Goal: Transaction & Acquisition: Download file/media

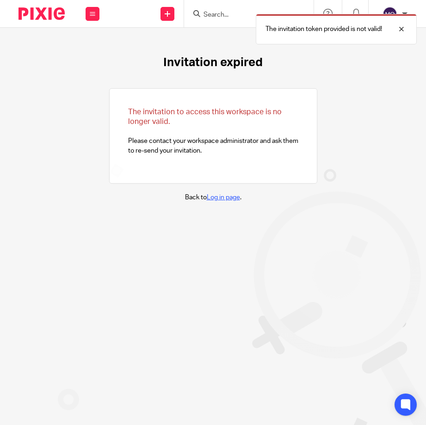
click at [224, 198] on link "Log in page" at bounding box center [223, 197] width 33 height 6
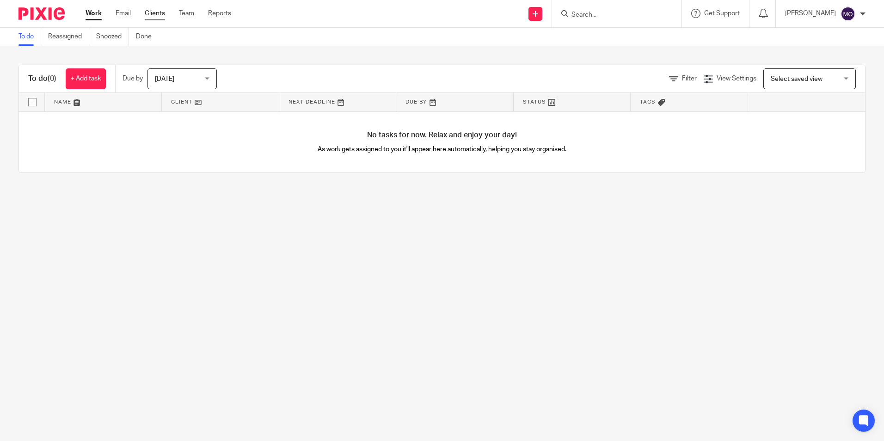
click at [159, 16] on link "Clients" at bounding box center [155, 13] width 20 height 9
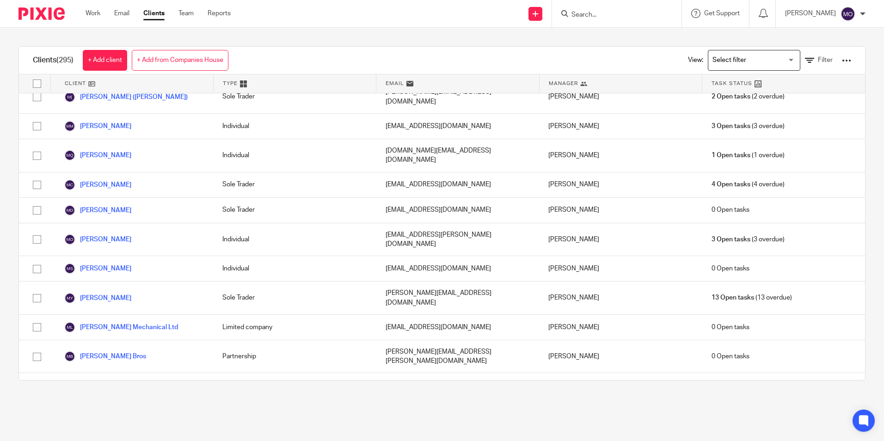
scroll to position [4483, 0]
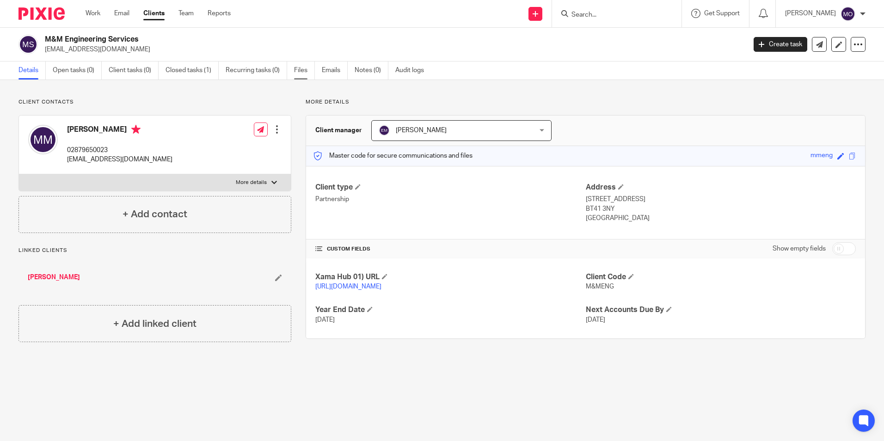
click at [296, 74] on link "Files" at bounding box center [304, 71] width 21 height 18
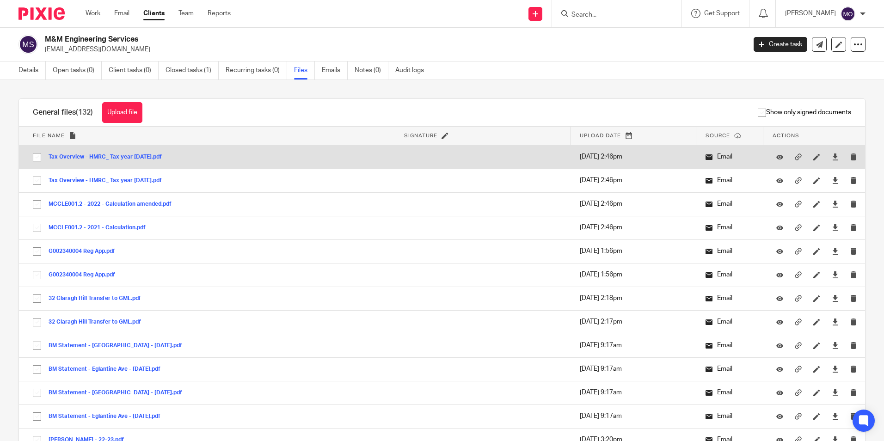
click at [36, 162] on input "checkbox" at bounding box center [37, 157] width 18 height 18
checkbox input "true"
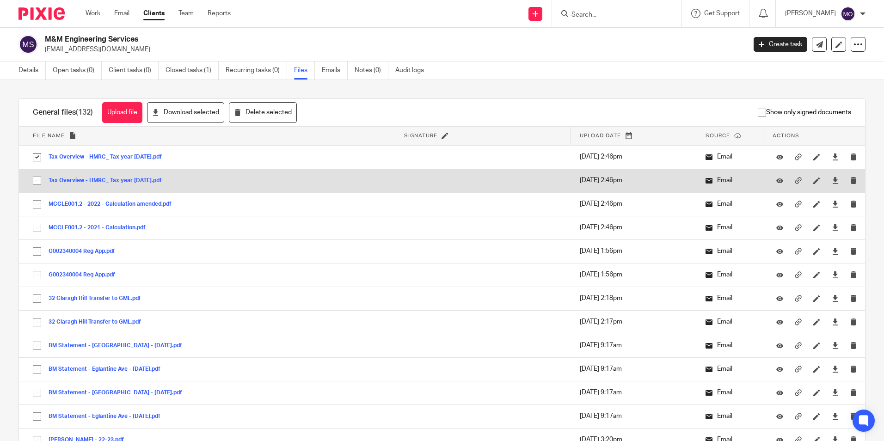
click at [40, 180] on input "checkbox" at bounding box center [37, 181] width 18 height 18
checkbox input "true"
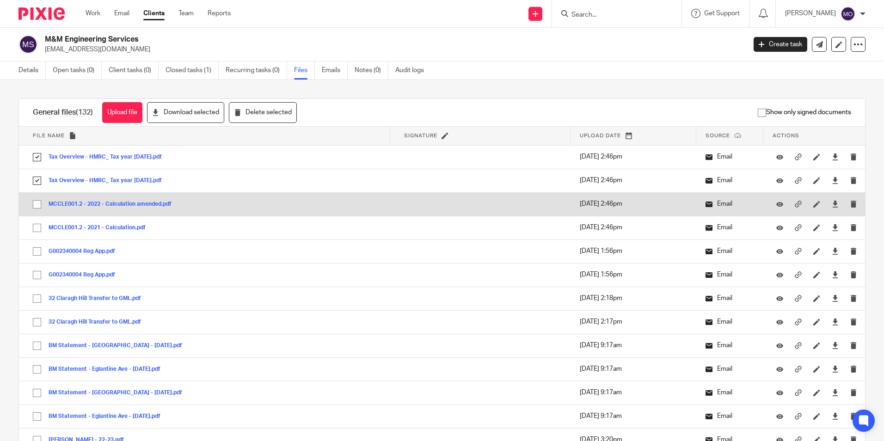
click at [40, 203] on input "checkbox" at bounding box center [37, 205] width 18 height 18
checkbox input "true"
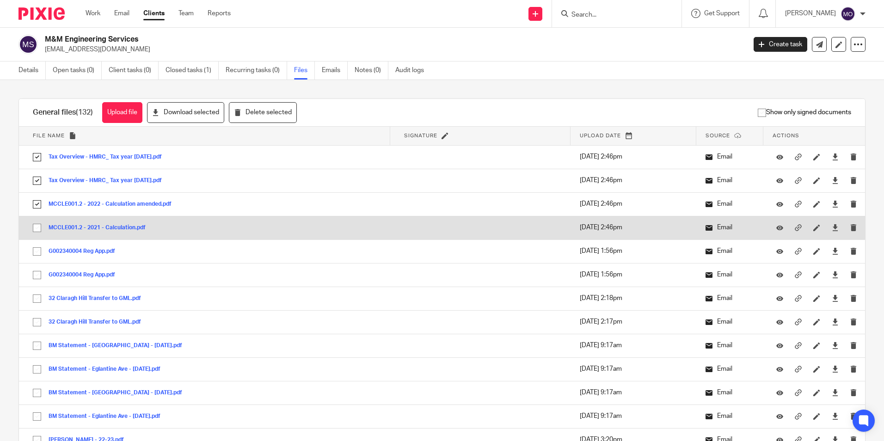
click at [34, 230] on input "checkbox" at bounding box center [37, 228] width 18 height 18
checkbox input "true"
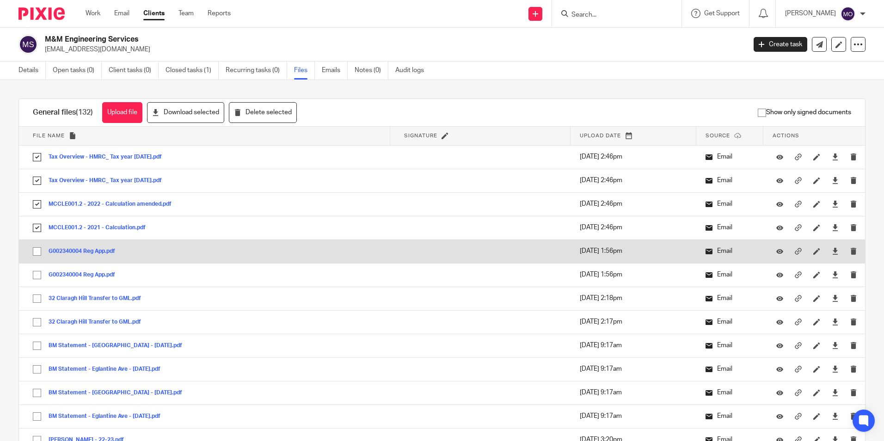
click at [39, 250] on input "checkbox" at bounding box center [37, 252] width 18 height 18
checkbox input "true"
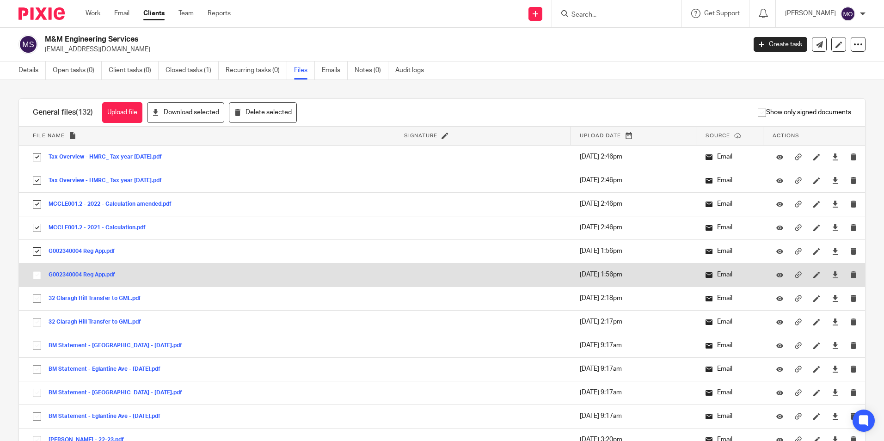
click at [38, 277] on input "checkbox" at bounding box center [37, 275] width 18 height 18
checkbox input "true"
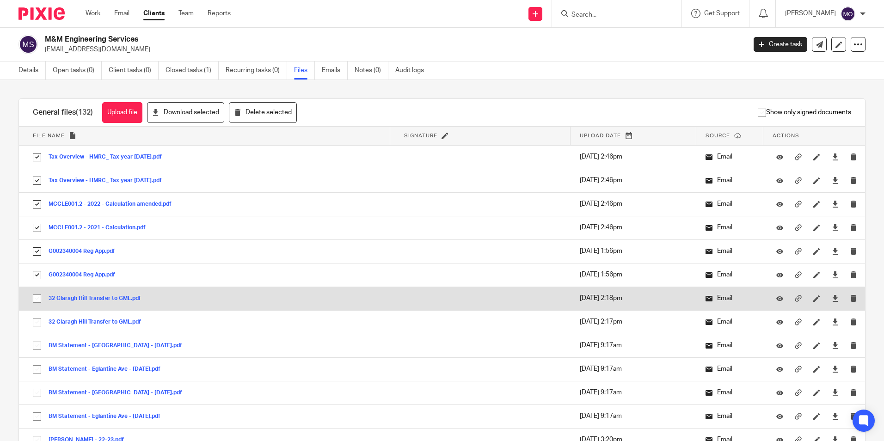
click at [37, 297] on input "checkbox" at bounding box center [37, 299] width 18 height 18
checkbox input "true"
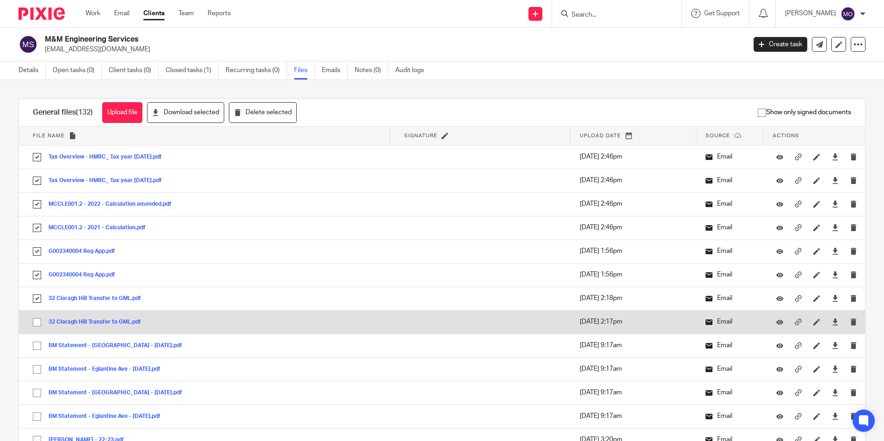
click at [40, 321] on input "checkbox" at bounding box center [37, 323] width 18 height 18
checkbox input "true"
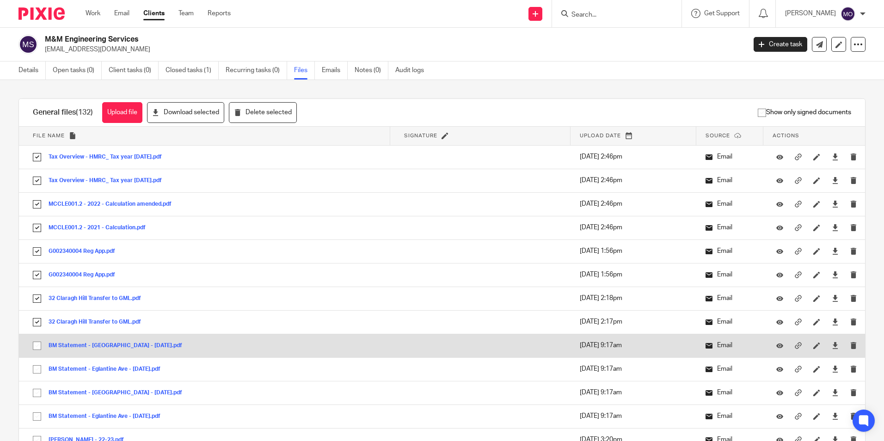
drag, startPoint x: 38, startPoint y: 345, endPoint x: 34, endPoint y: 354, distance: 10.0
click at [38, 346] on input "checkbox" at bounding box center [37, 346] width 18 height 18
checkbox input "true"
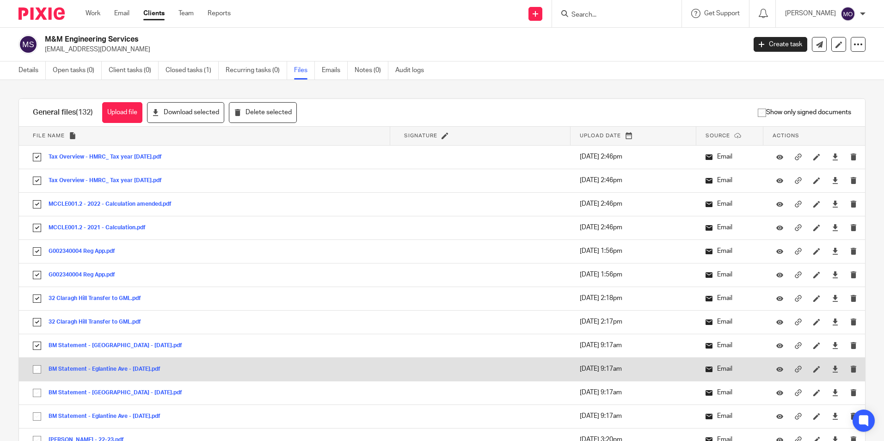
click at [37, 366] on input "checkbox" at bounding box center [37, 370] width 18 height 18
checkbox input "true"
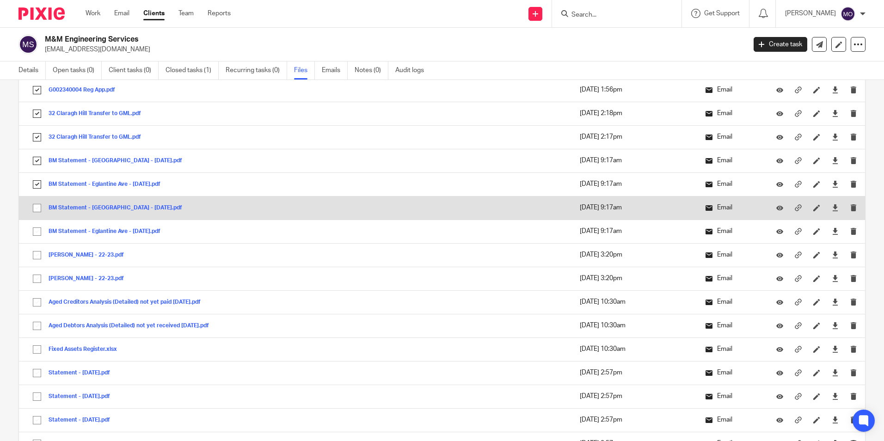
click at [35, 208] on input "checkbox" at bounding box center [37, 208] width 18 height 18
checkbox input "true"
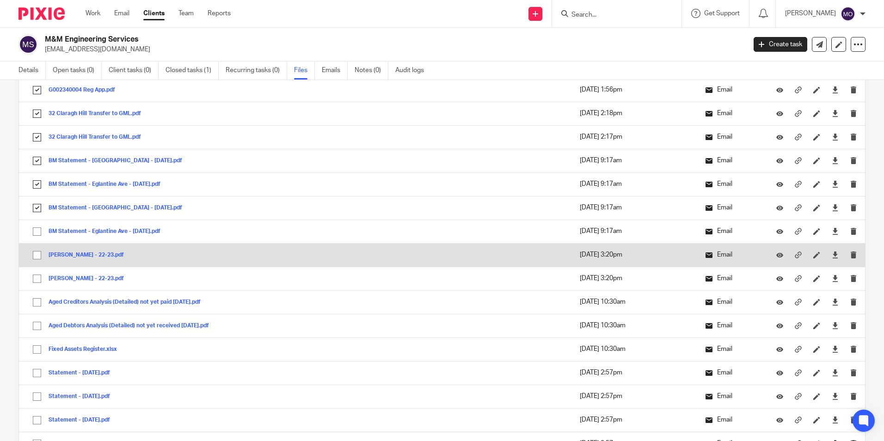
drag, startPoint x: 40, startPoint y: 231, endPoint x: 35, endPoint y: 244, distance: 14.1
click at [39, 232] on input "checkbox" at bounding box center [37, 232] width 18 height 18
checkbox input "true"
click at [37, 257] on input "checkbox" at bounding box center [37, 256] width 18 height 18
checkbox input "true"
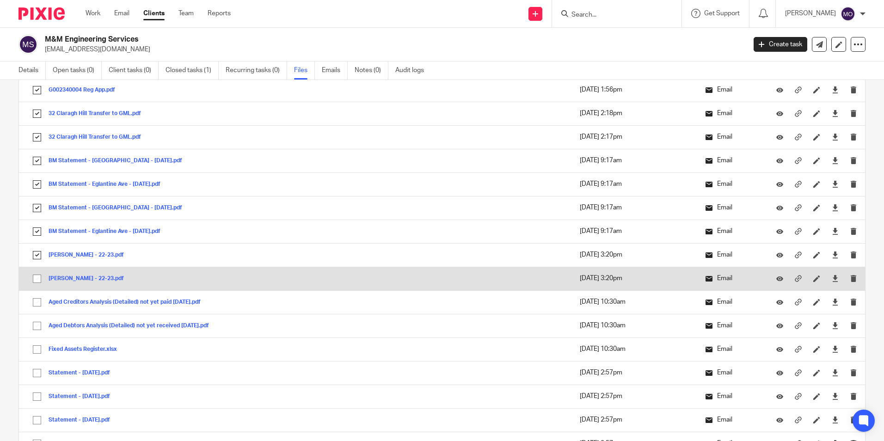
click at [36, 277] on input "checkbox" at bounding box center [37, 279] width 18 height 18
checkbox input "true"
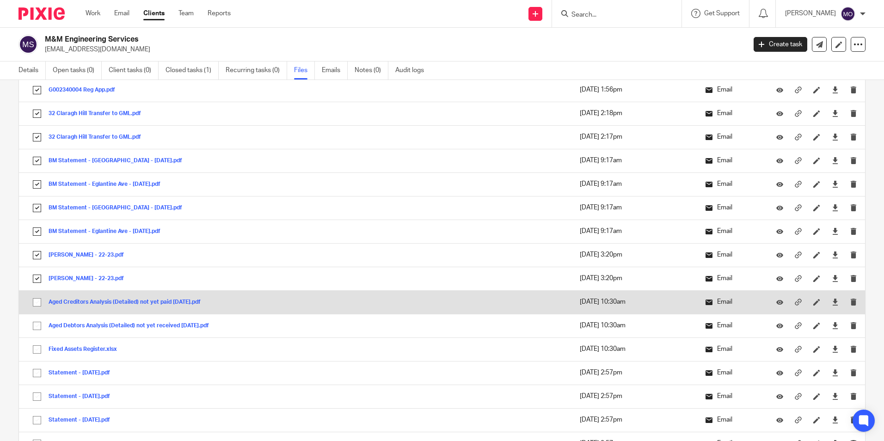
click at [37, 301] on input "checkbox" at bounding box center [37, 303] width 18 height 18
checkbox input "true"
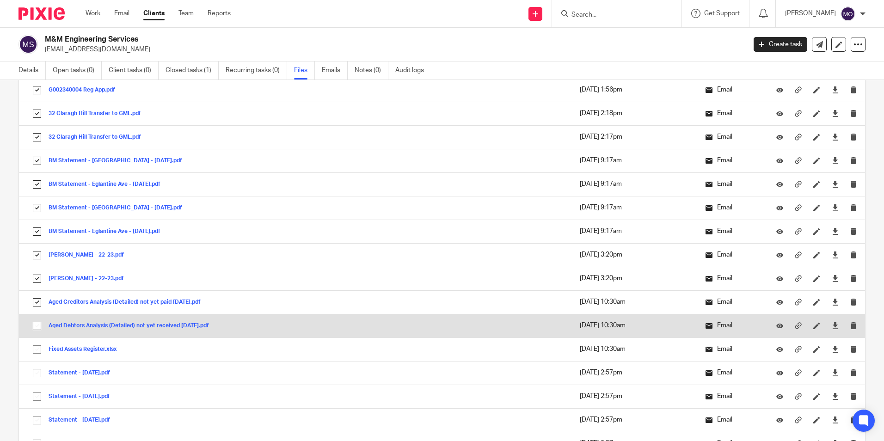
click at [36, 333] on input "checkbox" at bounding box center [37, 326] width 18 height 18
checkbox input "true"
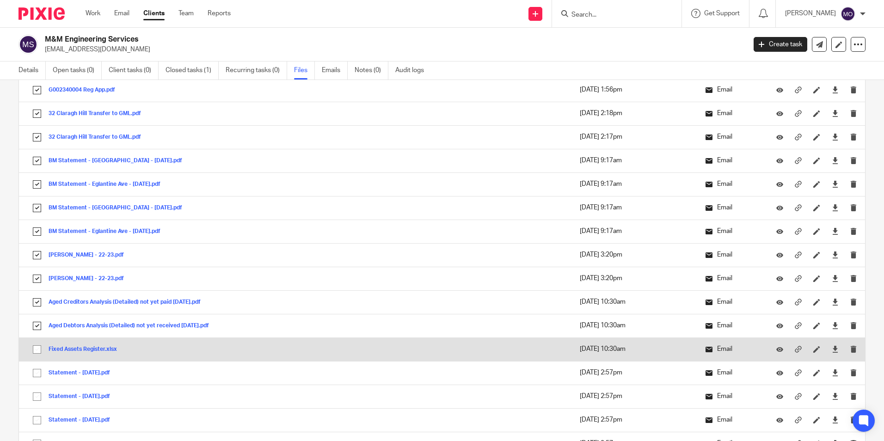
click at [37, 356] on input "checkbox" at bounding box center [37, 350] width 18 height 18
checkbox input "true"
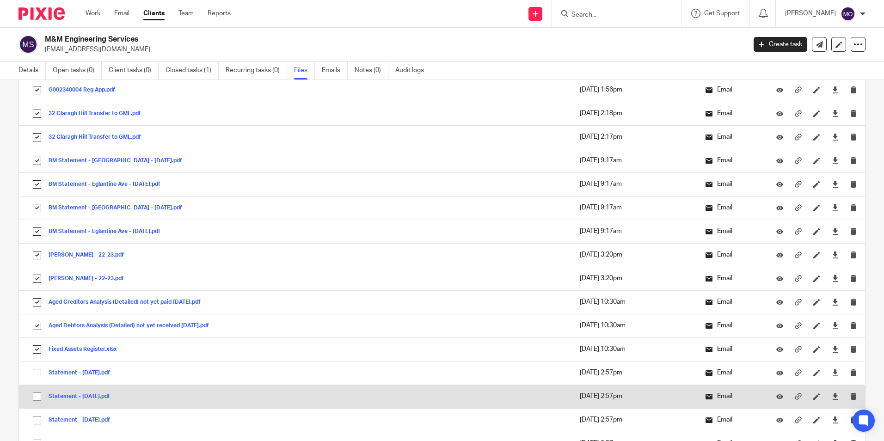
drag, startPoint x: 37, startPoint y: 375, endPoint x: 36, endPoint y: 395, distance: 19.9
click at [36, 376] on input "checkbox" at bounding box center [37, 373] width 18 height 18
checkbox input "true"
click at [36, 395] on input "checkbox" at bounding box center [37, 397] width 18 height 18
checkbox input "true"
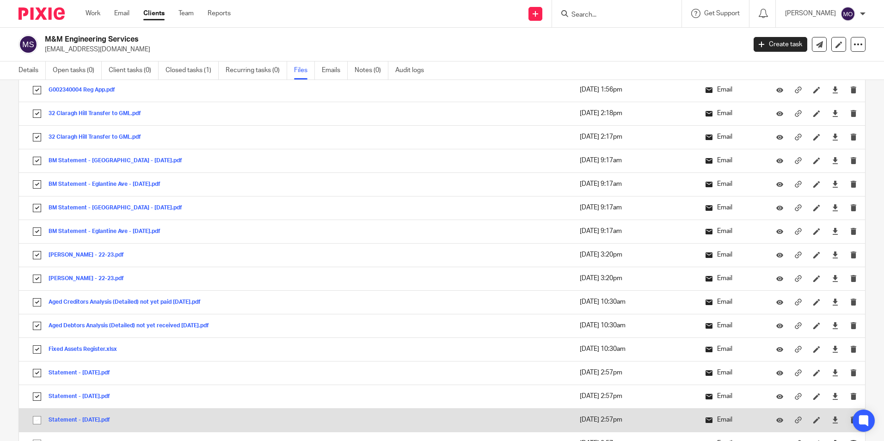
click at [34, 416] on input "checkbox" at bounding box center [37, 421] width 18 height 18
checkbox input "true"
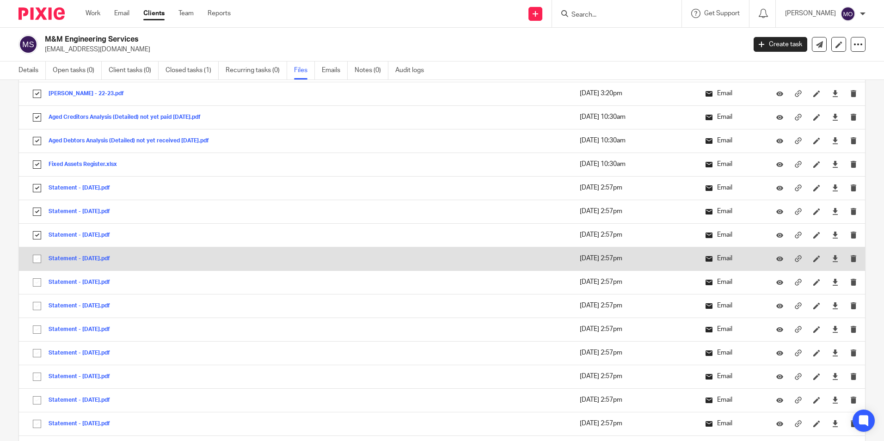
scroll to position [463, 0]
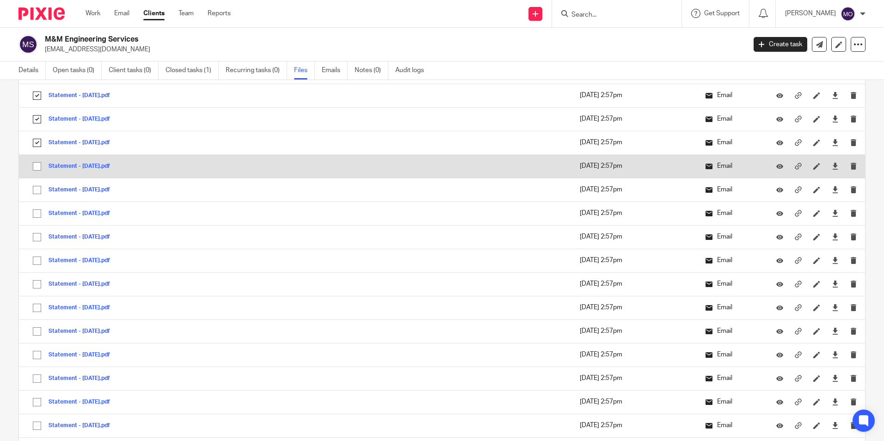
click at [35, 165] on input "checkbox" at bounding box center [37, 167] width 18 height 18
checkbox input "true"
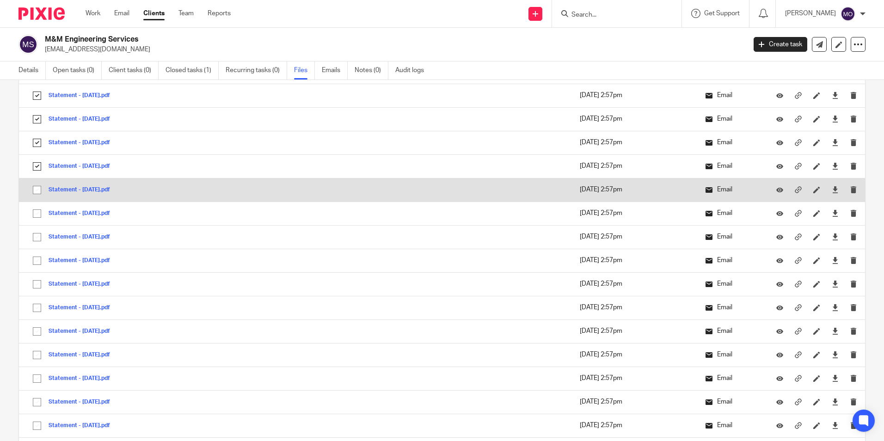
click at [36, 189] on input "checkbox" at bounding box center [37, 190] width 18 height 18
checkbox input "true"
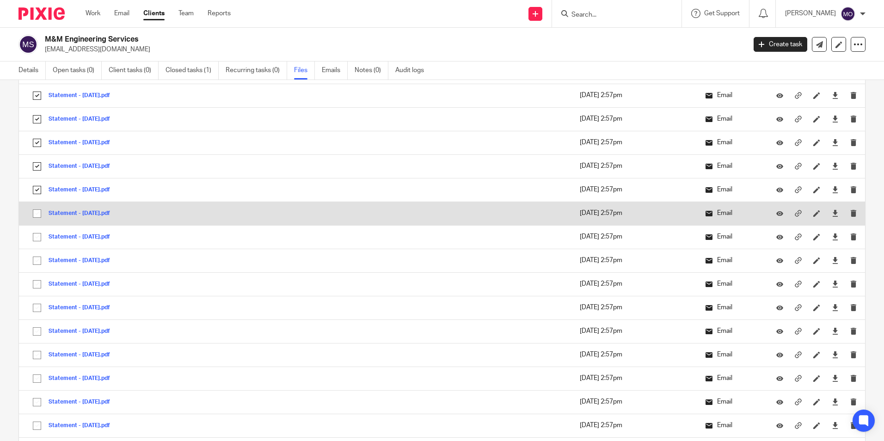
click at [32, 208] on input "checkbox" at bounding box center [37, 214] width 18 height 18
checkbox input "true"
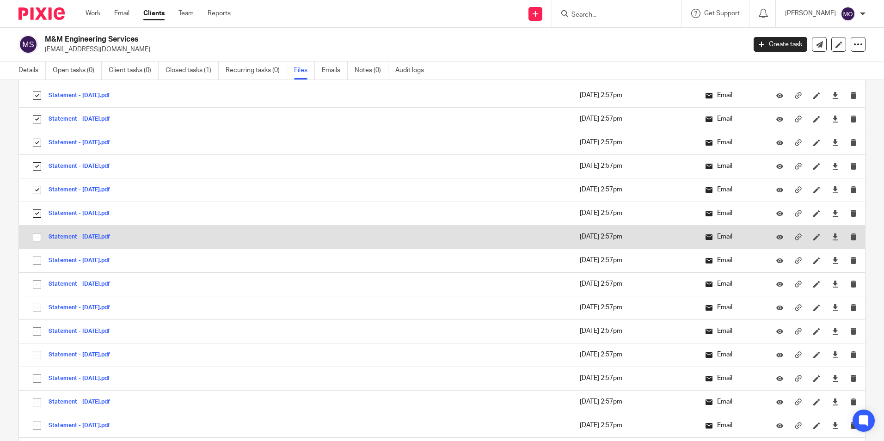
click at [38, 237] on input "checkbox" at bounding box center [37, 237] width 18 height 18
checkbox input "true"
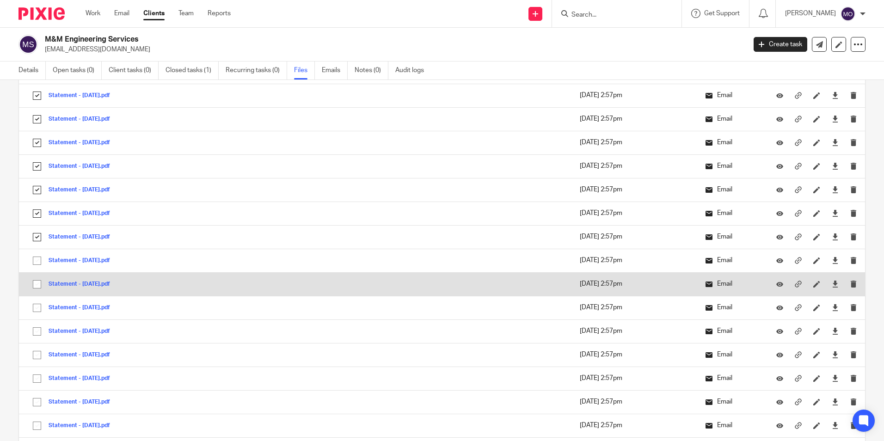
drag, startPoint x: 36, startPoint y: 259, endPoint x: 36, endPoint y: 276, distance: 16.2
click at [36, 262] on input "checkbox" at bounding box center [37, 261] width 18 height 18
checkbox input "true"
click at [37, 280] on input "checkbox" at bounding box center [37, 285] width 18 height 18
checkbox input "true"
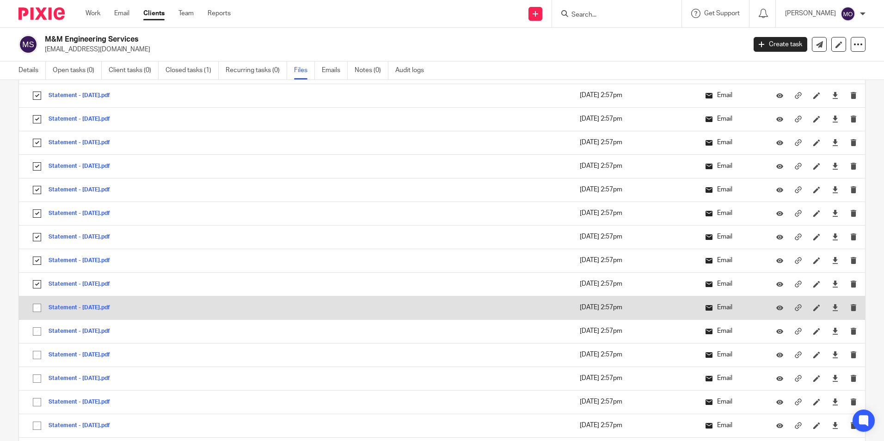
click at [34, 307] on input "checkbox" at bounding box center [37, 308] width 18 height 18
checkbox input "true"
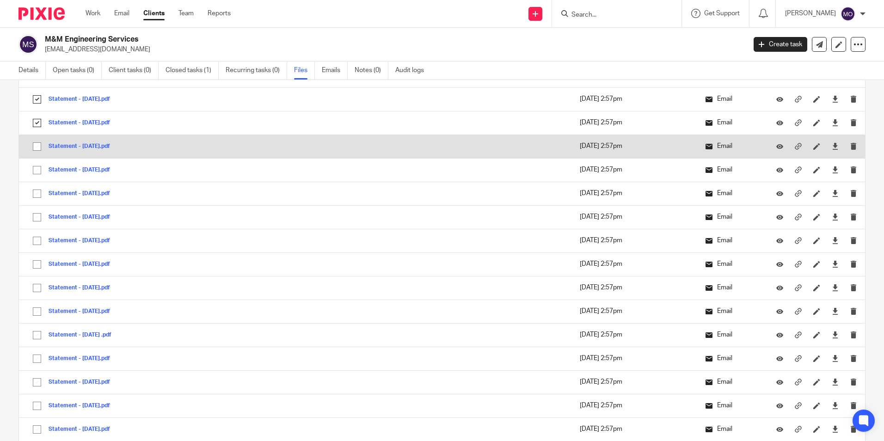
click at [38, 148] on input "checkbox" at bounding box center [37, 147] width 18 height 18
checkbox input "true"
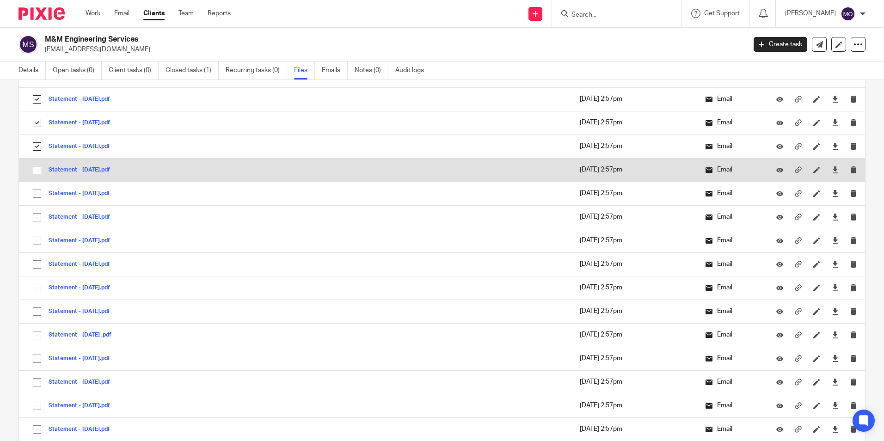
click at [38, 165] on input "checkbox" at bounding box center [37, 170] width 18 height 18
checkbox input "true"
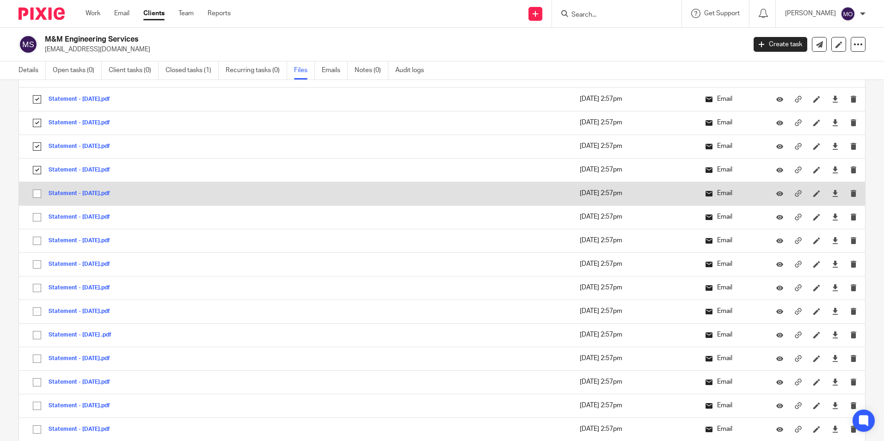
click at [37, 190] on input "checkbox" at bounding box center [37, 194] width 18 height 18
checkbox input "true"
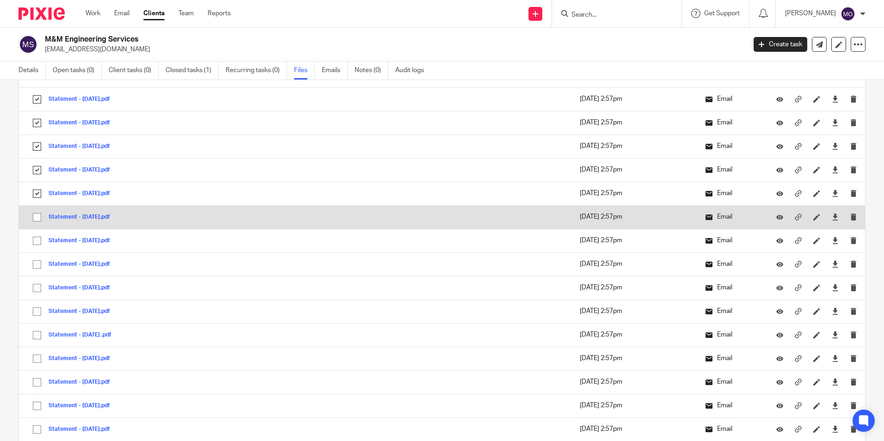
click at [36, 214] on input "checkbox" at bounding box center [37, 218] width 18 height 18
checkbox input "true"
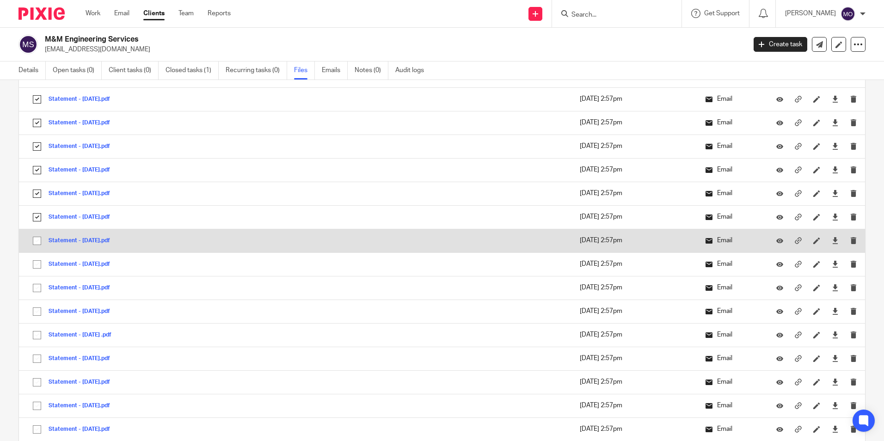
click at [38, 242] on input "checkbox" at bounding box center [37, 241] width 18 height 18
checkbox input "true"
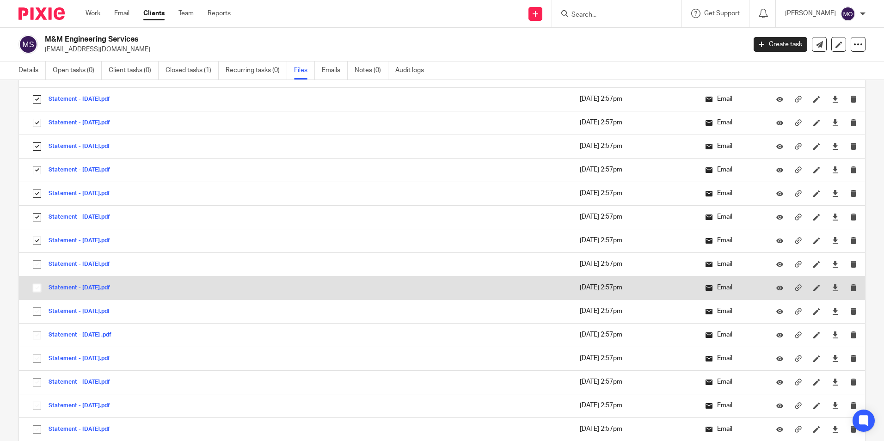
drag, startPoint x: 37, startPoint y: 259, endPoint x: 36, endPoint y: 280, distance: 21.3
click at [39, 264] on input "checkbox" at bounding box center [37, 265] width 18 height 18
checkbox input "true"
click at [36, 288] on input "checkbox" at bounding box center [37, 288] width 18 height 18
checkbox input "true"
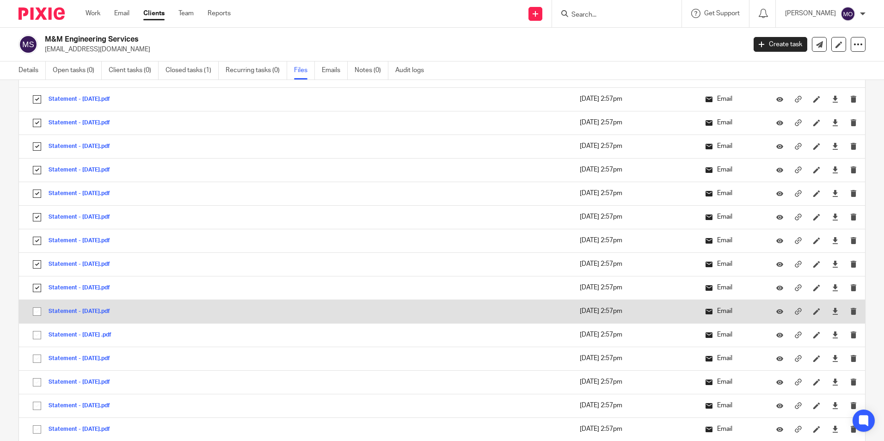
click at [41, 314] on input "checkbox" at bounding box center [37, 312] width 18 height 18
checkbox input "true"
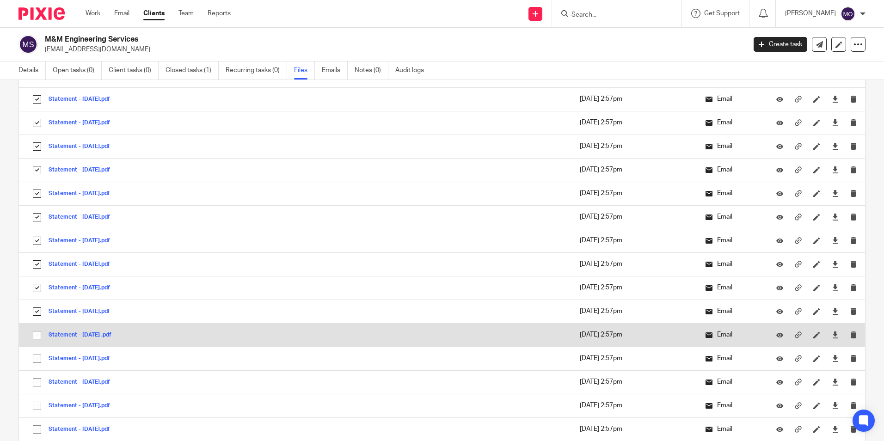
drag, startPoint x: 38, startPoint y: 334, endPoint x: 36, endPoint y: 344, distance: 10.0
click at [38, 336] on input "checkbox" at bounding box center [37, 336] width 18 height 18
checkbox input "true"
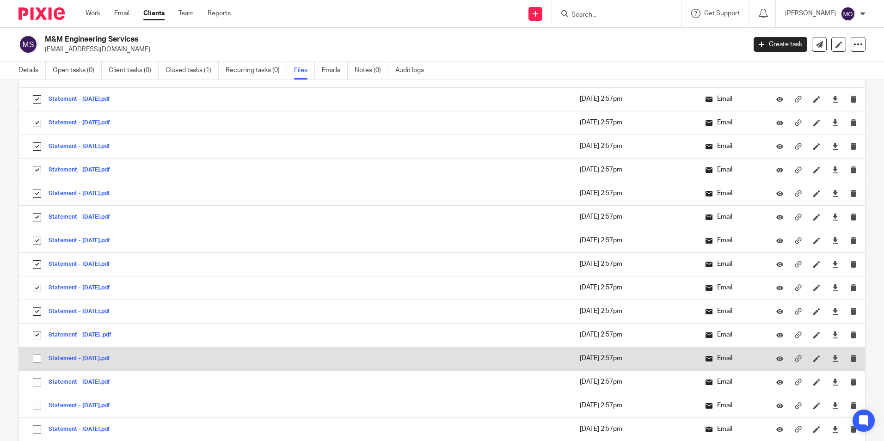
click at [36, 357] on input "checkbox" at bounding box center [37, 359] width 18 height 18
checkbox input "true"
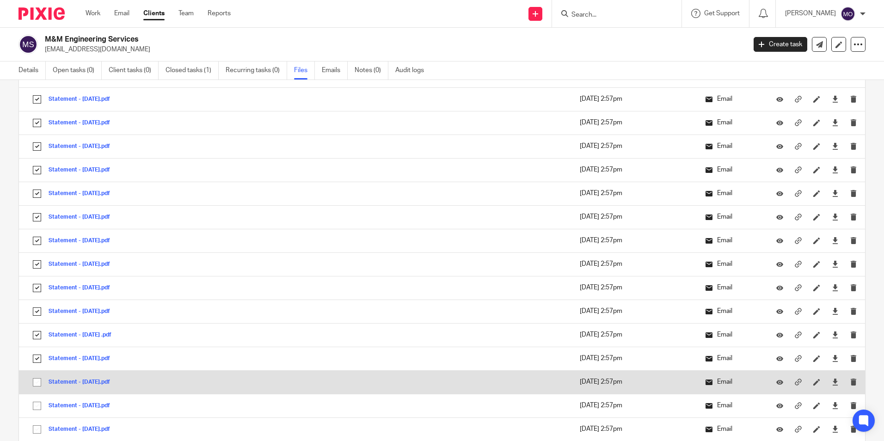
drag, startPoint x: 36, startPoint y: 384, endPoint x: 33, endPoint y: 389, distance: 5.0
click at [35, 387] on input "checkbox" at bounding box center [37, 383] width 18 height 18
checkbox input "true"
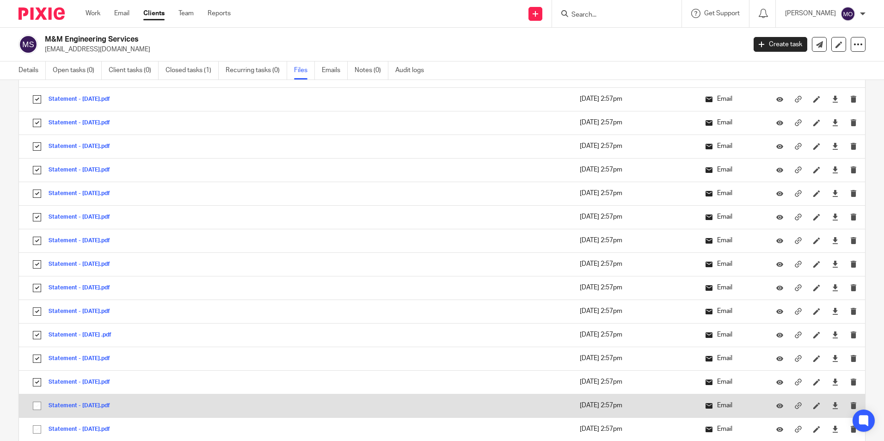
click at [37, 407] on input "checkbox" at bounding box center [37, 406] width 18 height 18
checkbox input "true"
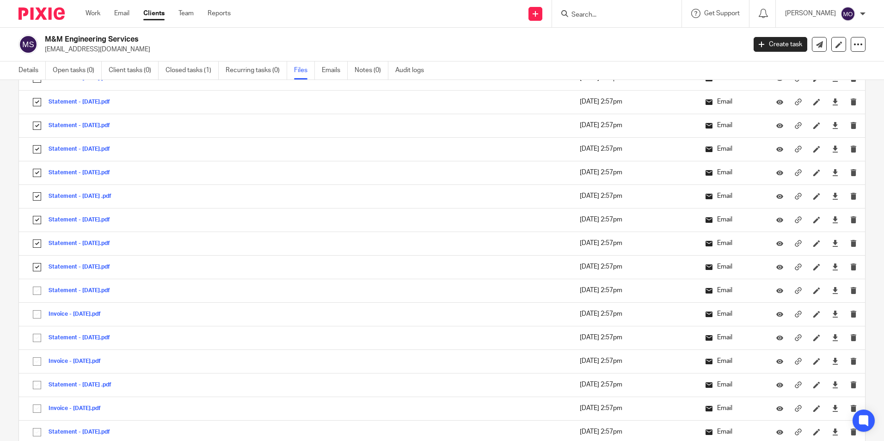
scroll to position [925, 0]
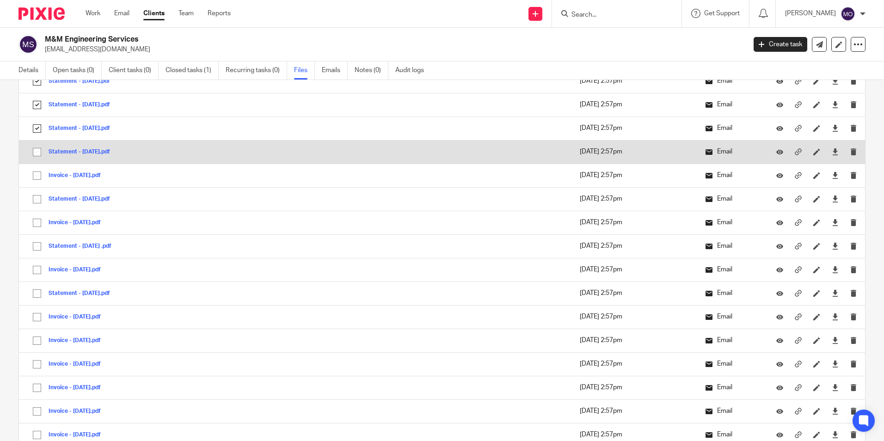
click at [39, 151] on input "checkbox" at bounding box center [37, 152] width 18 height 18
checkbox input "true"
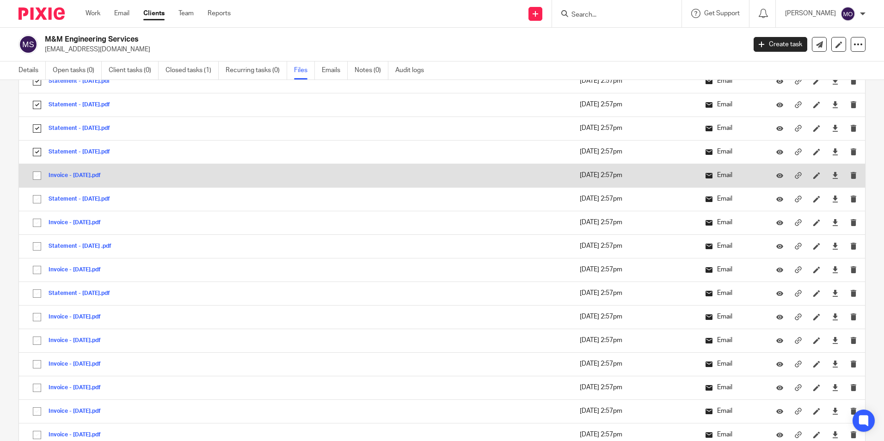
click at [37, 175] on input "checkbox" at bounding box center [37, 176] width 18 height 18
checkbox input "true"
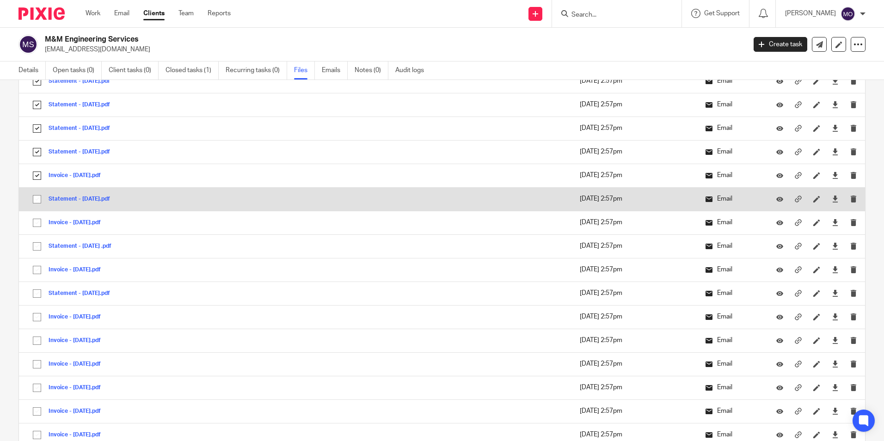
click at [36, 195] on input "checkbox" at bounding box center [37, 200] width 18 height 18
checkbox input "true"
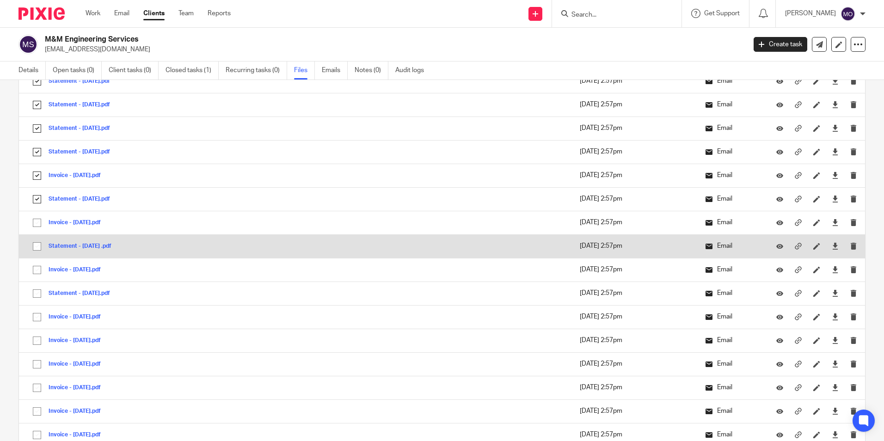
drag, startPoint x: 37, startPoint y: 224, endPoint x: 35, endPoint y: 241, distance: 17.2
click at [37, 227] on input "checkbox" at bounding box center [37, 223] width 18 height 18
checkbox input "true"
click at [34, 248] on input "checkbox" at bounding box center [37, 247] width 18 height 18
checkbox input "true"
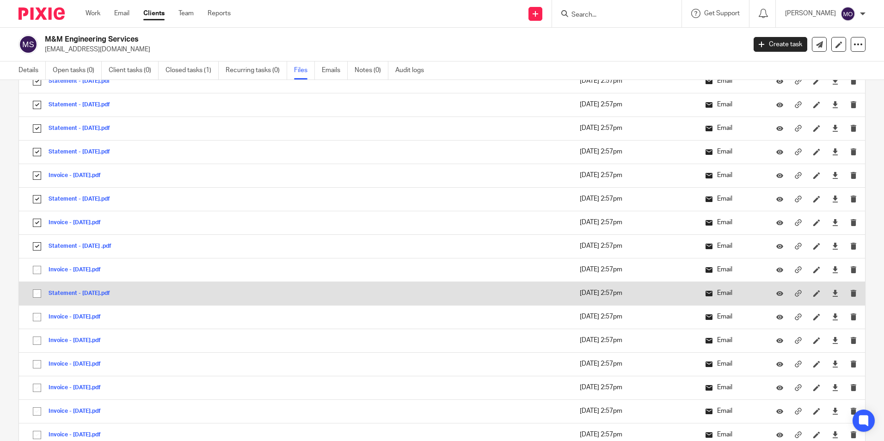
drag, startPoint x: 37, startPoint y: 270, endPoint x: 37, endPoint y: 290, distance: 20.4
click at [37, 271] on input "checkbox" at bounding box center [37, 270] width 18 height 18
checkbox input "true"
drag, startPoint x: 37, startPoint y: 293, endPoint x: 37, endPoint y: 302, distance: 9.7
click at [37, 297] on input "checkbox" at bounding box center [37, 294] width 18 height 18
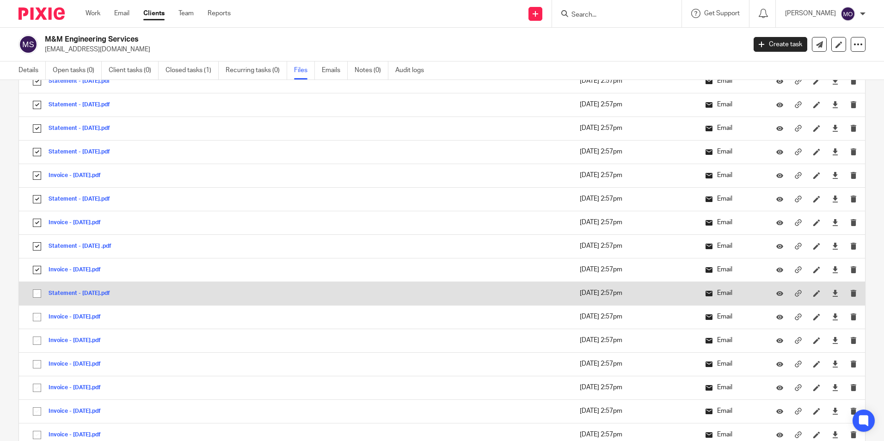
checkbox input "true"
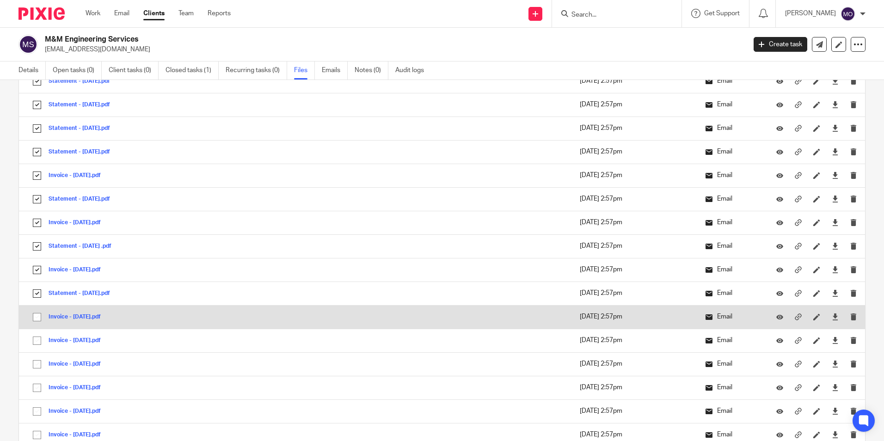
click at [34, 318] on input "checkbox" at bounding box center [37, 318] width 18 height 18
checkbox input "true"
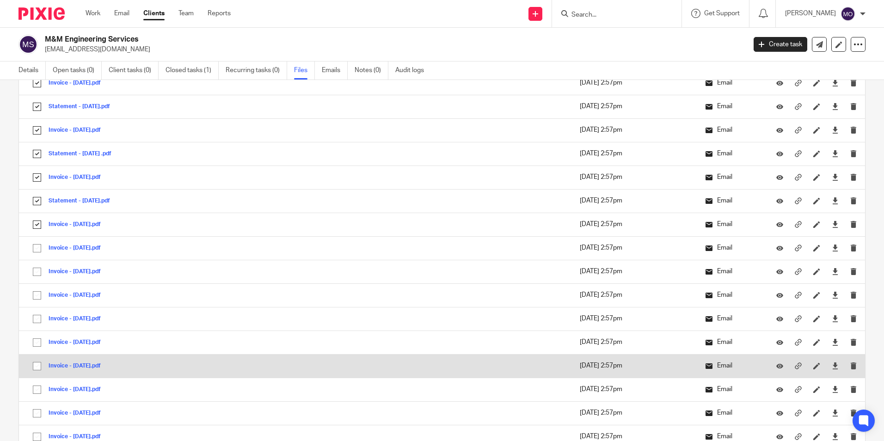
scroll to position [1064, 0]
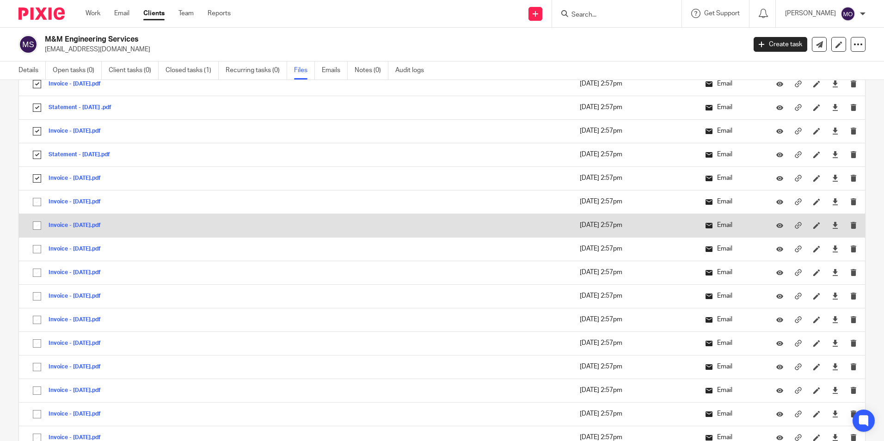
drag, startPoint x: 40, startPoint y: 198, endPoint x: 40, endPoint y: 220, distance: 21.7
click at [40, 201] on input "checkbox" at bounding box center [37, 202] width 18 height 18
checkbox input "true"
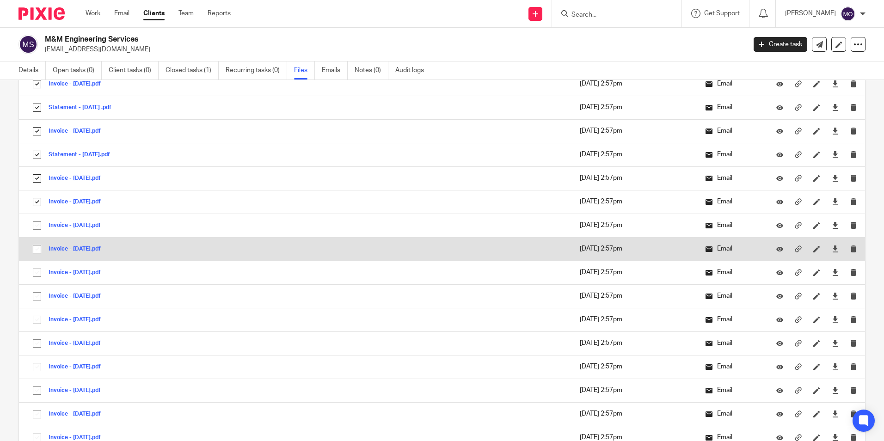
drag, startPoint x: 40, startPoint y: 223, endPoint x: 38, endPoint y: 242, distance: 19.5
click at [40, 225] on input "checkbox" at bounding box center [37, 226] width 18 height 18
checkbox input "true"
drag, startPoint x: 37, startPoint y: 247, endPoint x: 37, endPoint y: 252, distance: 5.6
click at [37, 249] on input "checkbox" at bounding box center [37, 250] width 18 height 18
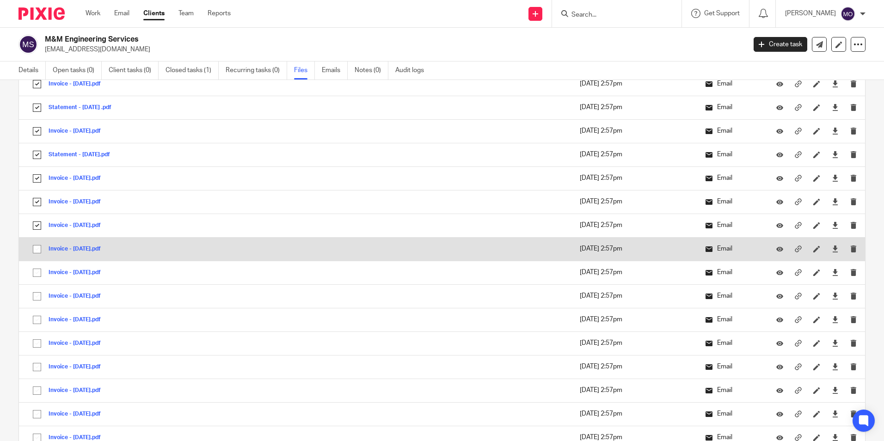
checkbox input "true"
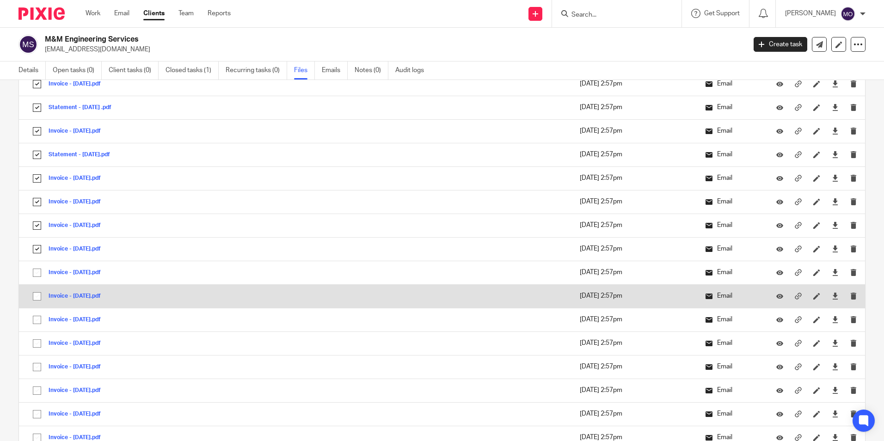
drag, startPoint x: 37, startPoint y: 275, endPoint x: 34, endPoint y: 289, distance: 14.2
click at [37, 278] on input "checkbox" at bounding box center [37, 273] width 18 height 18
checkbox input "true"
drag, startPoint x: 34, startPoint y: 295, endPoint x: 34, endPoint y: 302, distance: 6.5
click at [34, 296] on input "checkbox" at bounding box center [37, 297] width 18 height 18
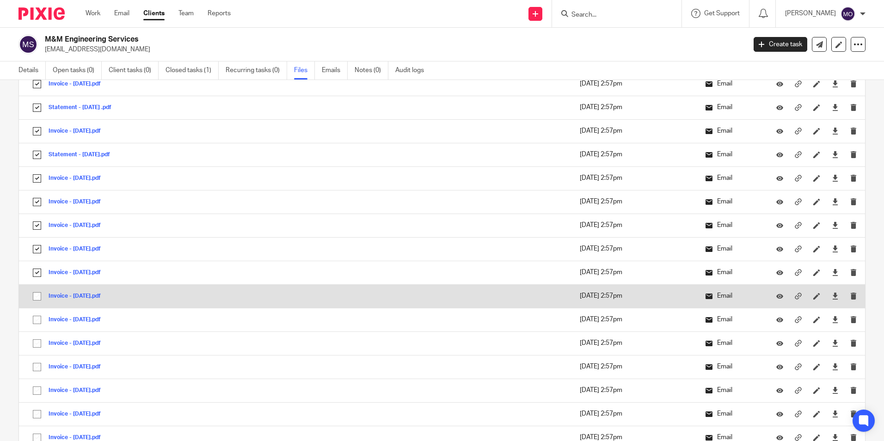
checkbox input "true"
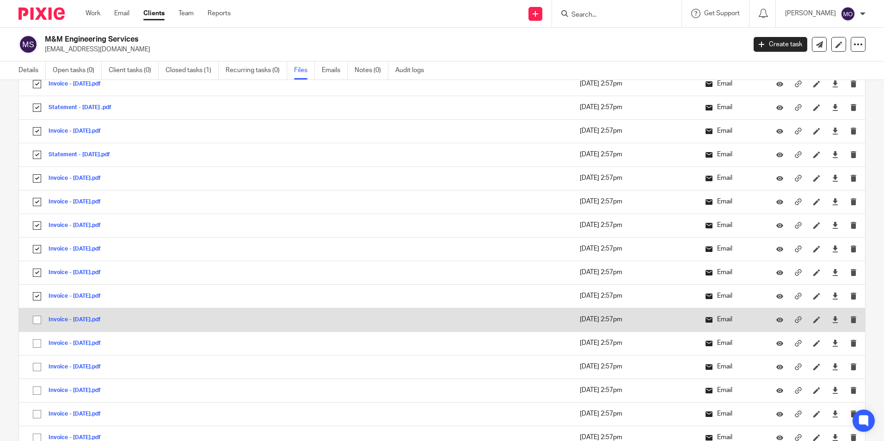
drag, startPoint x: 36, startPoint y: 317, endPoint x: 42, endPoint y: 323, distance: 8.2
click at [36, 321] on input "checkbox" at bounding box center [37, 320] width 18 height 18
checkbox input "true"
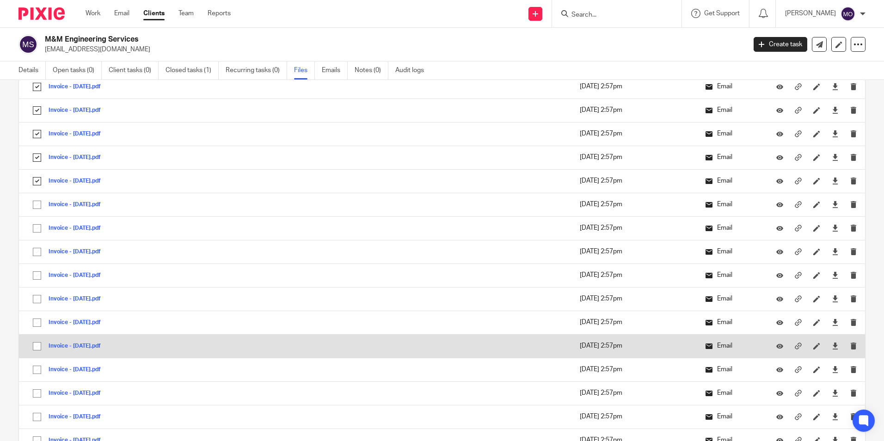
scroll to position [1249, 0]
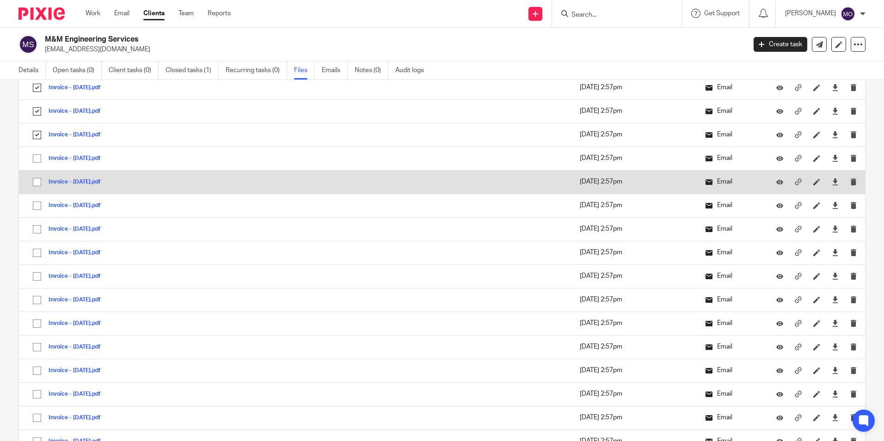
drag, startPoint x: 35, startPoint y: 160, endPoint x: 35, endPoint y: 178, distance: 18.0
click at [35, 163] on input "checkbox" at bounding box center [37, 159] width 18 height 18
checkbox input "true"
drag, startPoint x: 35, startPoint y: 178, endPoint x: 33, endPoint y: 192, distance: 14.9
click at [35, 179] on input "checkbox" at bounding box center [37, 182] width 18 height 18
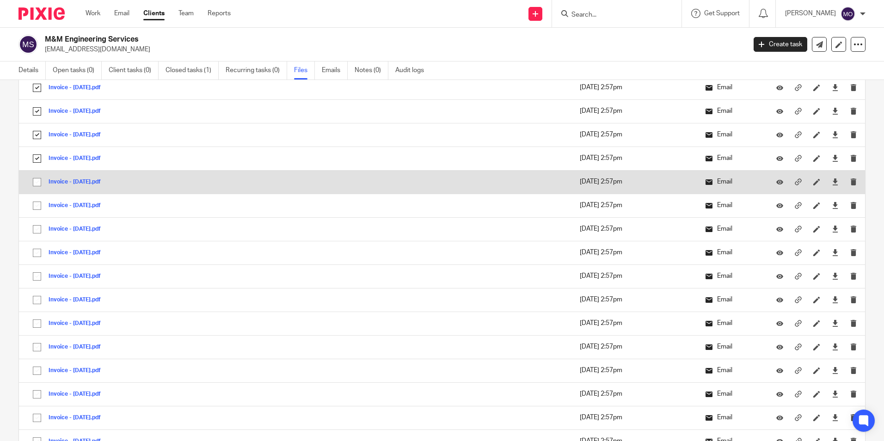
checkbox input "true"
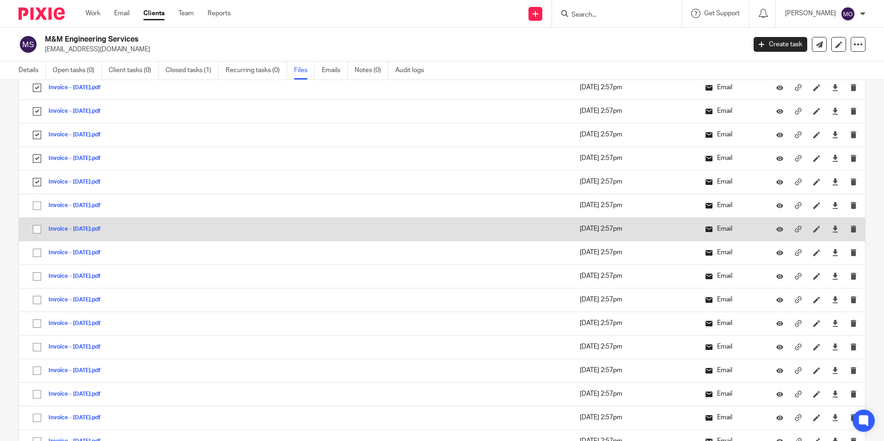
drag, startPoint x: 32, startPoint y: 202, endPoint x: 35, endPoint y: 217, distance: 15.5
click at [32, 204] on input "checkbox" at bounding box center [37, 206] width 18 height 18
checkbox input "true"
drag, startPoint x: 40, startPoint y: 227, endPoint x: 40, endPoint y: 237, distance: 10.2
click at [40, 230] on input "checkbox" at bounding box center [37, 230] width 18 height 18
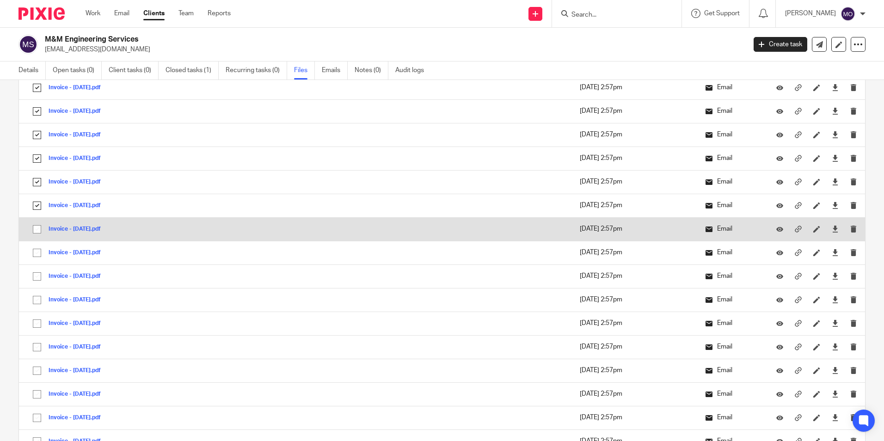
checkbox input "true"
drag, startPoint x: 34, startPoint y: 247, endPoint x: 49, endPoint y: 228, distance: 24.7
click at [33, 247] on input "checkbox" at bounding box center [37, 253] width 18 height 18
checkbox input "true"
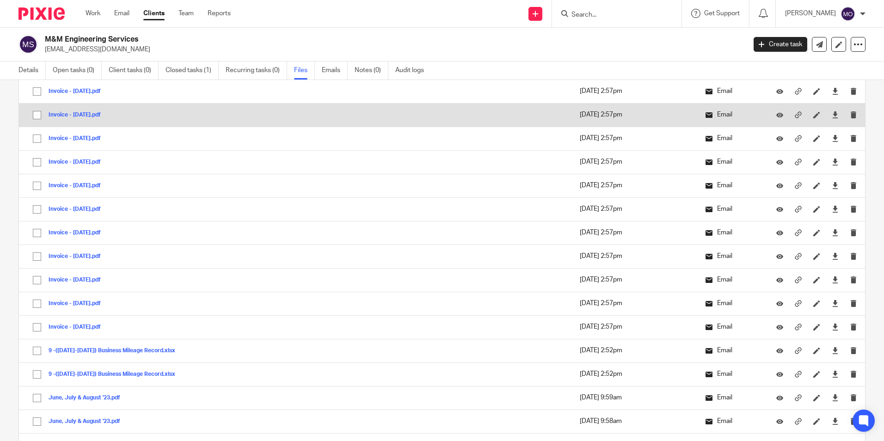
scroll to position [1388, 0]
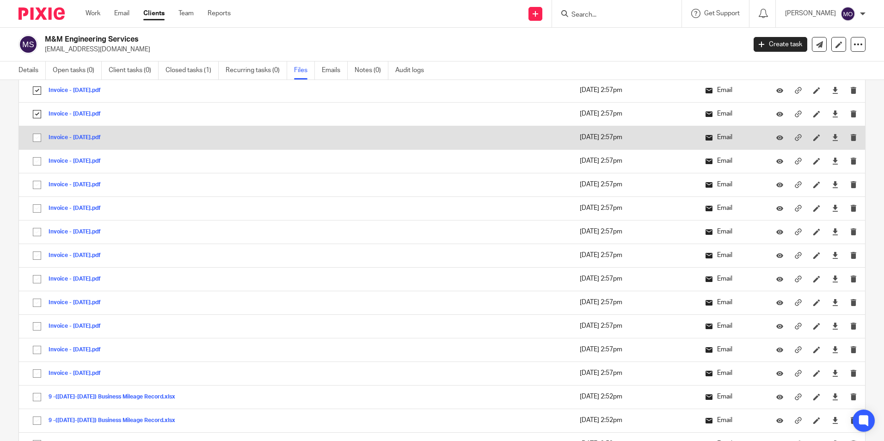
click at [36, 139] on input "checkbox" at bounding box center [37, 138] width 18 height 18
checkbox input "true"
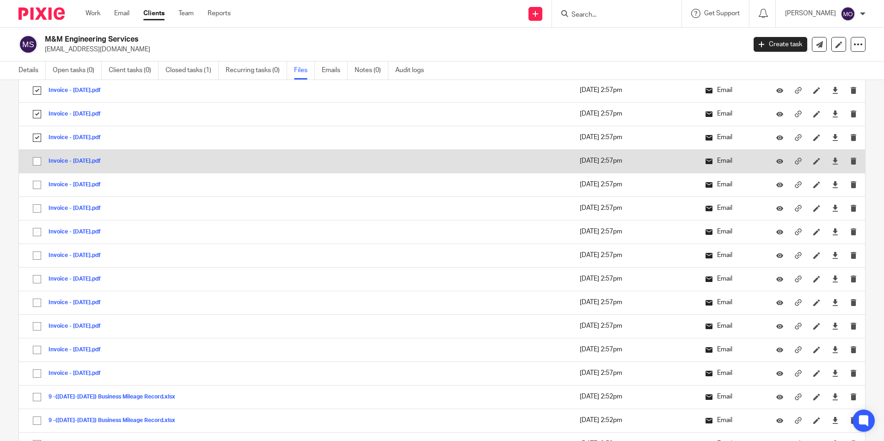
click at [32, 160] on input "checkbox" at bounding box center [37, 162] width 18 height 18
checkbox input "true"
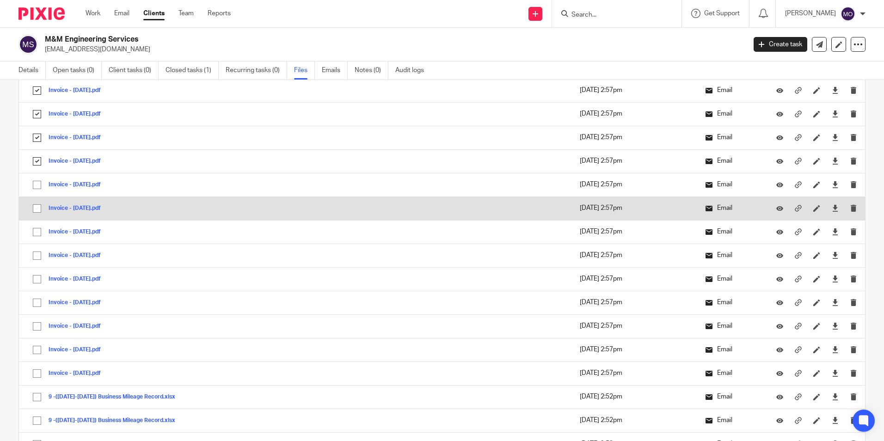
drag, startPoint x: 30, startPoint y: 184, endPoint x: 35, endPoint y: 204, distance: 20.6
click at [30, 185] on input "checkbox" at bounding box center [37, 185] width 18 height 18
checkbox input "true"
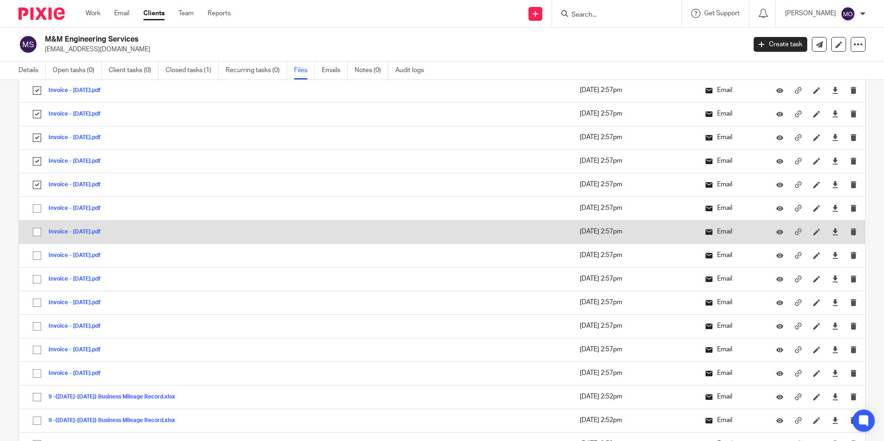
drag, startPoint x: 36, startPoint y: 216, endPoint x: 40, endPoint y: 226, distance: 10.4
click at [37, 218] on td "Invoice - July 2022.pdf Invoice - July 2022 Save" at bounding box center [204, 209] width 371 height 24
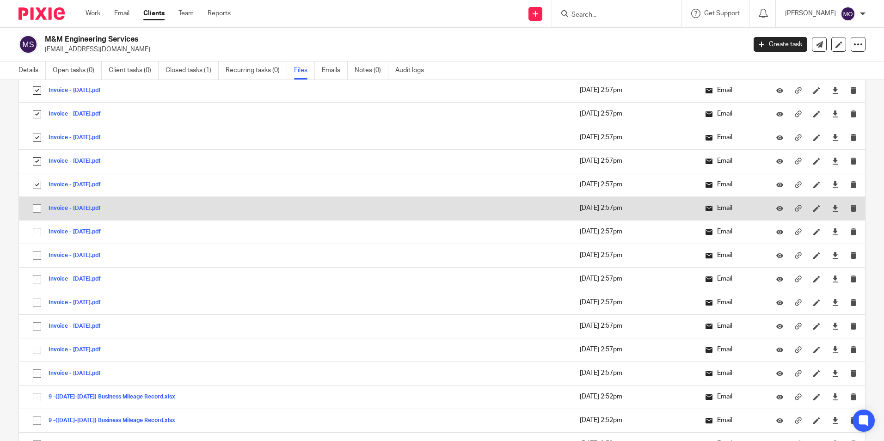
click at [42, 203] on input "checkbox" at bounding box center [37, 209] width 18 height 18
checkbox input "true"
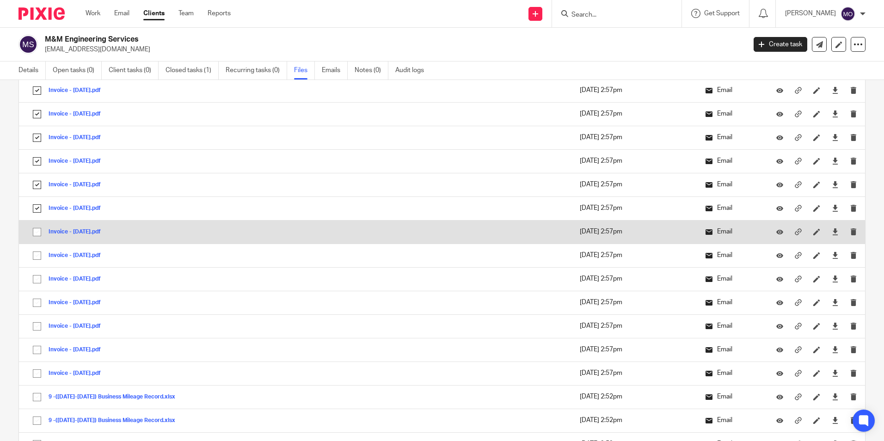
drag, startPoint x: 33, startPoint y: 232, endPoint x: 36, endPoint y: 250, distance: 18.3
click at [33, 233] on input "checkbox" at bounding box center [37, 232] width 18 height 18
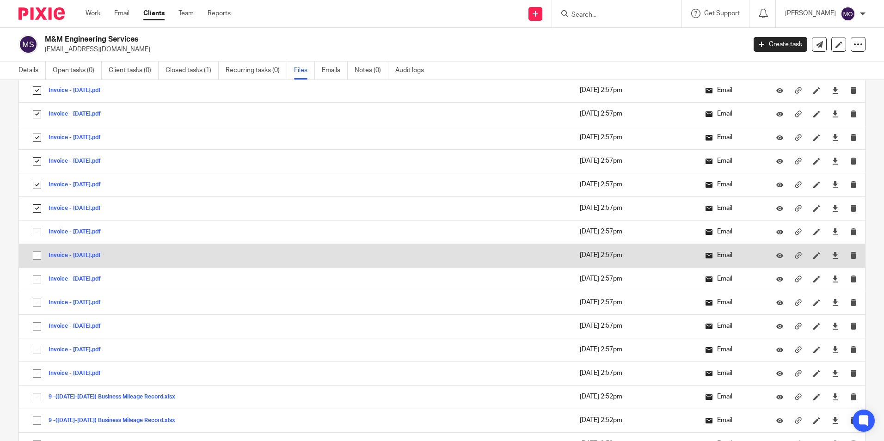
checkbox input "true"
click at [34, 264] on input "checkbox" at bounding box center [37, 256] width 18 height 18
checkbox input "true"
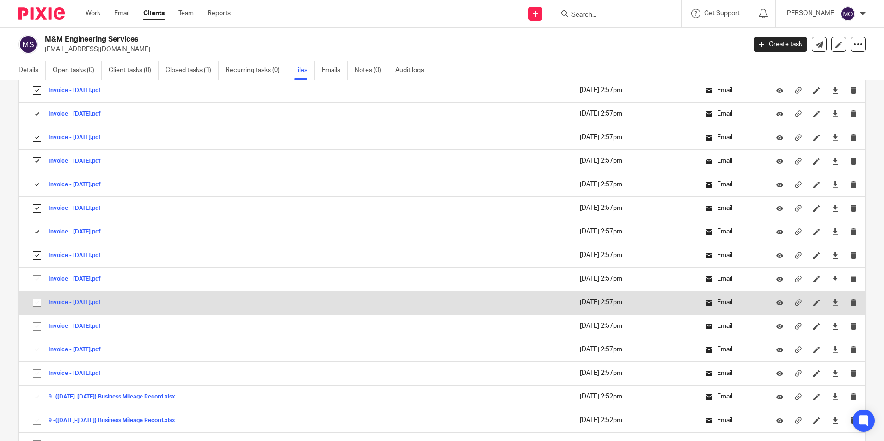
drag, startPoint x: 35, startPoint y: 276, endPoint x: 39, endPoint y: 293, distance: 17.1
click at [36, 280] on input "checkbox" at bounding box center [37, 280] width 18 height 18
checkbox input "true"
click at [38, 296] on input "checkbox" at bounding box center [37, 303] width 18 height 18
checkbox input "true"
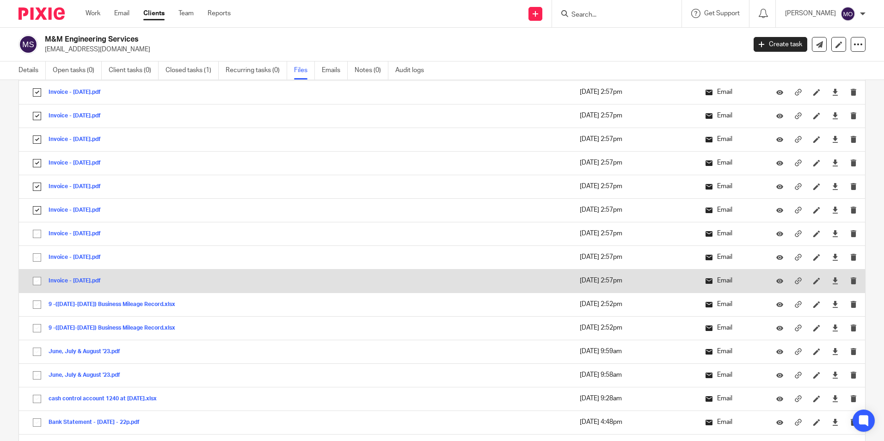
scroll to position [1573, 0]
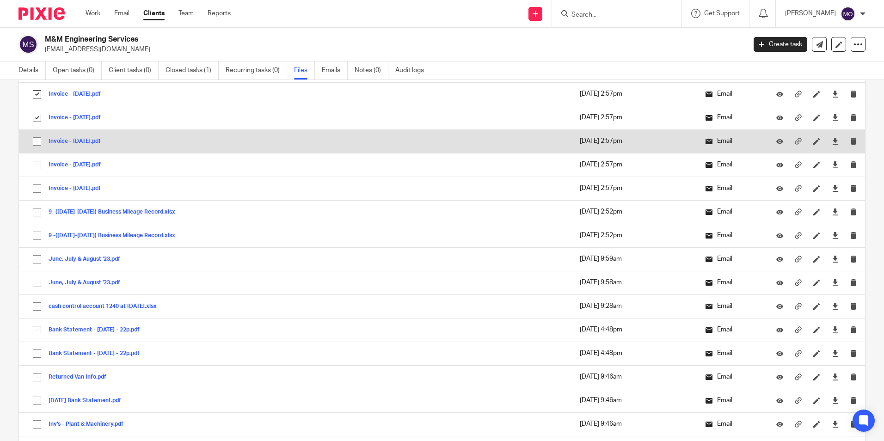
click at [33, 140] on input "checkbox" at bounding box center [37, 142] width 18 height 18
checkbox input "true"
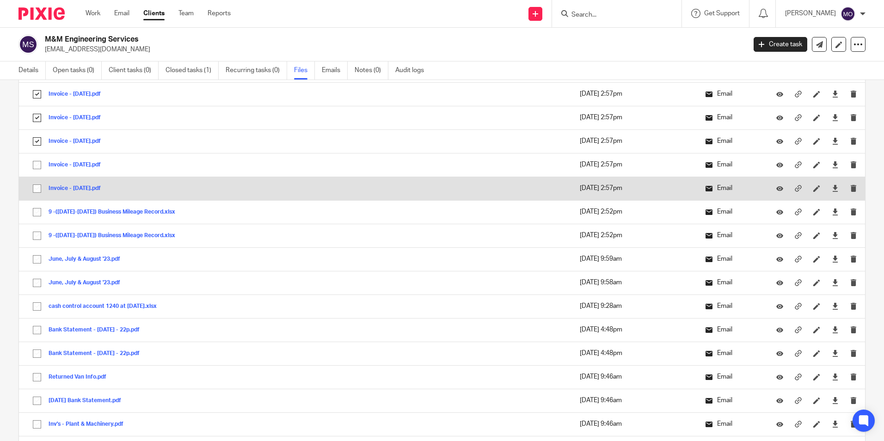
drag, startPoint x: 36, startPoint y: 165, endPoint x: 35, endPoint y: 183, distance: 18.0
click at [36, 166] on input "checkbox" at bounding box center [37, 165] width 18 height 18
checkbox input "true"
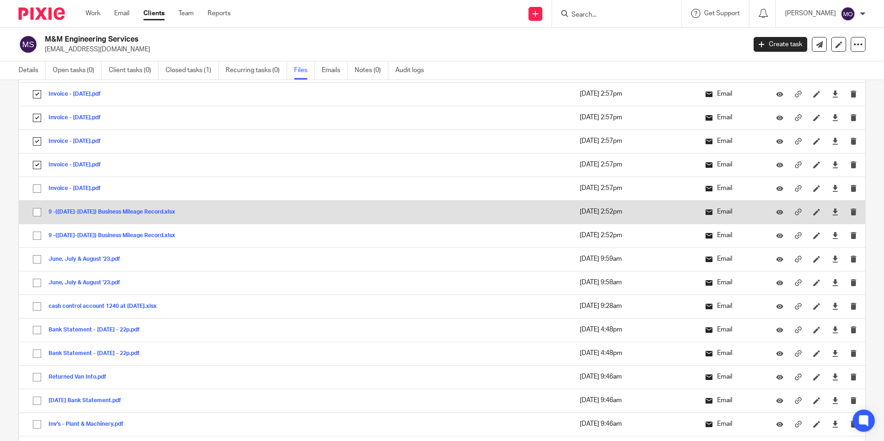
drag, startPoint x: 34, startPoint y: 188, endPoint x: 27, endPoint y: 211, distance: 24.1
click at [35, 191] on input "checkbox" at bounding box center [37, 189] width 18 height 18
checkbox input "true"
click at [33, 211] on input "checkbox" at bounding box center [37, 213] width 18 height 18
checkbox input "true"
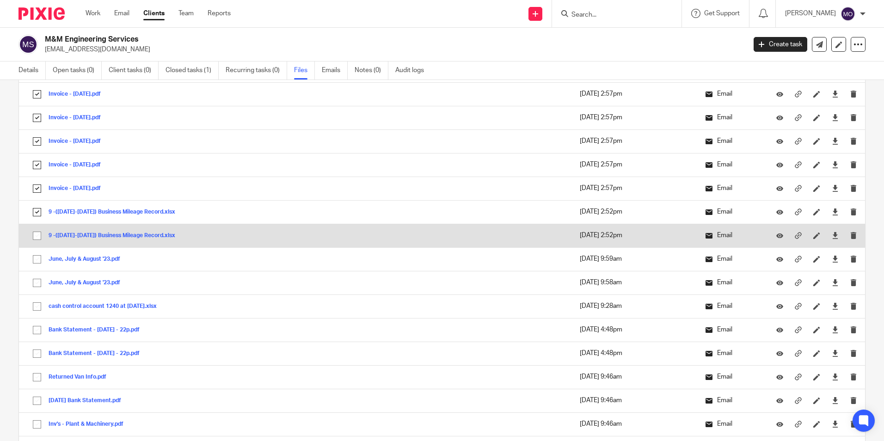
click at [35, 235] on input "checkbox" at bounding box center [37, 236] width 18 height 18
checkbox input "true"
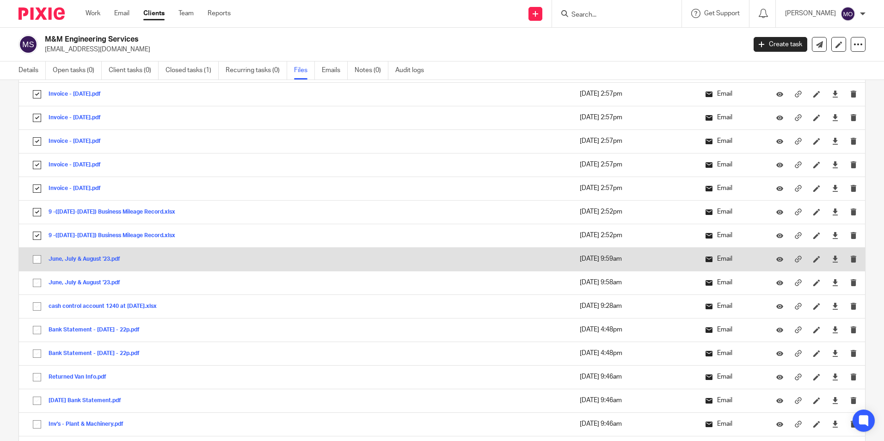
drag, startPoint x: 35, startPoint y: 254, endPoint x: 37, endPoint y: 262, distance: 8.6
click at [35, 254] on input "checkbox" at bounding box center [37, 260] width 18 height 18
checkbox input "true"
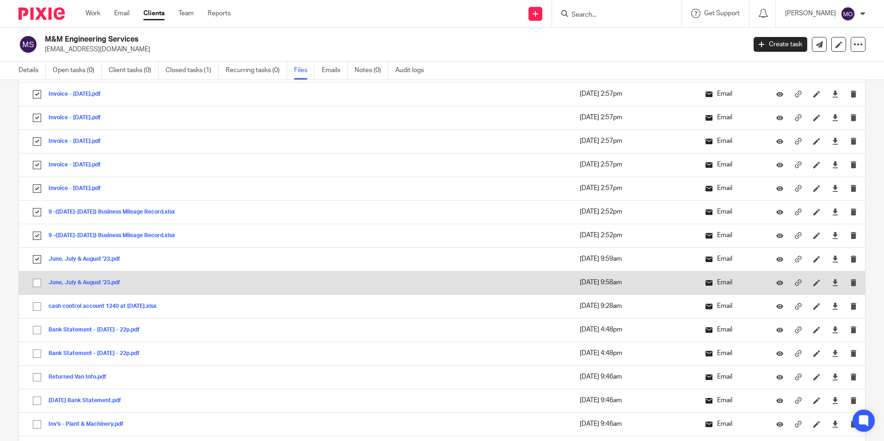
click at [39, 287] on input "checkbox" at bounding box center [37, 283] width 18 height 18
checkbox input "true"
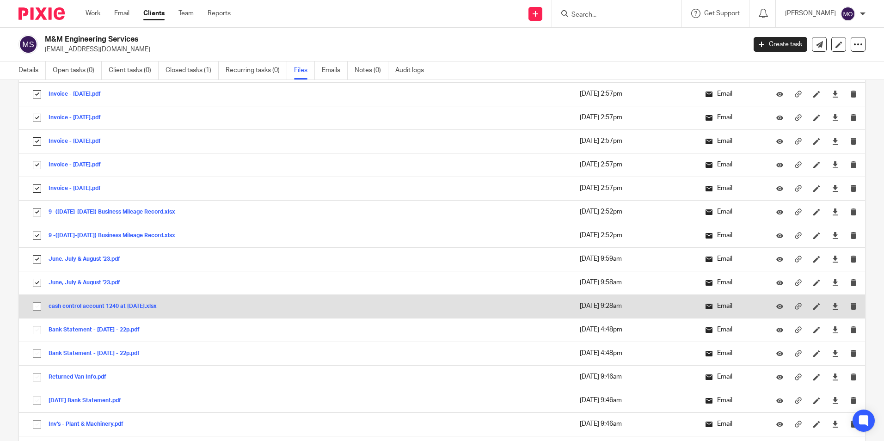
click at [37, 305] on input "checkbox" at bounding box center [37, 307] width 18 height 18
checkbox input "true"
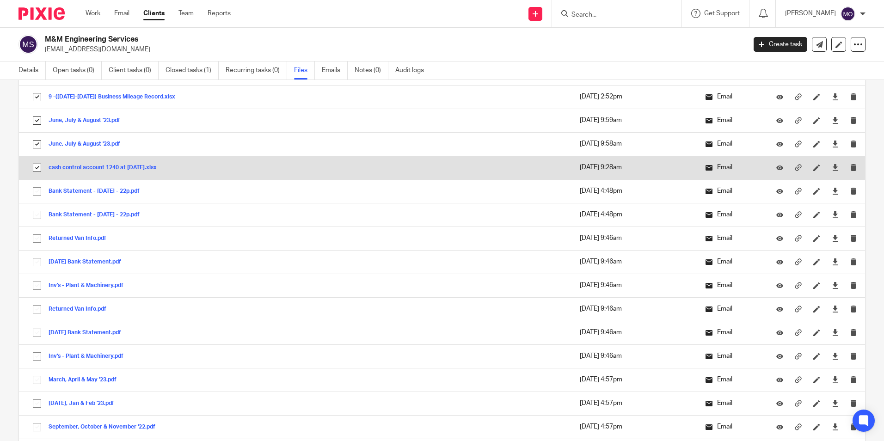
scroll to position [1758, 0]
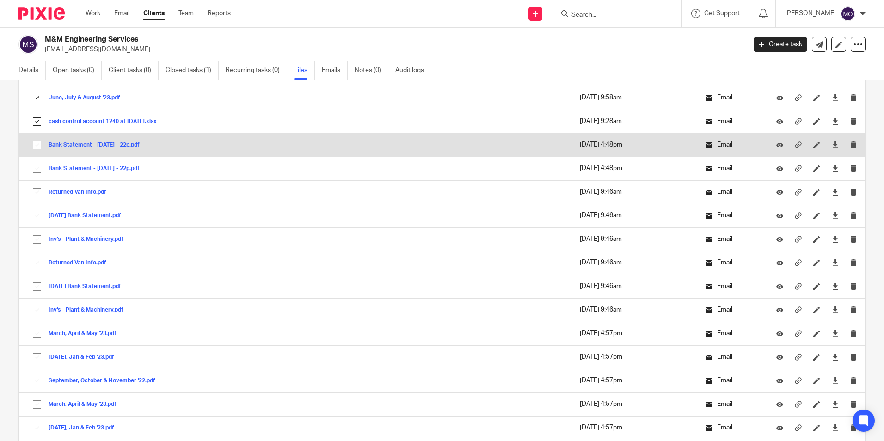
click at [31, 143] on input "checkbox" at bounding box center [37, 145] width 18 height 18
checkbox input "true"
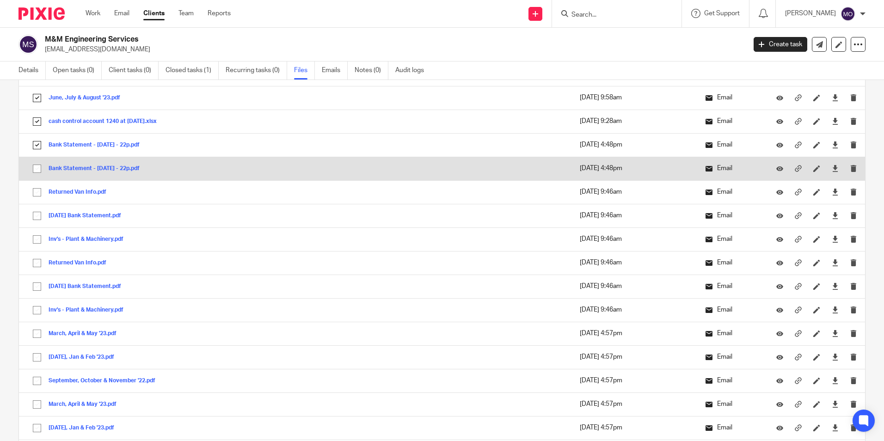
click at [37, 172] on input "checkbox" at bounding box center [37, 169] width 18 height 18
checkbox input "true"
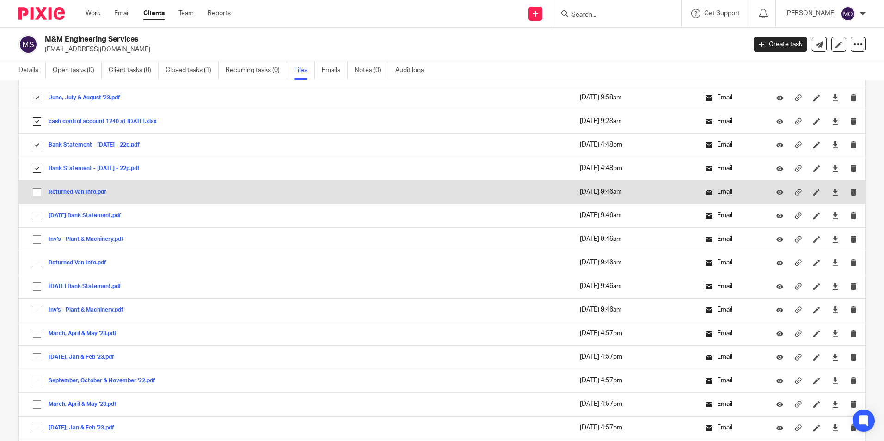
click at [36, 192] on input "checkbox" at bounding box center [37, 193] width 18 height 18
checkbox input "true"
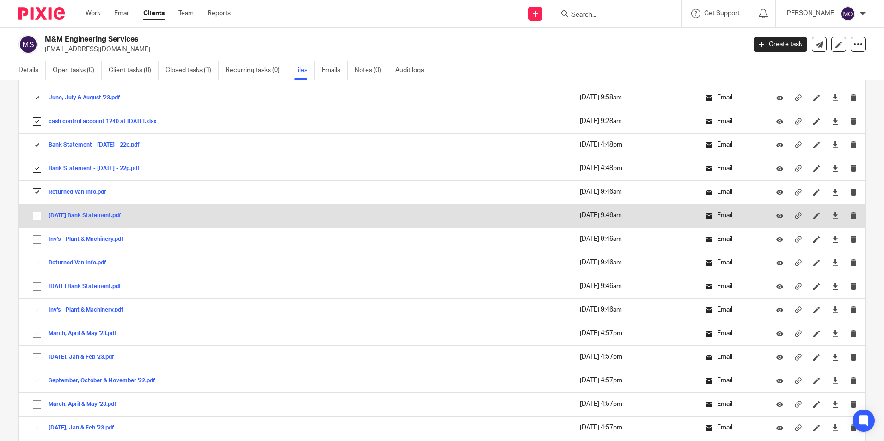
click at [41, 216] on input "checkbox" at bounding box center [37, 216] width 18 height 18
checkbox input "true"
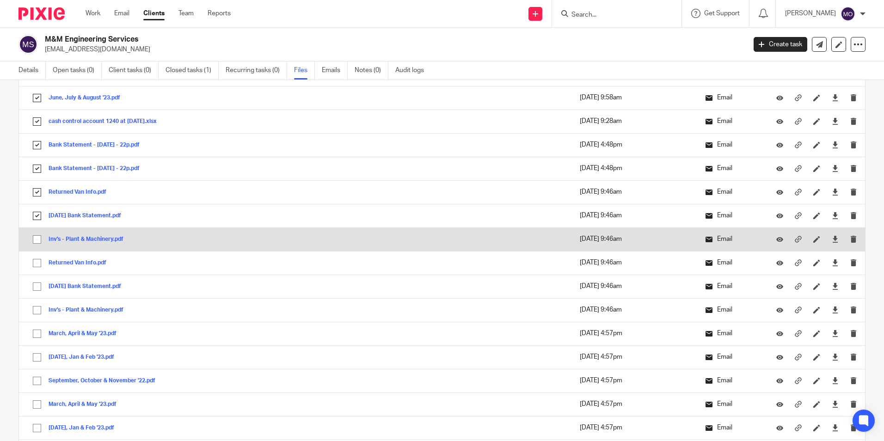
click at [40, 239] on input "checkbox" at bounding box center [37, 240] width 18 height 18
checkbox input "true"
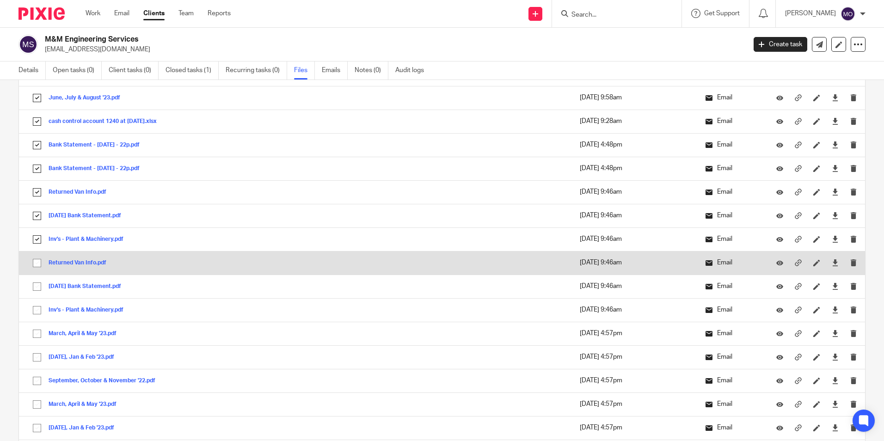
click at [37, 257] on input "checkbox" at bounding box center [37, 263] width 18 height 18
checkbox input "true"
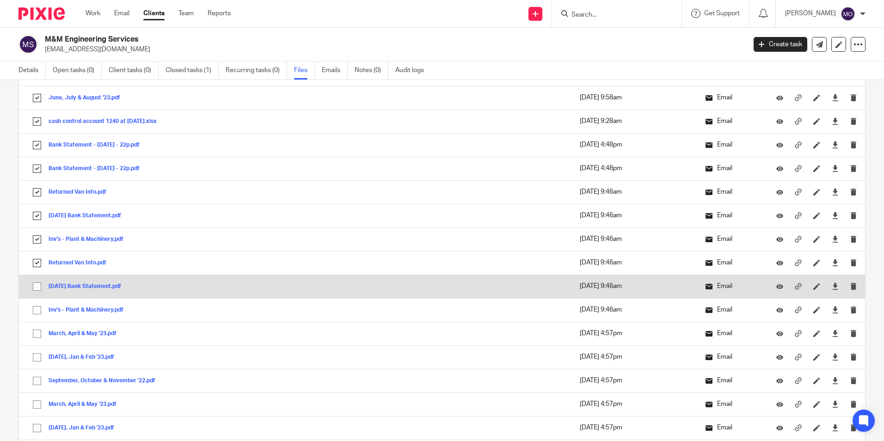
click at [38, 281] on input "checkbox" at bounding box center [37, 287] width 18 height 18
checkbox input "true"
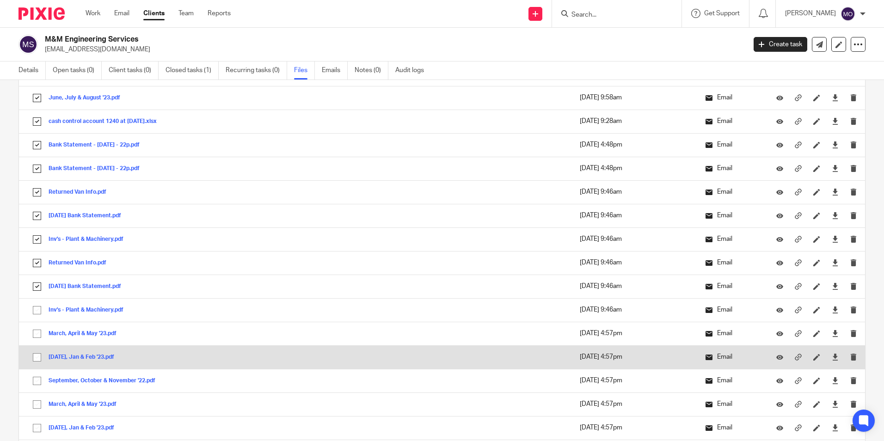
scroll to position [1896, 0]
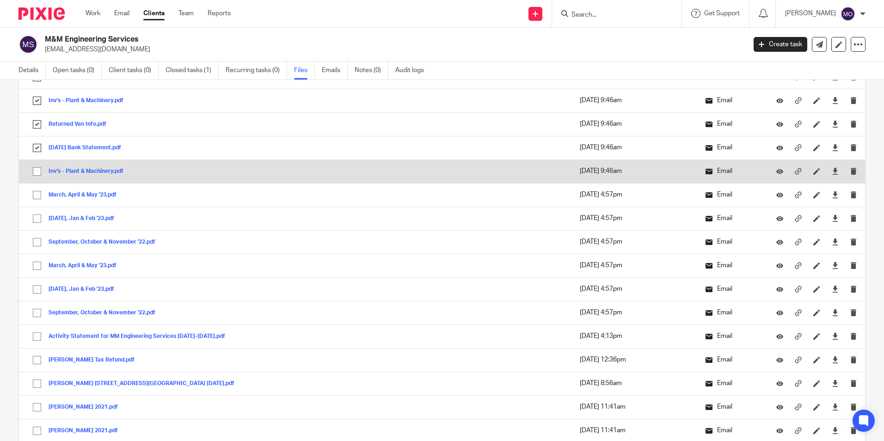
drag, startPoint x: 41, startPoint y: 167, endPoint x: 36, endPoint y: 182, distance: 15.1
click at [41, 168] on input "checkbox" at bounding box center [37, 172] width 18 height 18
checkbox input "true"
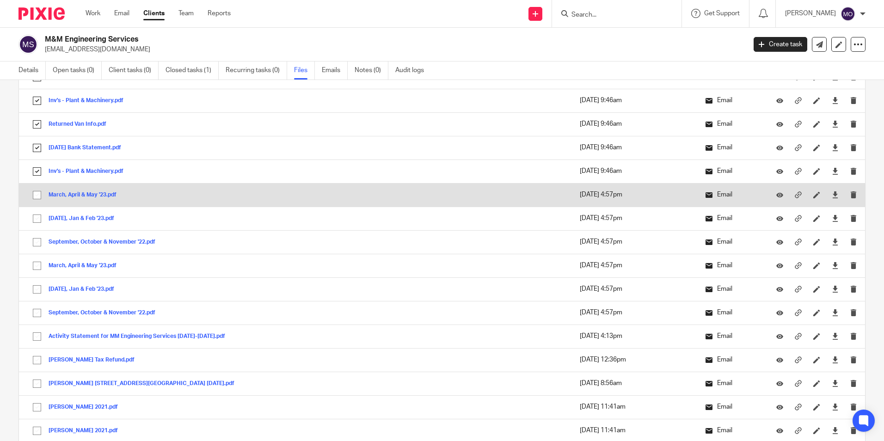
click at [36, 193] on input "checkbox" at bounding box center [37, 195] width 18 height 18
checkbox input "true"
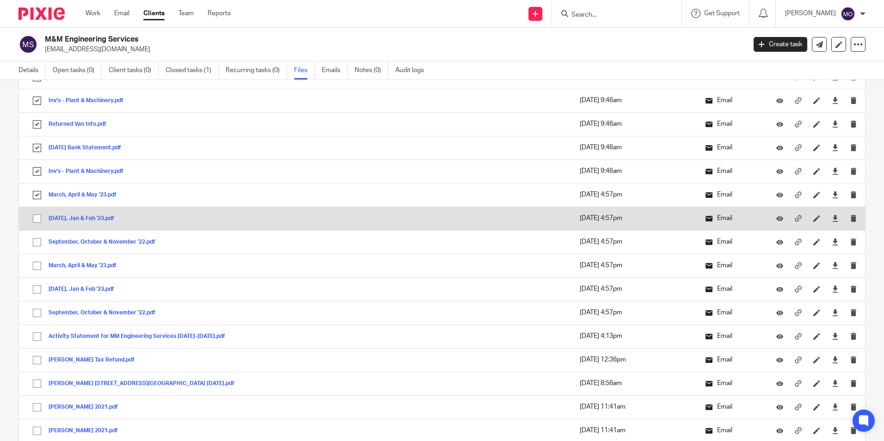
click at [37, 220] on input "checkbox" at bounding box center [37, 219] width 18 height 18
checkbox input "true"
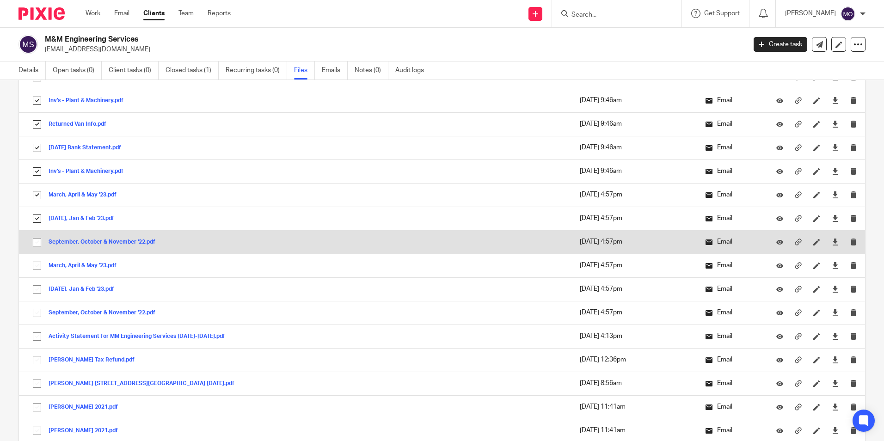
click at [37, 246] on input "checkbox" at bounding box center [37, 243] width 18 height 18
checkbox input "true"
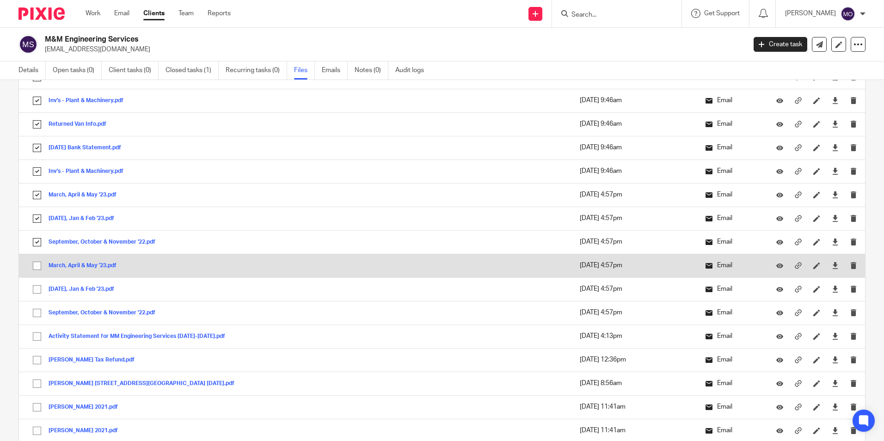
click at [41, 263] on input "checkbox" at bounding box center [37, 266] width 18 height 18
checkbox input "true"
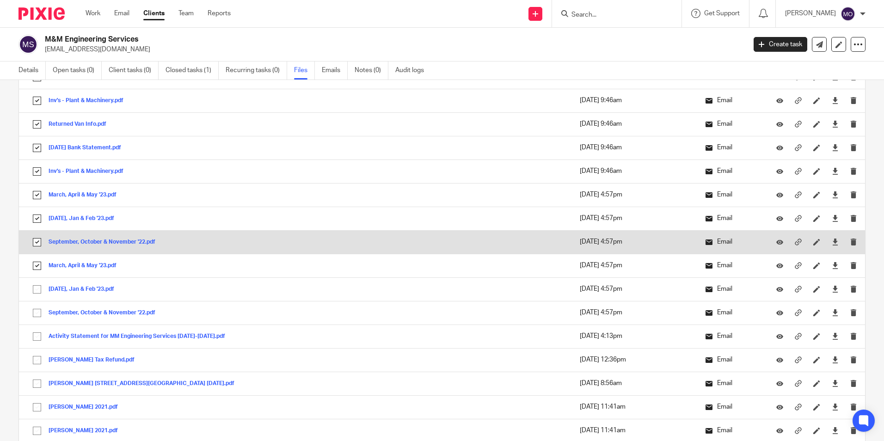
scroll to position [2035, 0]
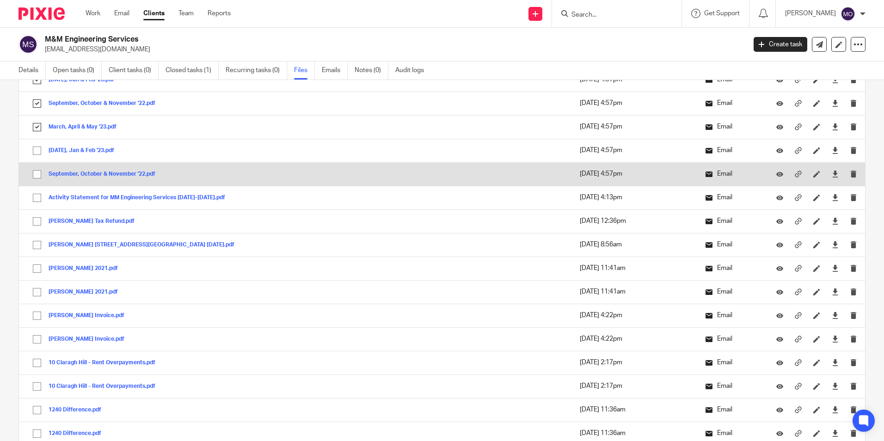
drag, startPoint x: 36, startPoint y: 153, endPoint x: 38, endPoint y: 178, distance: 24.6
click at [37, 157] on input "checkbox" at bounding box center [37, 151] width 18 height 18
checkbox input "true"
drag
click at [38, 178] on input "checkbox" at bounding box center [37, 175] width 18 height 18
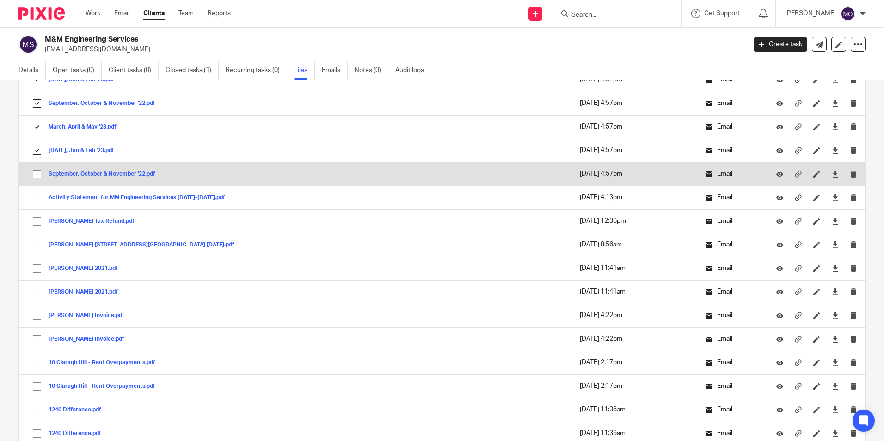
checkbox input "true"
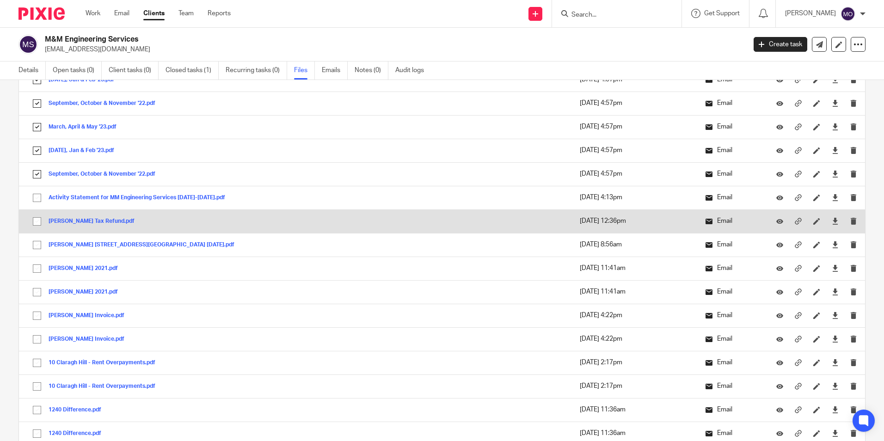
click at [39, 194] on input "checkbox" at bounding box center [37, 198] width 18 height 18
checkbox input "true"
click at [37, 221] on input "checkbox" at bounding box center [37, 222] width 18 height 18
checkbox input "true"
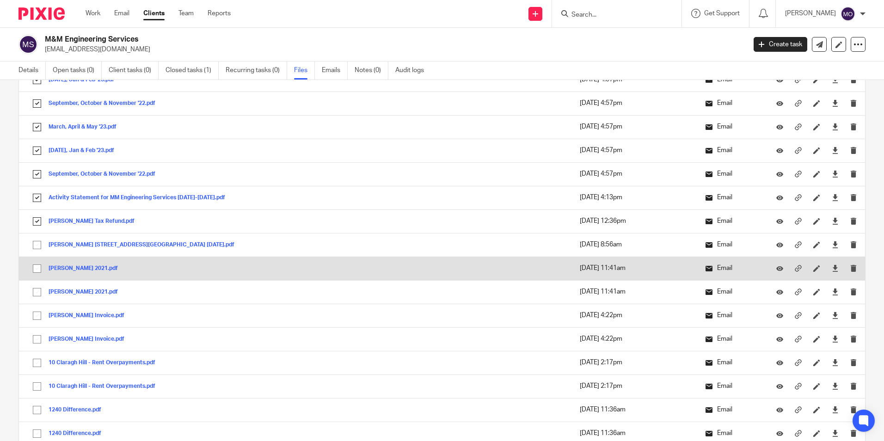
click at [41, 247] on input "checkbox" at bounding box center [37, 245] width 18 height 18
checkbox input "true"
click at [41, 273] on input "checkbox" at bounding box center [37, 269] width 18 height 18
checkbox input "true"
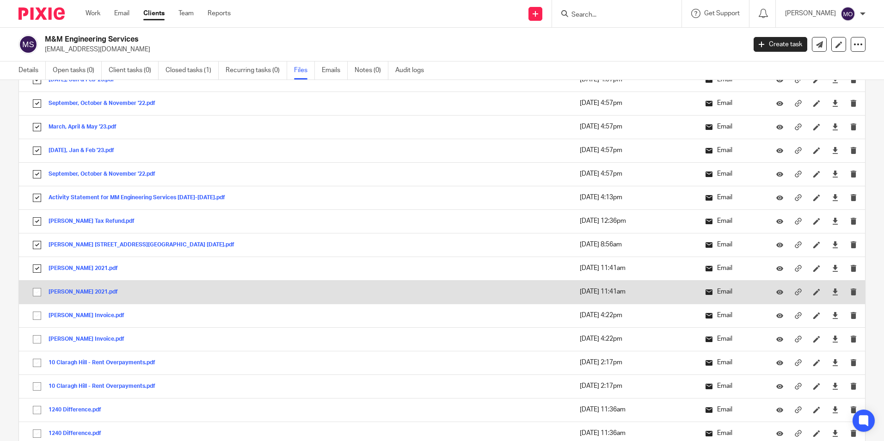
click at [41, 290] on input "checkbox" at bounding box center [37, 293] width 18 height 18
checkbox input "true"
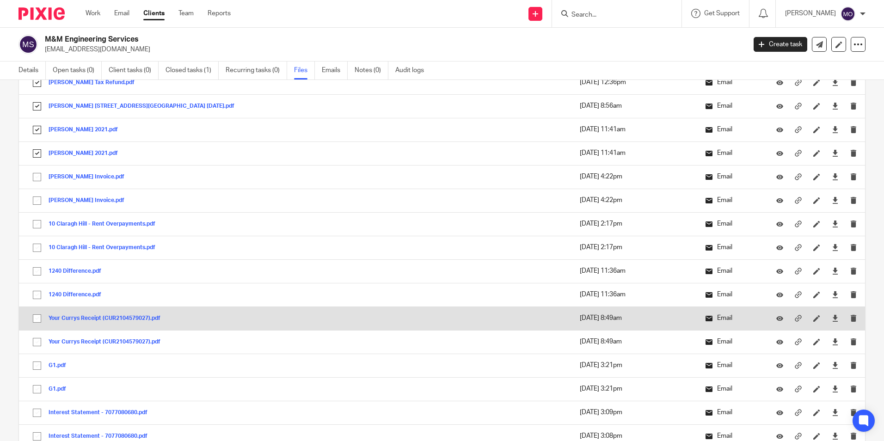
scroll to position [2220, 0]
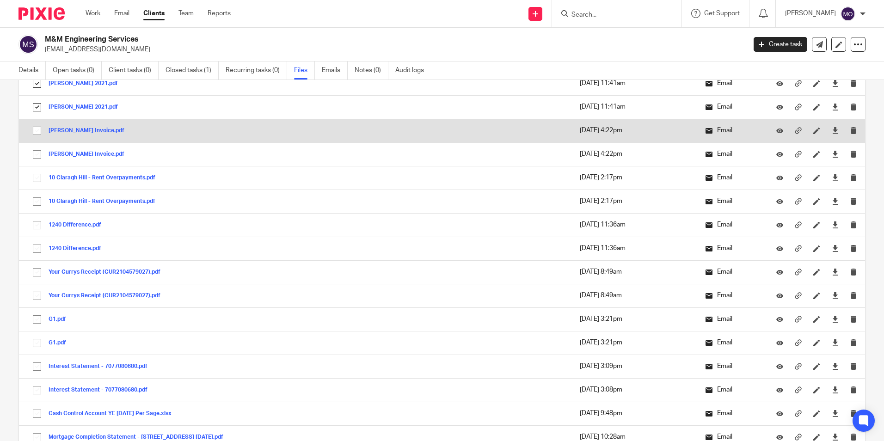
click at [36, 126] on input "checkbox" at bounding box center [37, 131] width 18 height 18
checkbox input "true"
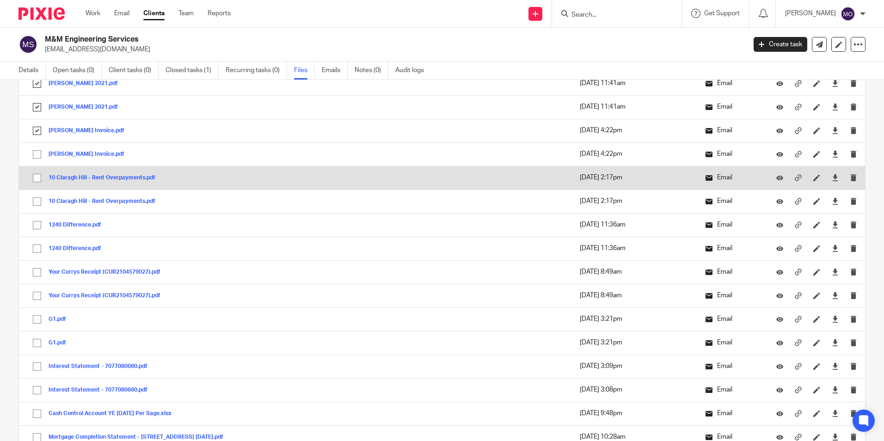
click at [38, 159] on input "checkbox" at bounding box center [37, 155] width 18 height 18
checkbox input "true"
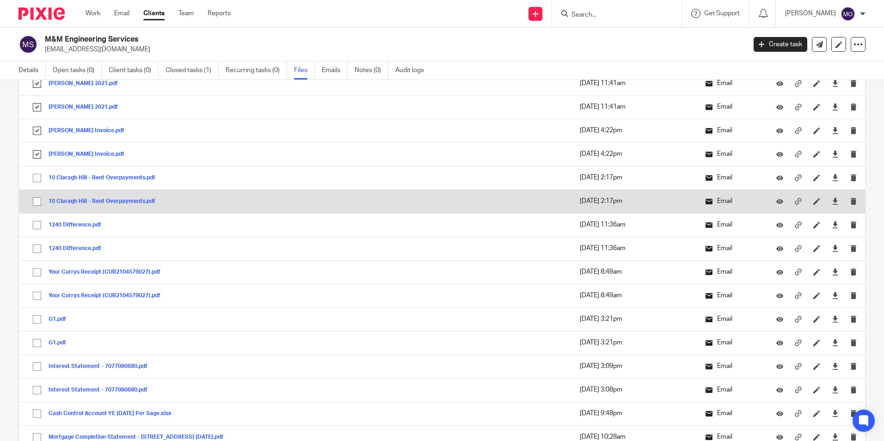
click at [37, 176] on input "checkbox" at bounding box center [37, 178] width 18 height 18
checkbox input "true"
click at [33, 206] on input "checkbox" at bounding box center [37, 202] width 18 height 18
checkbox input "true"
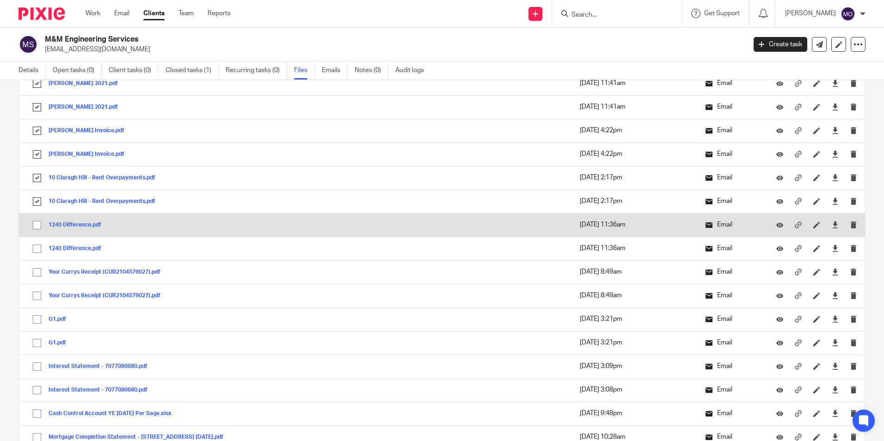
click at [36, 222] on input "checkbox" at bounding box center [37, 225] width 18 height 18
checkbox input "true"
click at [36, 235] on td "1240 Difference.pdf 1240 Difference Save" at bounding box center [204, 225] width 371 height 24
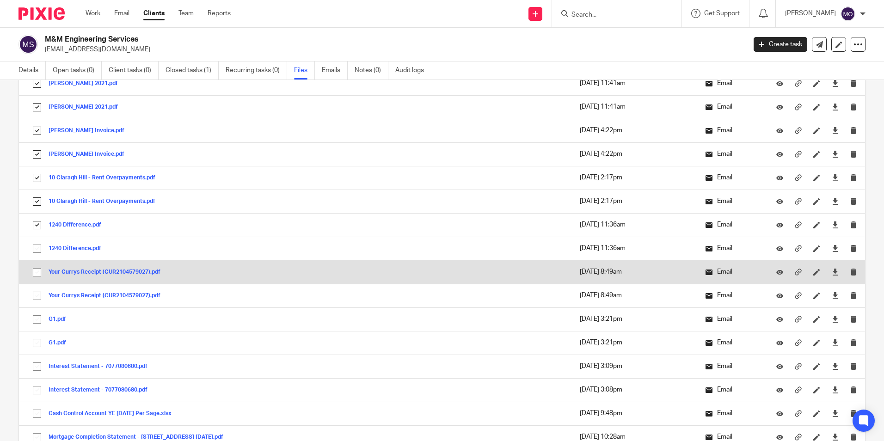
click at [31, 265] on td "Your Currys Receipt (CUR2104579027).pdf Your Currys Receipt (CUR2104579027) Save" at bounding box center [204, 272] width 371 height 24
click at [35, 274] on input "checkbox" at bounding box center [37, 273] width 18 height 18
checkbox input "true"
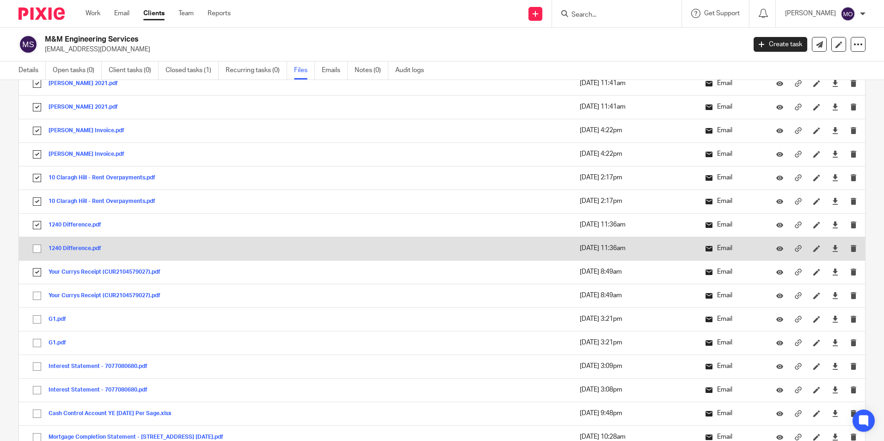
click at [39, 249] on input "checkbox" at bounding box center [37, 249] width 18 height 18
checkbox input "true"
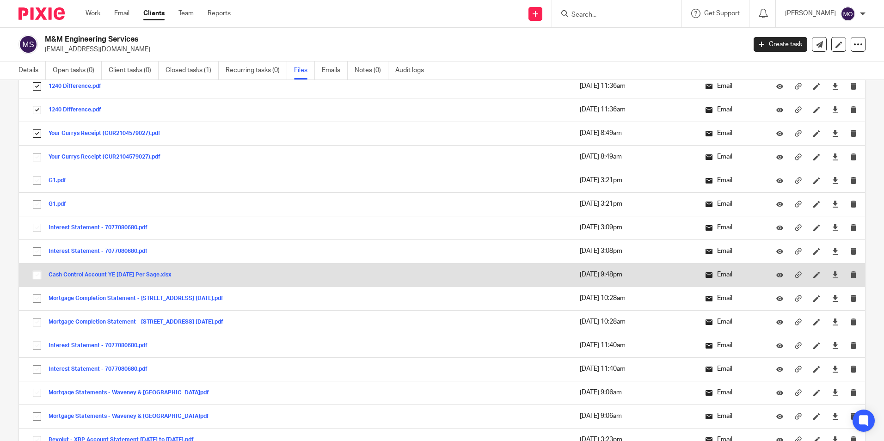
scroll to position [2405, 0]
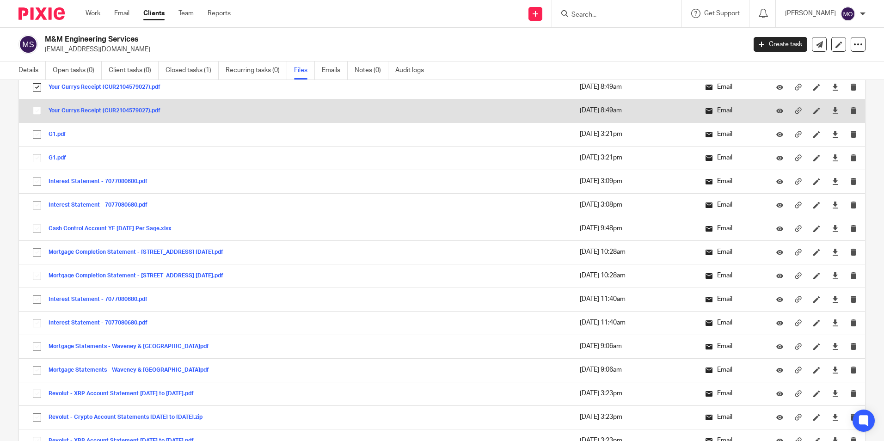
click at [37, 106] on input "checkbox" at bounding box center [37, 111] width 18 height 18
checkbox input "true"
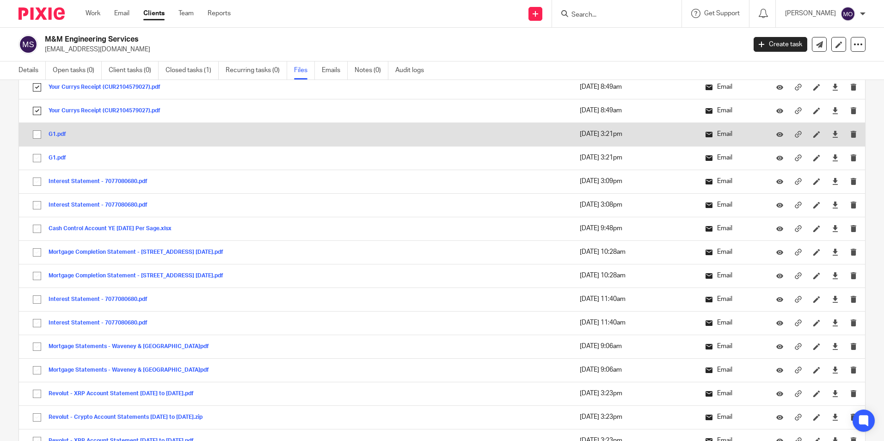
click at [37, 131] on input "checkbox" at bounding box center [37, 135] width 18 height 18
checkbox input "true"
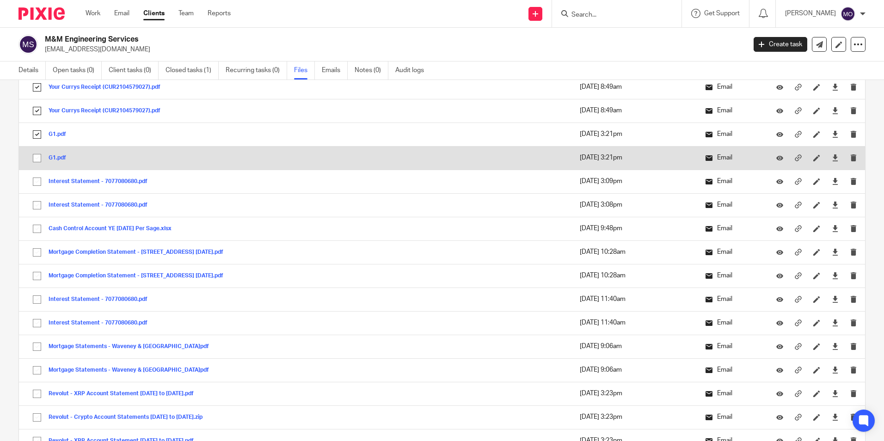
click at [34, 154] on input "checkbox" at bounding box center [37, 158] width 18 height 18
checkbox input "true"
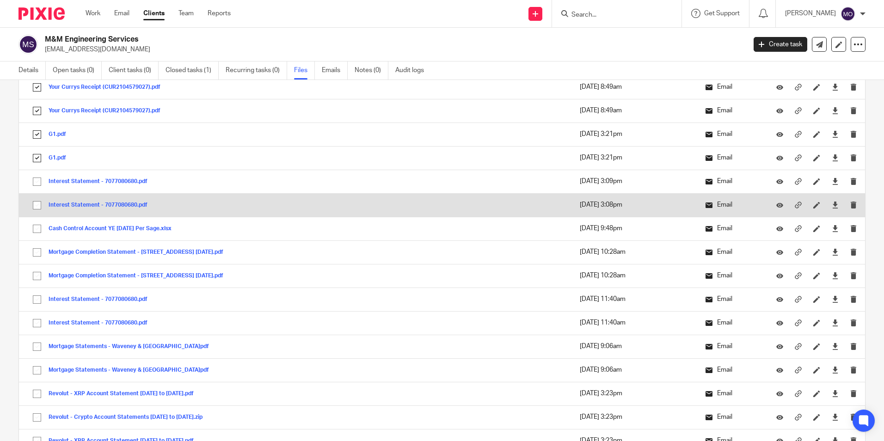
click at [37, 188] on input "checkbox" at bounding box center [37, 182] width 18 height 18
checkbox input "true"
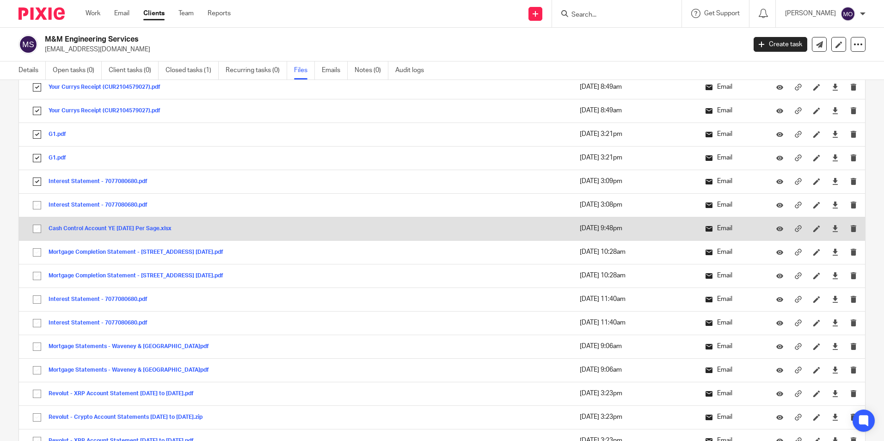
click at [40, 210] on input "checkbox" at bounding box center [37, 206] width 18 height 18
checkbox input "true"
click at [37, 231] on input "checkbox" at bounding box center [37, 229] width 18 height 18
checkbox input "true"
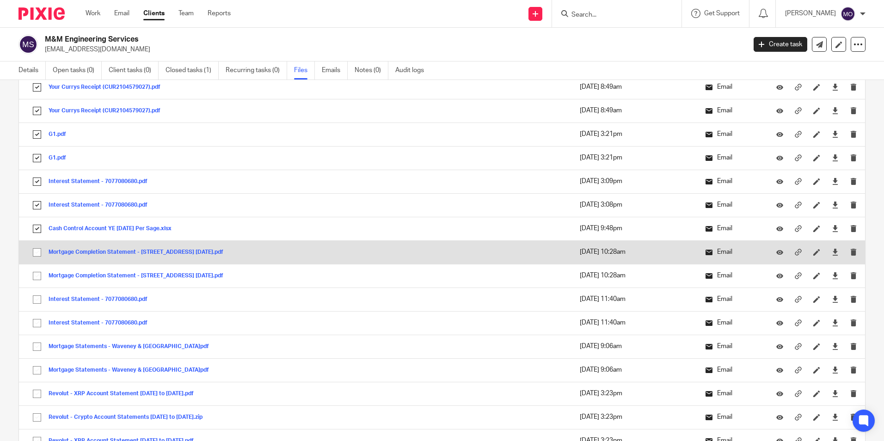
click at [35, 246] on input "checkbox" at bounding box center [37, 253] width 18 height 18
checkbox input "true"
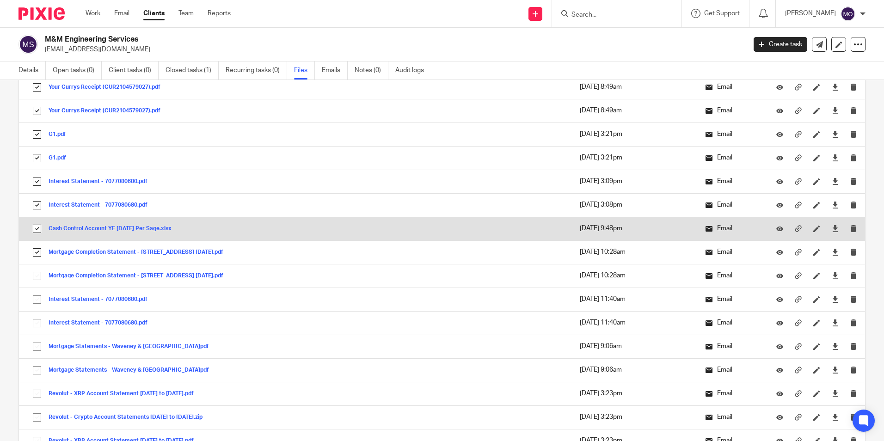
scroll to position [2544, 0]
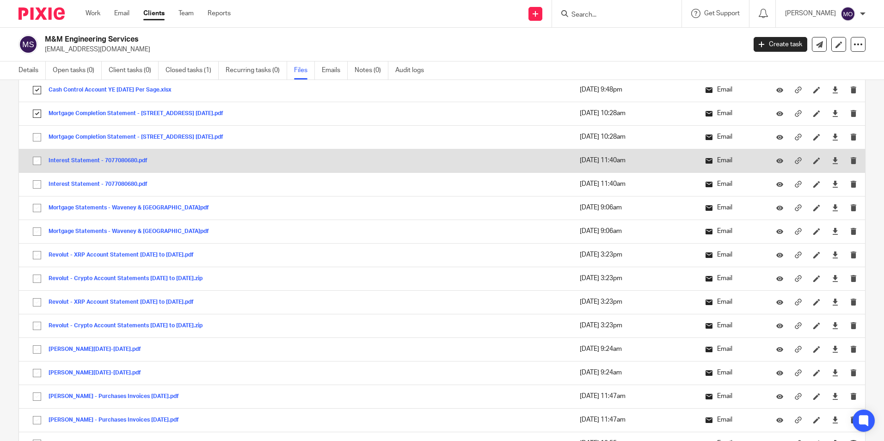
click at [37, 140] on input "checkbox" at bounding box center [37, 138] width 18 height 18
checkbox input "true"
click at [37, 166] on input "checkbox" at bounding box center [37, 161] width 18 height 18
checkbox input "true"
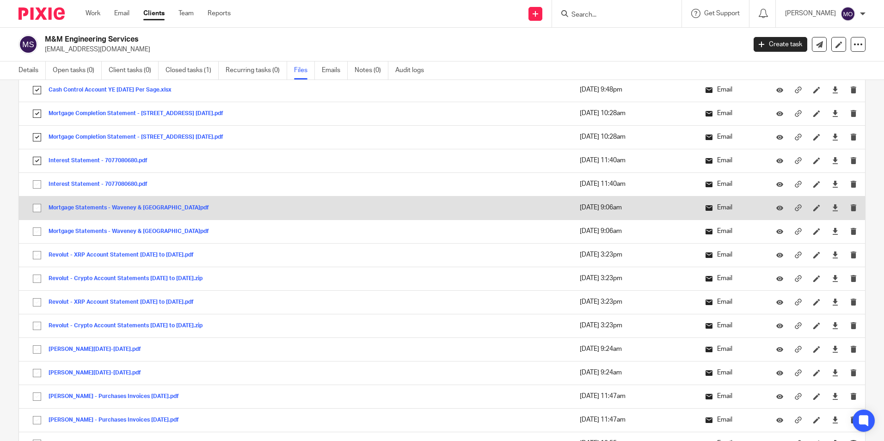
click at [38, 189] on input "checkbox" at bounding box center [37, 185] width 18 height 18
checkbox input "true"
click at [37, 204] on input "checkbox" at bounding box center [37, 208] width 18 height 18
checkbox input "true"
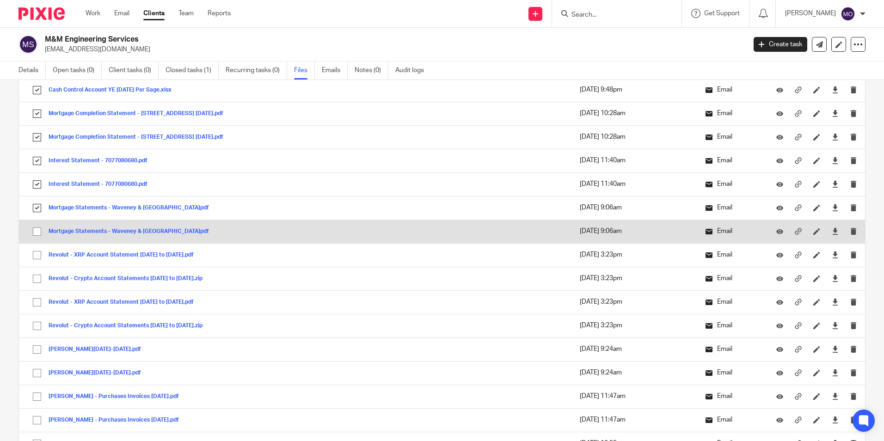
click at [43, 233] on input "checkbox" at bounding box center [37, 232] width 18 height 18
checkbox input "true"
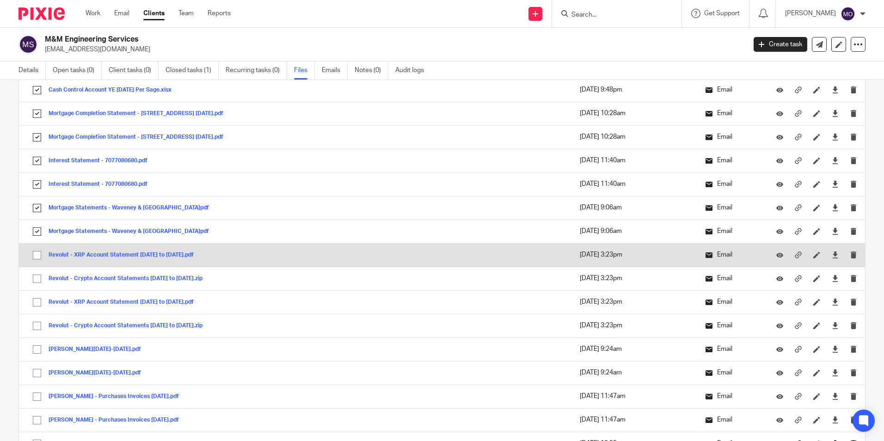
click at [43, 257] on input "checkbox" at bounding box center [37, 256] width 18 height 18
checkbox input "true"
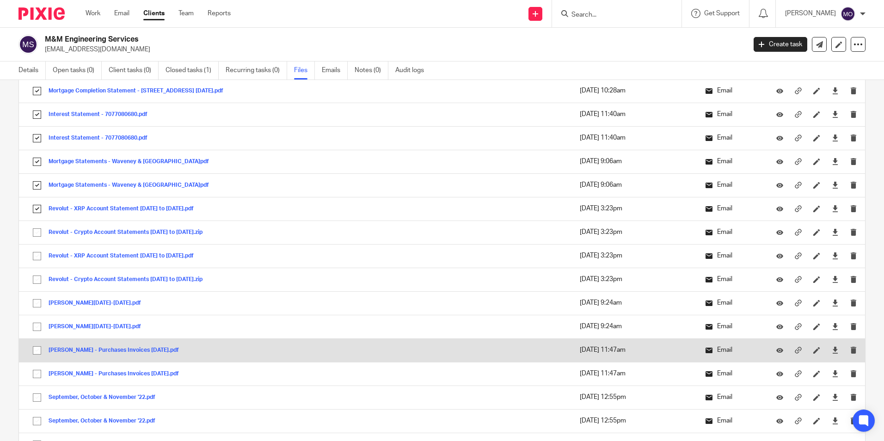
scroll to position [2683, 0]
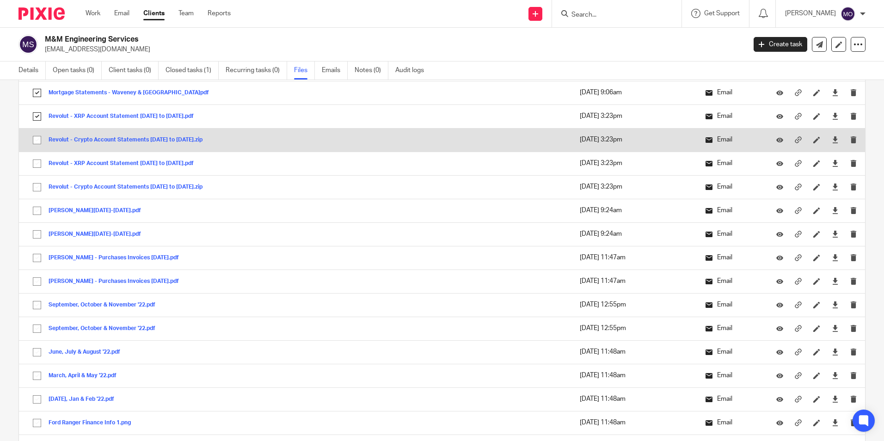
click at [36, 138] on input "checkbox" at bounding box center [37, 140] width 18 height 18
checkbox input "true"
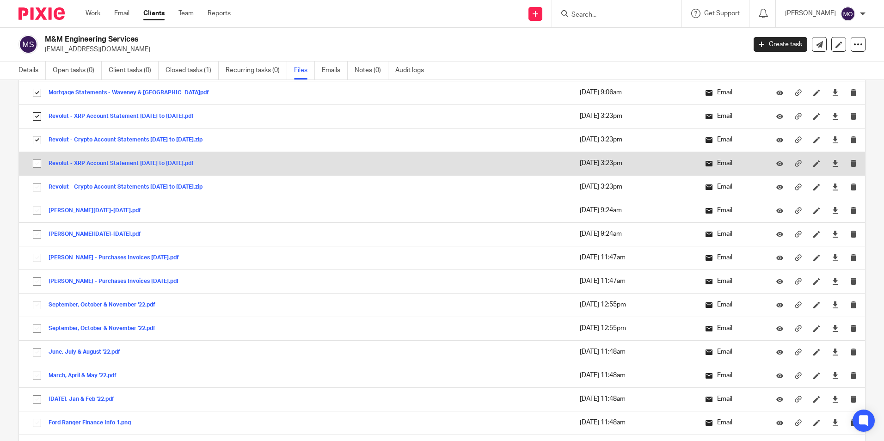
click at [42, 165] on input "checkbox" at bounding box center [37, 164] width 18 height 18
checkbox input "true"
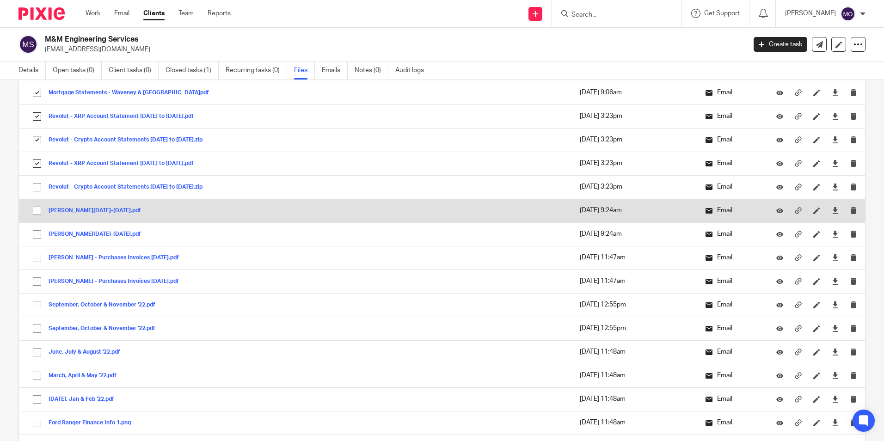
click at [35, 186] on input "checkbox" at bounding box center [37, 188] width 18 height 18
checkbox input "true"
click at [37, 216] on input "checkbox" at bounding box center [37, 211] width 18 height 18
checkbox input "true"
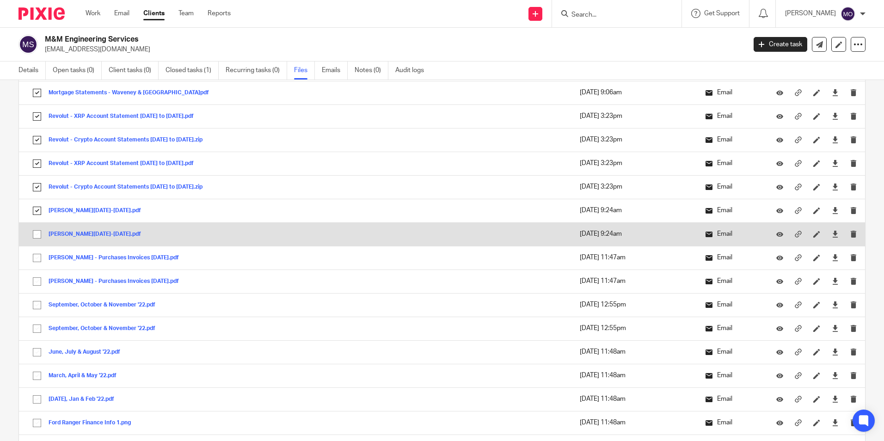
click at [35, 238] on input "checkbox" at bounding box center [37, 235] width 18 height 18
checkbox input "true"
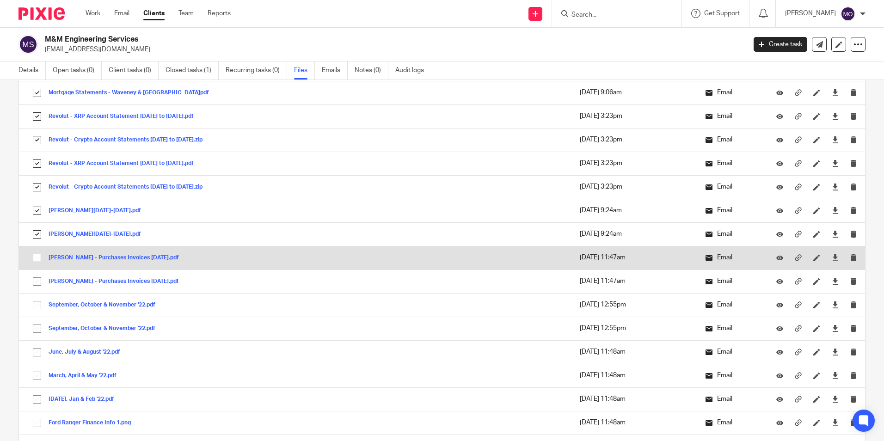
click at [33, 256] on input "checkbox" at bounding box center [37, 258] width 18 height 18
checkbox input "true"
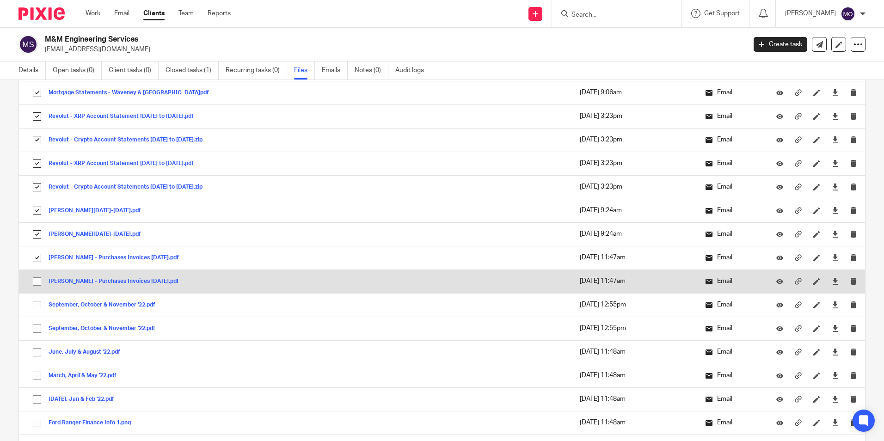
click at [32, 290] on td "S. O'Neill - Purchases Invoices Sept 21.pdf S. O'Neill - Purchases Invoices Sep…" at bounding box center [204, 282] width 371 height 24
click at [35, 281] on input "checkbox" at bounding box center [37, 282] width 18 height 18
checkbox input "true"
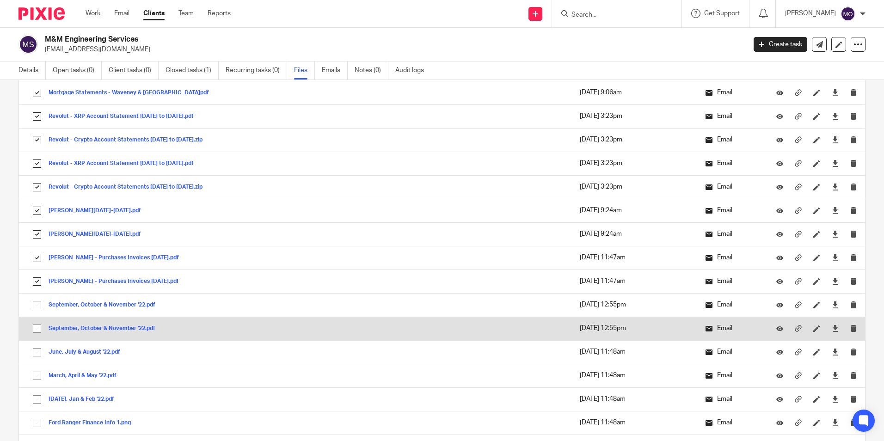
click at [37, 306] on input "checkbox" at bounding box center [37, 305] width 18 height 18
checkbox input "true"
click at [39, 327] on input "checkbox" at bounding box center [37, 329] width 18 height 18
checkbox input "true"
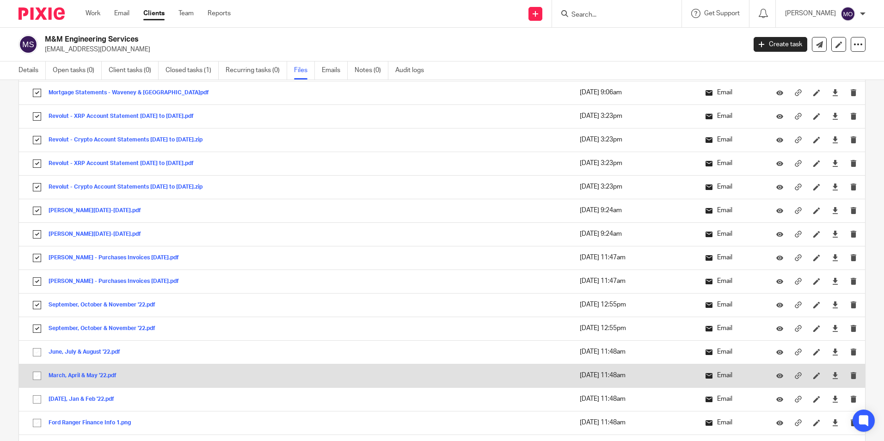
click at [38, 358] on input "checkbox" at bounding box center [37, 353] width 18 height 18
checkbox input "true"
click at [38, 376] on input "checkbox" at bounding box center [37, 376] width 18 height 18
checkbox input "true"
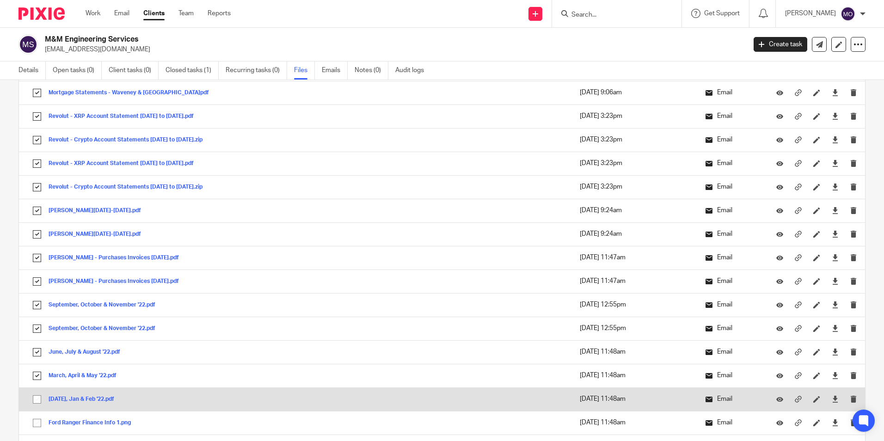
click at [35, 402] on input "checkbox" at bounding box center [37, 400] width 18 height 18
checkbox input "true"
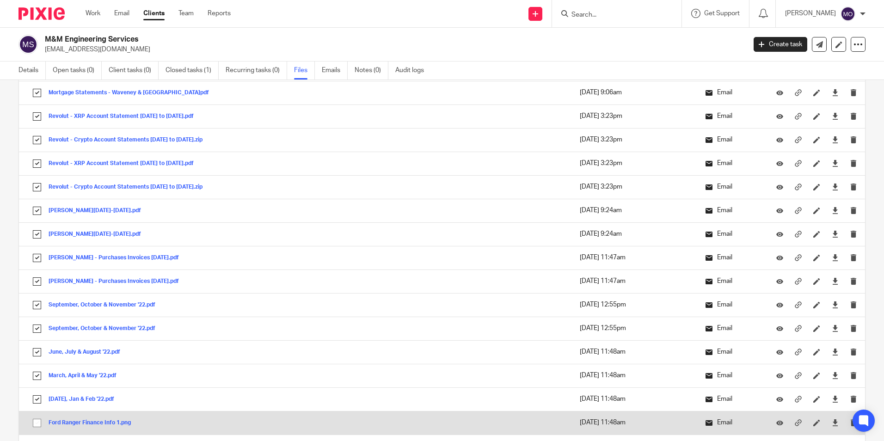
click at [35, 422] on input "checkbox" at bounding box center [37, 423] width 18 height 18
checkbox input "true"
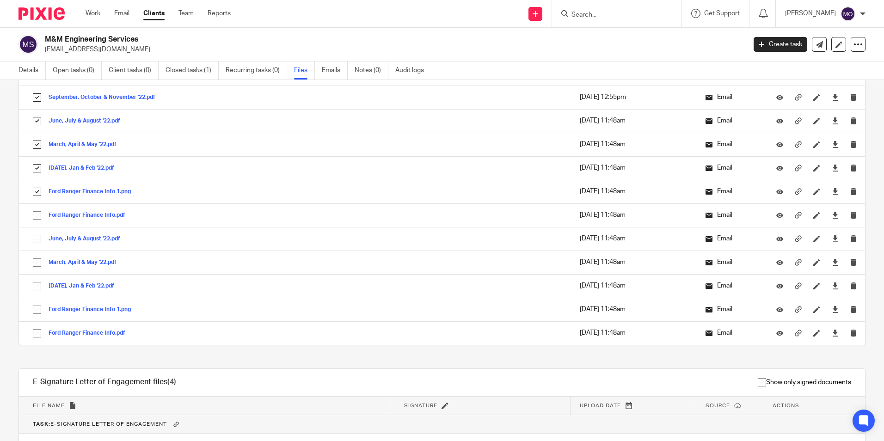
scroll to position [2960, 0]
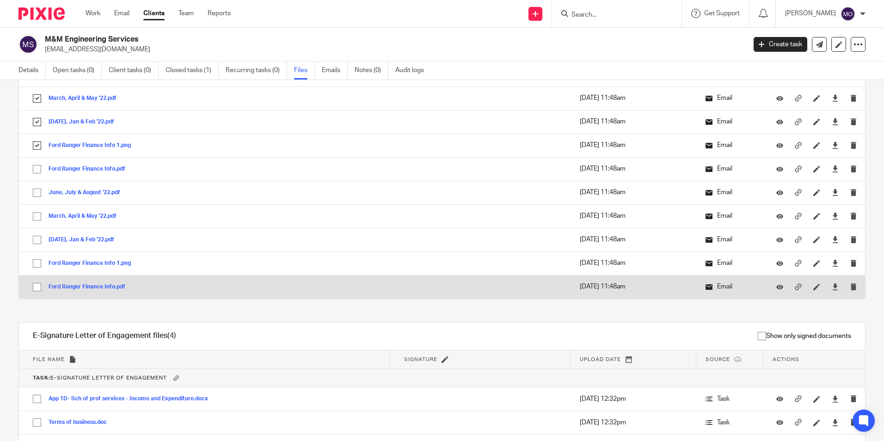
click at [36, 286] on input "checkbox" at bounding box center [37, 287] width 18 height 18
checkbox input "true"
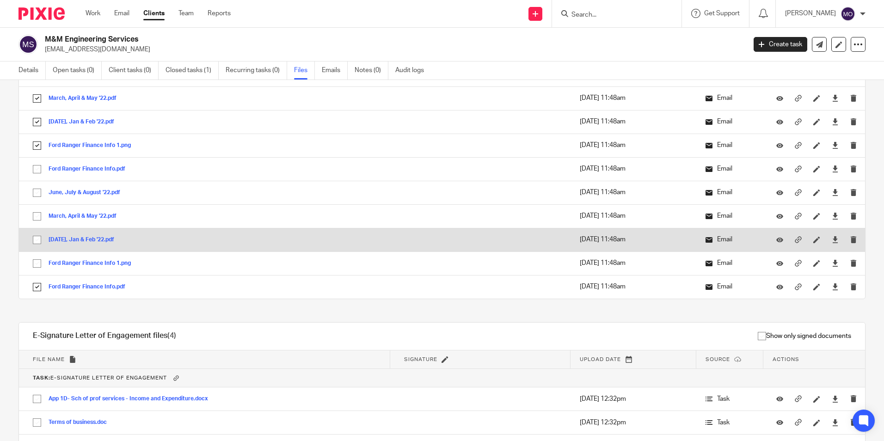
click at [34, 261] on input "checkbox" at bounding box center [37, 264] width 18 height 18
checkbox input "true"
click at [35, 231] on input "checkbox" at bounding box center [37, 240] width 18 height 18
checkbox input "true"
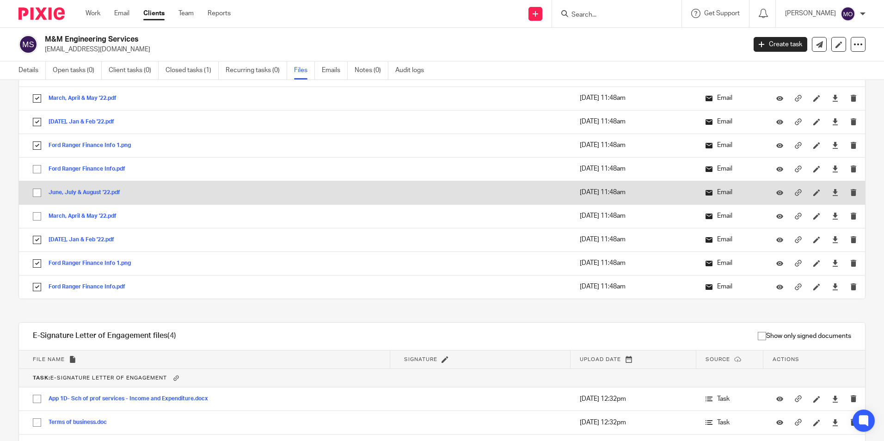
click at [36, 214] on input "checkbox" at bounding box center [37, 217] width 18 height 18
checkbox input "true"
click at [37, 191] on input "checkbox" at bounding box center [37, 193] width 18 height 18
checkbox input "true"
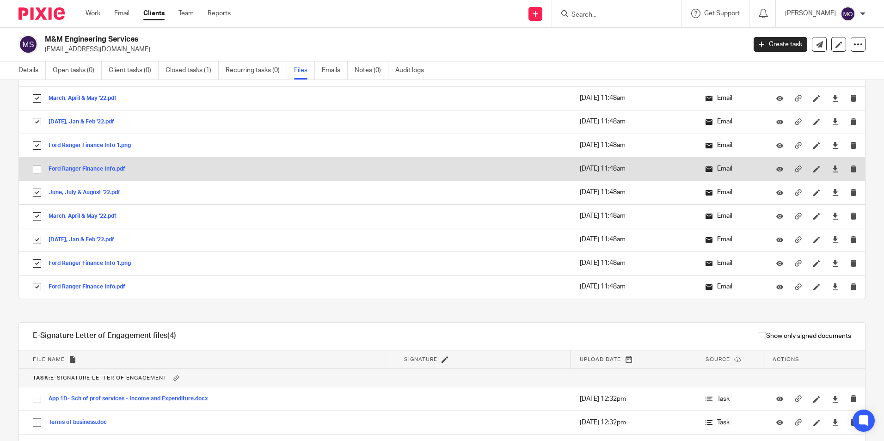
click at [39, 175] on input "checkbox" at bounding box center [37, 169] width 18 height 18
checkbox input "true"
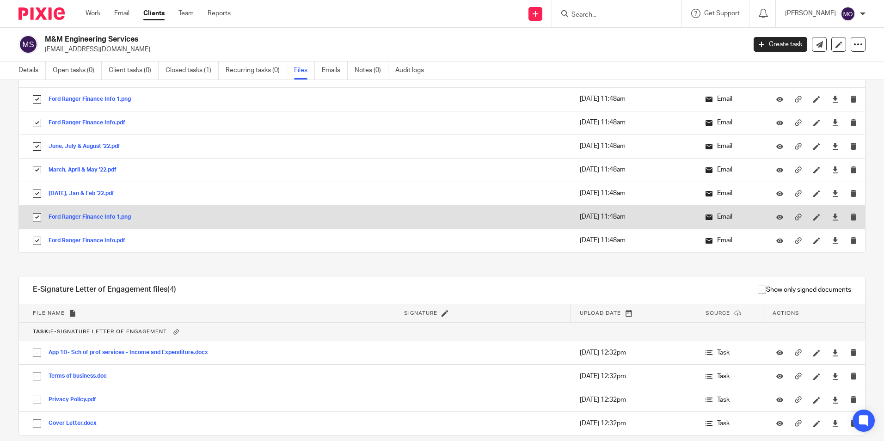
scroll to position [3043, 0]
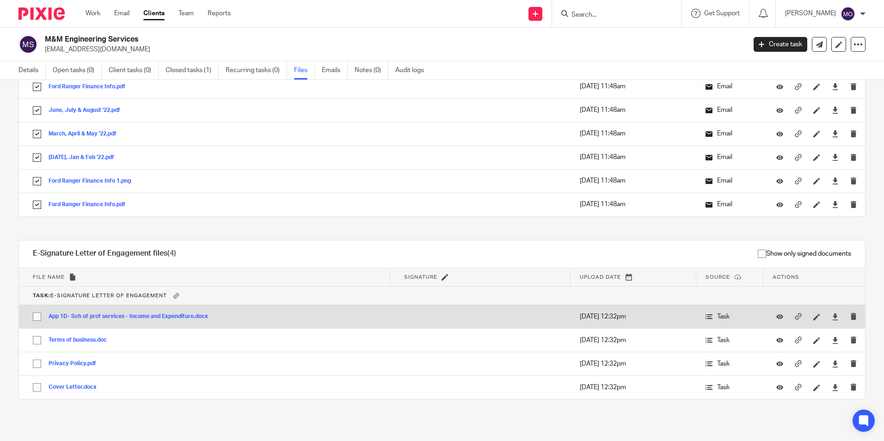
click at [38, 322] on input "checkbox" at bounding box center [37, 317] width 18 height 18
checkbox input "true"
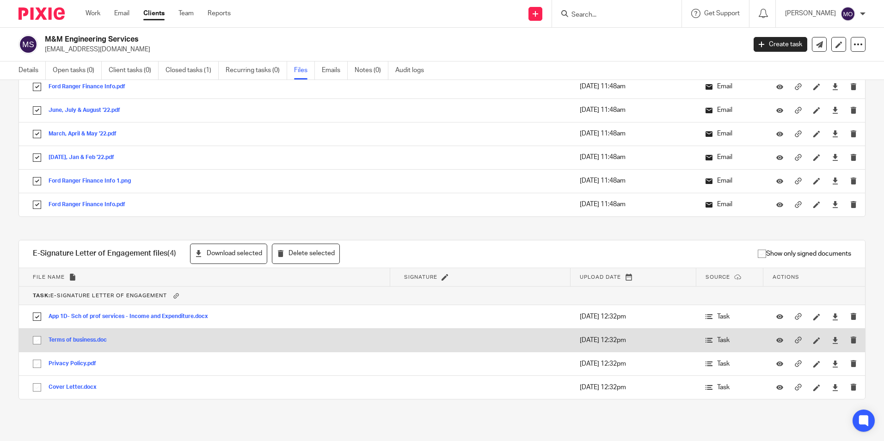
click at [35, 344] on input "checkbox" at bounding box center [37, 341] width 18 height 18
checkbox input "true"
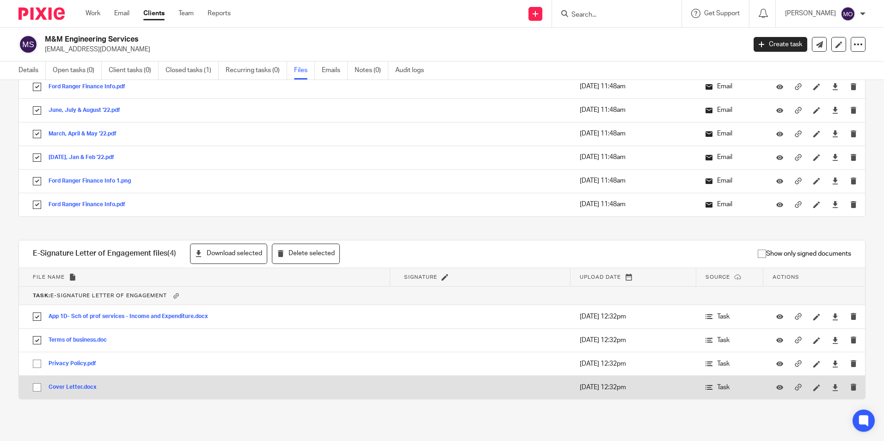
click at [37, 366] on input "checkbox" at bounding box center [37, 364] width 18 height 18
checkbox input "true"
click at [37, 389] on input "checkbox" at bounding box center [37, 388] width 18 height 18
checkbox input "true"
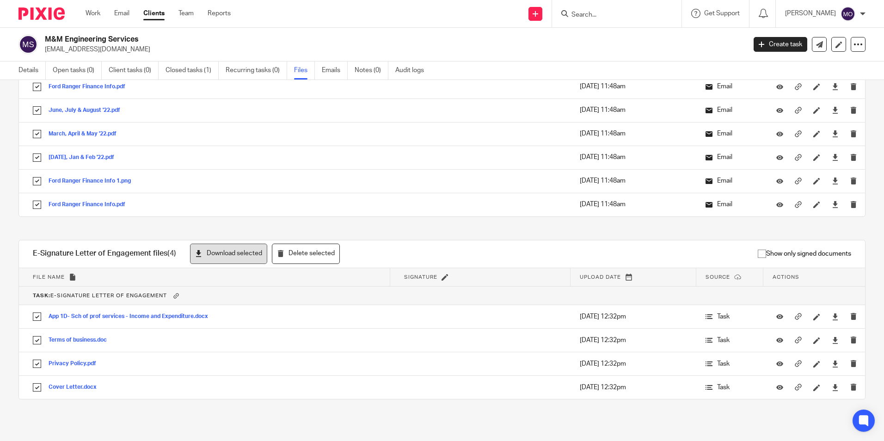
click at [239, 255] on button "Download selected" at bounding box center [228, 254] width 77 height 21
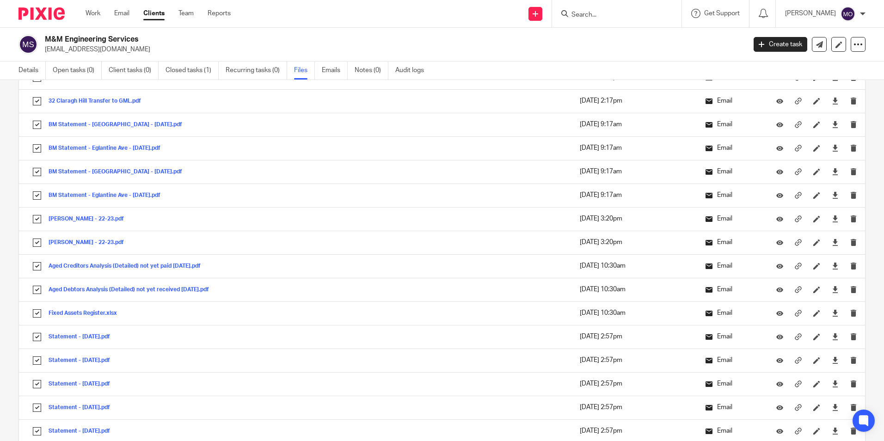
scroll to position [0, 0]
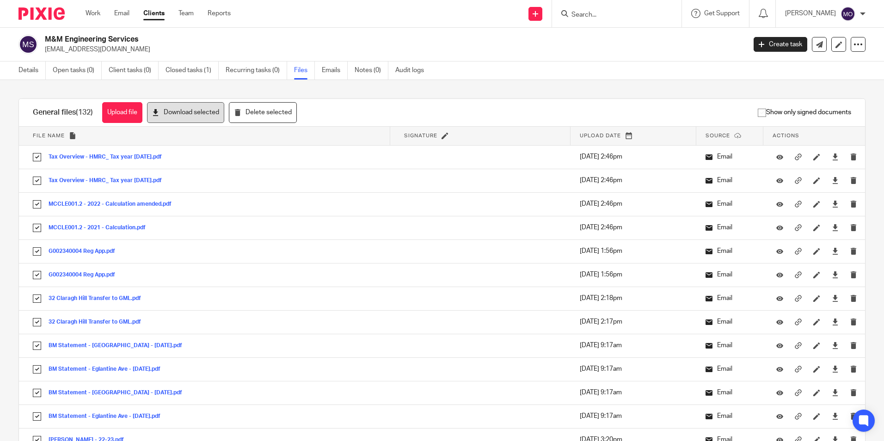
click at [185, 112] on button "Download selected" at bounding box center [185, 112] width 77 height 21
click at [854, 43] on icon at bounding box center [858, 44] width 9 height 9
click at [825, 78] on link "Export data" at bounding box center [801, 80] width 102 height 13
click at [625, 71] on div "Details Open tasks (0) Client tasks (0) Closed tasks (1) Recurring tasks (0) Fi…" at bounding box center [442, 71] width 884 height 19
click at [599, 86] on div "Upload file Drag & Drop your files, or click here Files uploading... General fi…" at bounding box center [442, 260] width 884 height 361
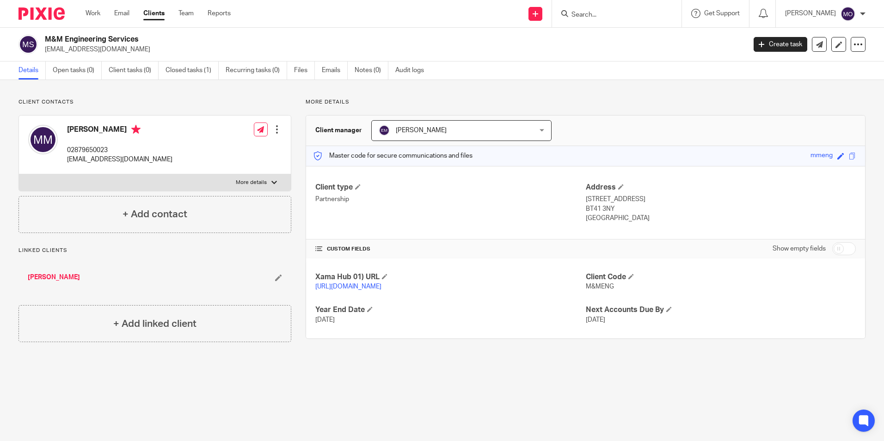
click at [35, 14] on img at bounding box center [42, 13] width 46 height 12
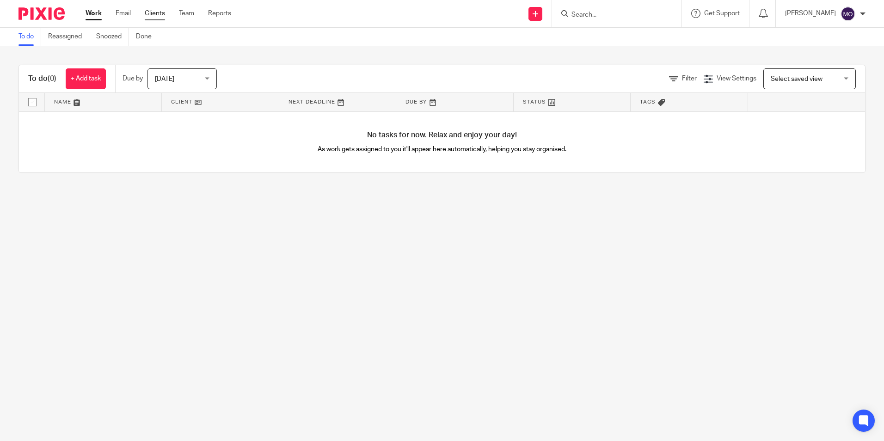
click at [148, 11] on link "Clients" at bounding box center [155, 13] width 20 height 9
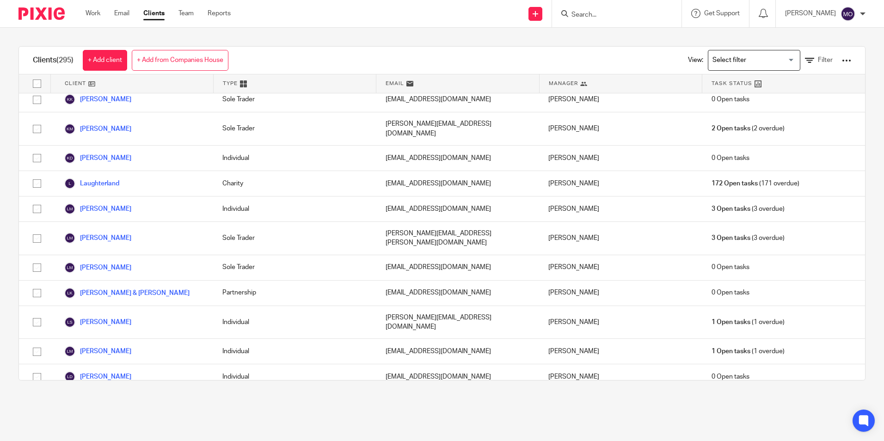
scroll to position [3754, 0]
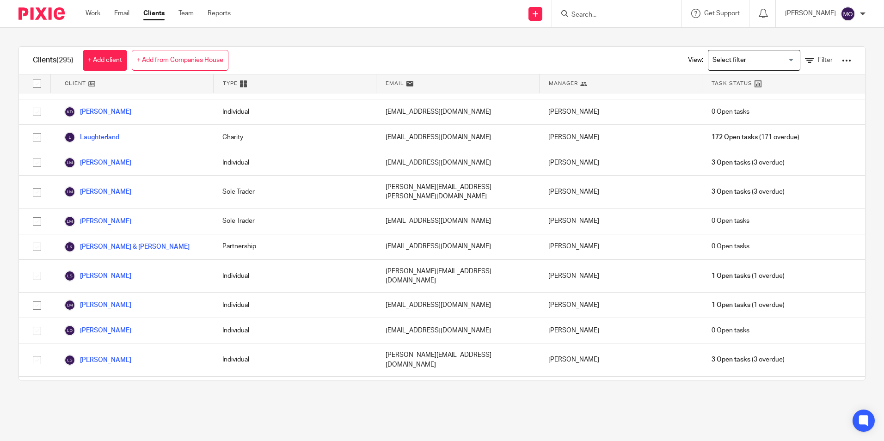
click at [112, 409] on link "[PERSON_NAME]" at bounding box center [97, 414] width 67 height 11
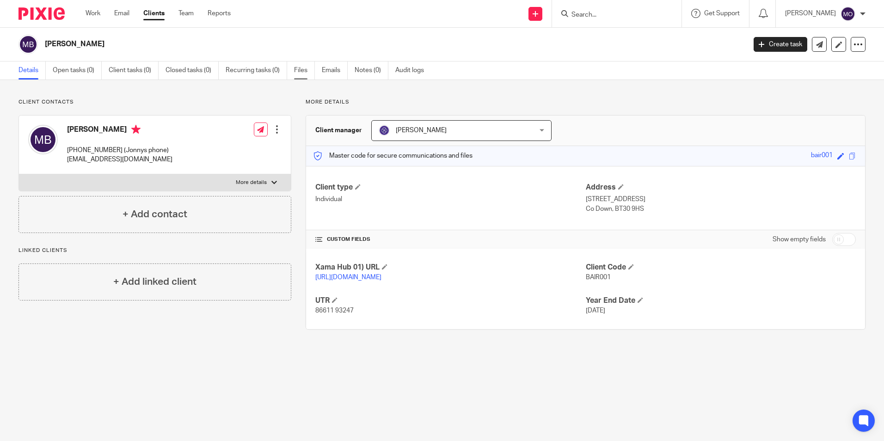
click at [297, 63] on link "Files" at bounding box center [304, 71] width 21 height 18
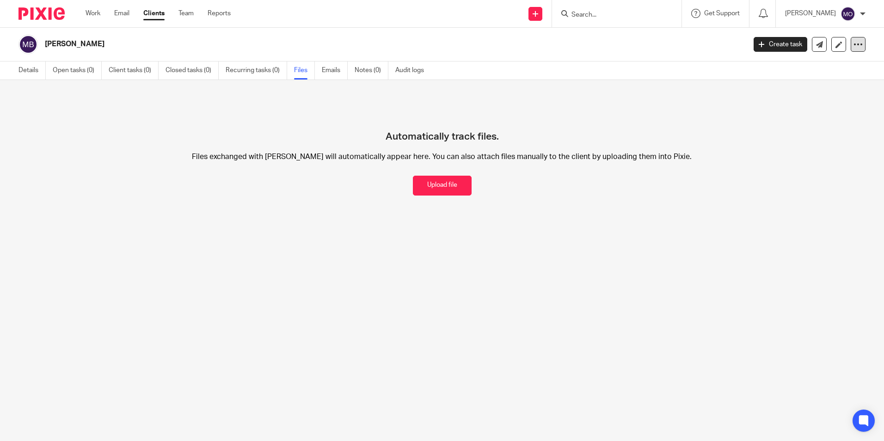
drag, startPoint x: 859, startPoint y: 46, endPoint x: 854, endPoint y: 46, distance: 4.6
click at [856, 46] on div "[PERSON_NAME] Create task Update from Companies House Export data Merge Archive…" at bounding box center [442, 45] width 884 height 34
click at [854, 45] on icon at bounding box center [858, 44] width 9 height 9
click at [831, 78] on link "Export data" at bounding box center [801, 80] width 102 height 13
click at [545, 40] on h2 "[PERSON_NAME]" at bounding box center [323, 44] width 556 height 10
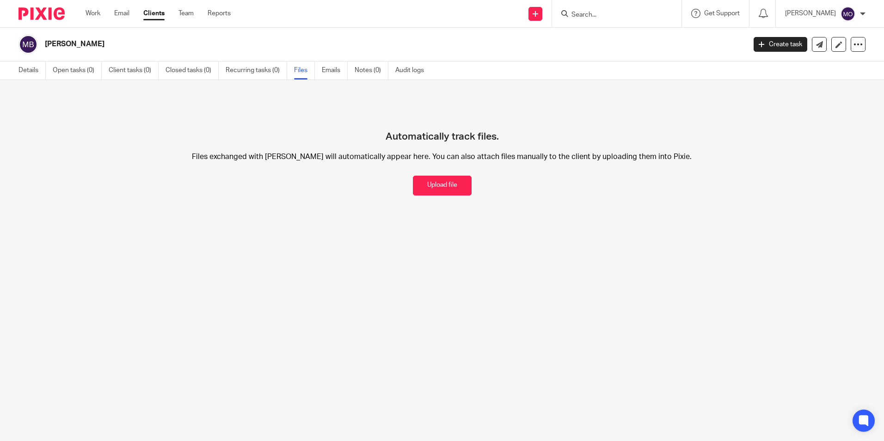
click at [162, 12] on link "Clients" at bounding box center [153, 13] width 21 height 9
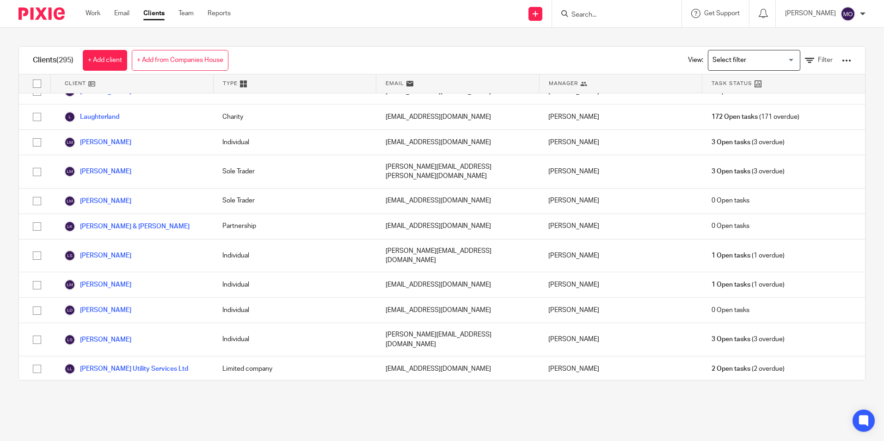
scroll to position [3728, 0]
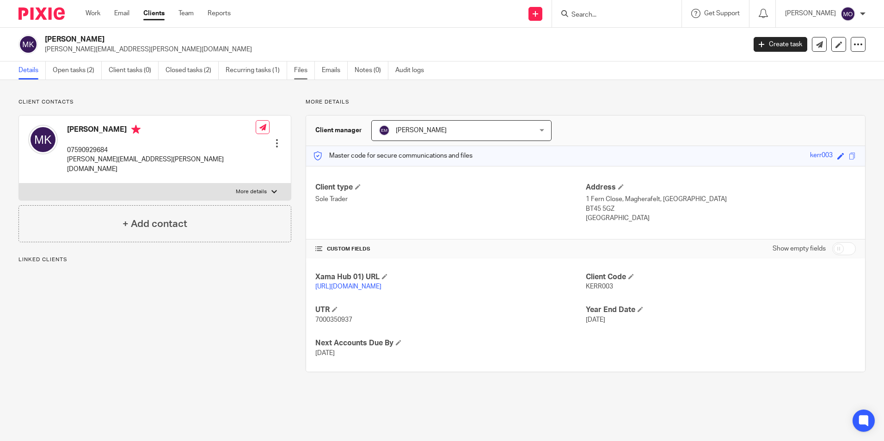
click at [306, 75] on link "Files" at bounding box center [304, 71] width 21 height 18
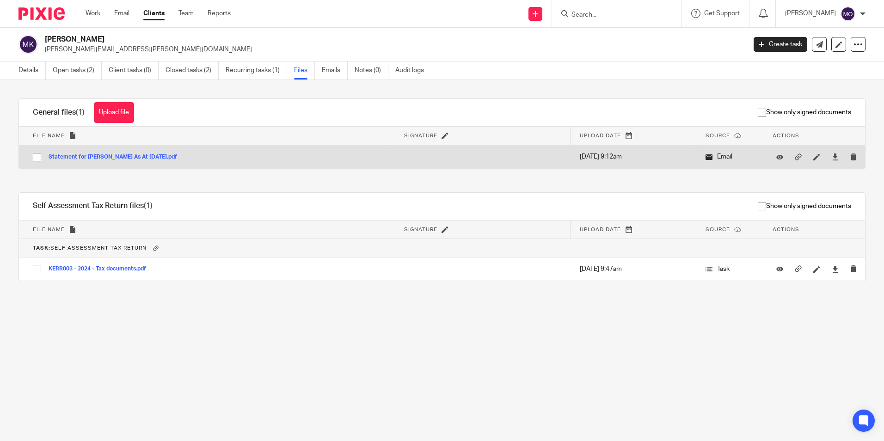
click at [37, 158] on input "checkbox" at bounding box center [37, 157] width 18 height 18
checkbox input "true"
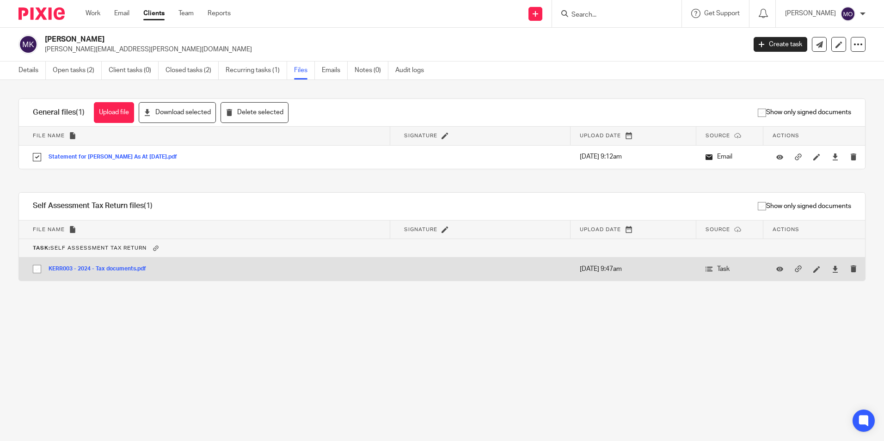
click at [33, 267] on input "checkbox" at bounding box center [37, 269] width 18 height 18
checkbox input "true"
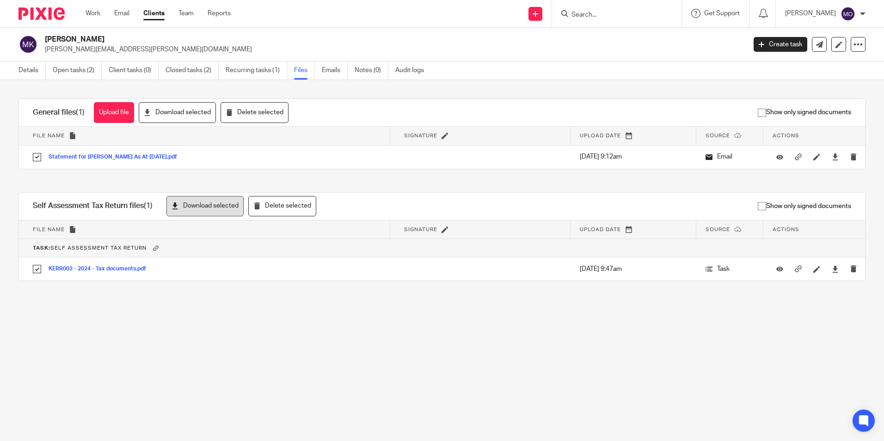
click at [201, 204] on button "Download selected" at bounding box center [205, 206] width 77 height 21
click at [201, 118] on button "Download selected" at bounding box center [177, 112] width 77 height 21
click at [854, 46] on icon at bounding box center [858, 44] width 9 height 9
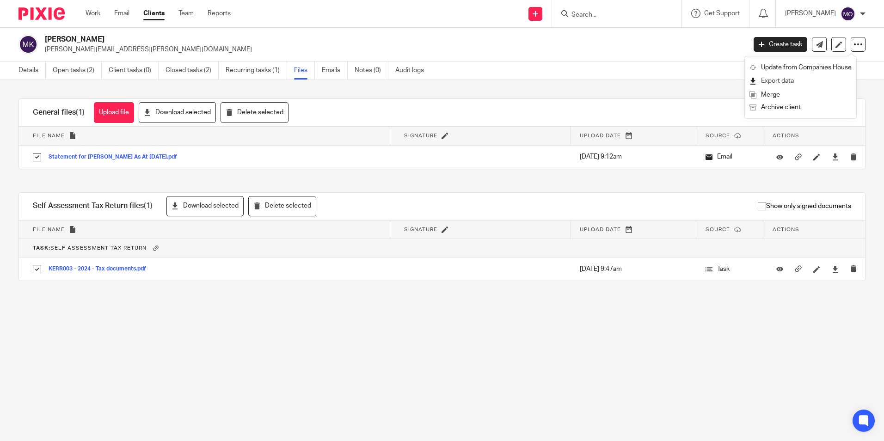
click at [802, 80] on link "Export data" at bounding box center [801, 80] width 102 height 13
click at [152, 11] on link "Clients" at bounding box center [153, 13] width 21 height 9
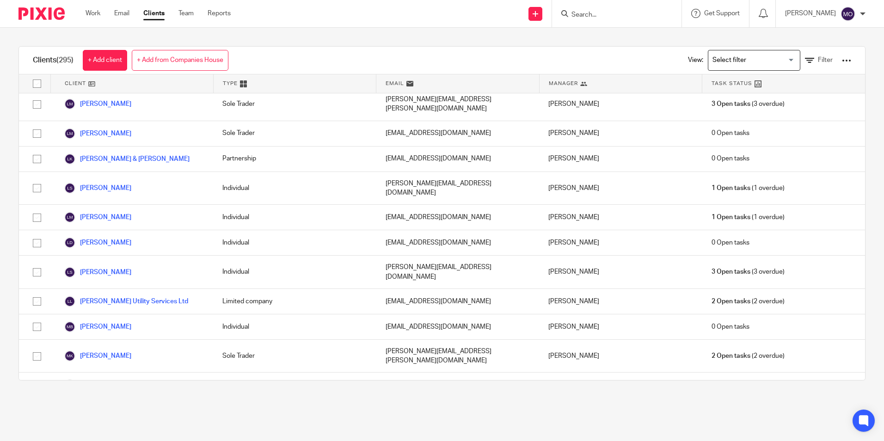
scroll to position [3657, 0]
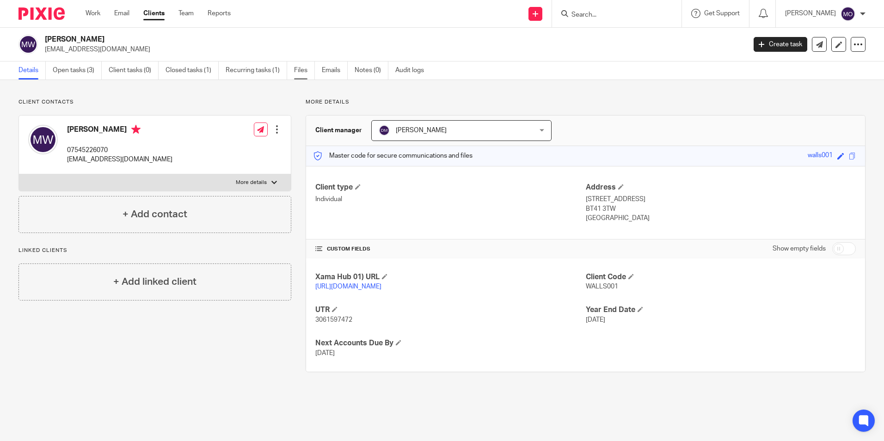
click at [300, 69] on link "Files" at bounding box center [304, 71] width 21 height 18
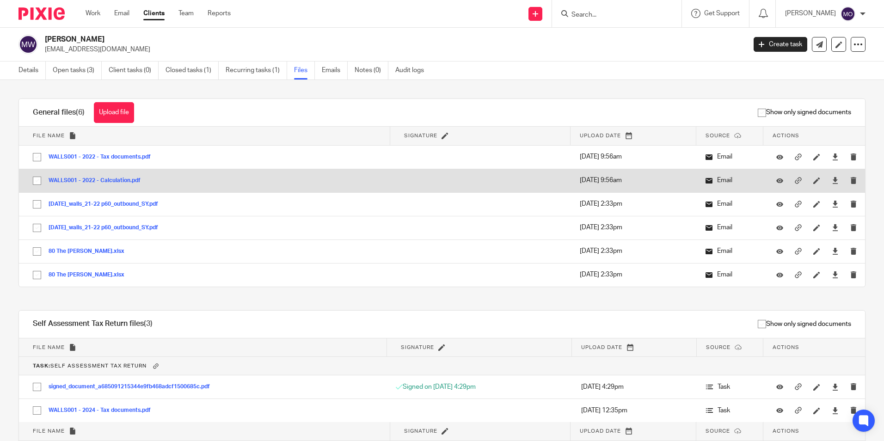
drag, startPoint x: 39, startPoint y: 155, endPoint x: 38, endPoint y: 178, distance: 23.1
click at [39, 156] on input "checkbox" at bounding box center [37, 157] width 18 height 18
checkbox input "true"
click at [37, 185] on input "checkbox" at bounding box center [37, 181] width 18 height 18
checkbox input "true"
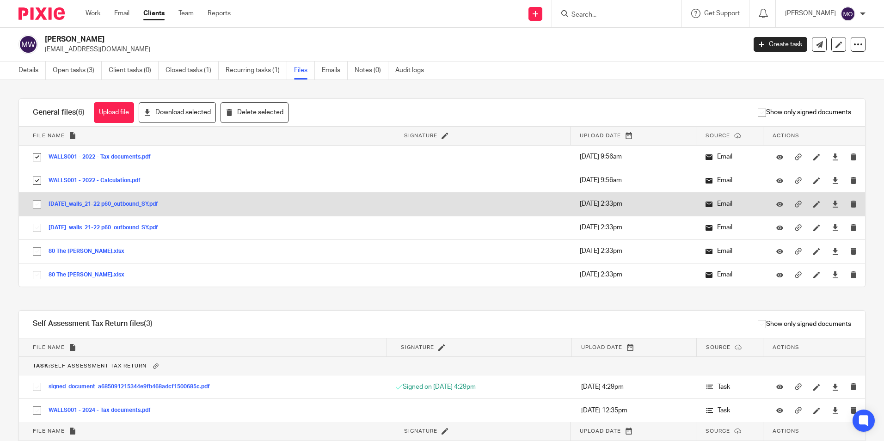
click at [39, 210] on input "checkbox" at bounding box center [37, 205] width 18 height 18
checkbox input "true"
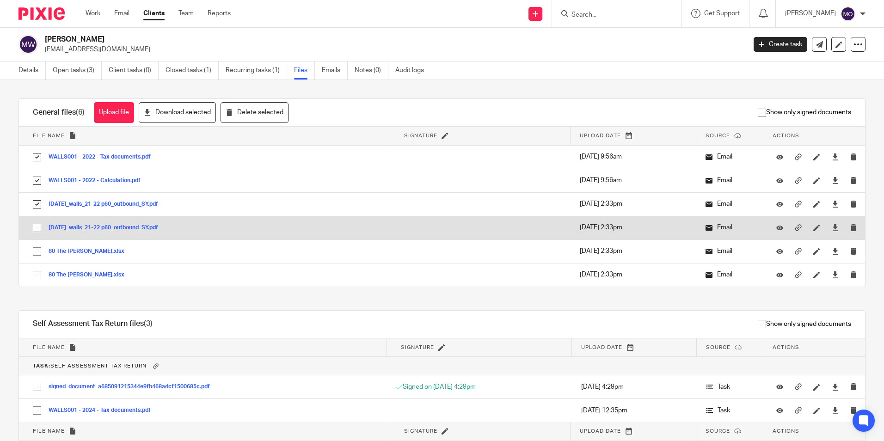
click at [37, 228] on input "checkbox" at bounding box center [37, 228] width 18 height 18
checkbox input "true"
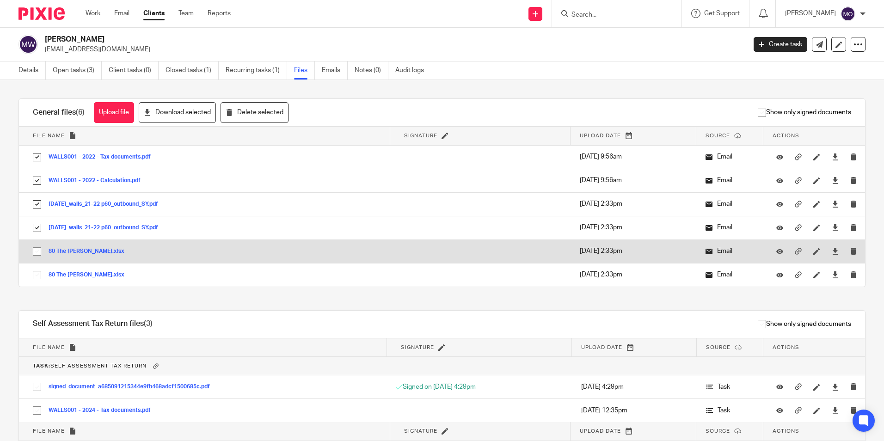
click at [43, 251] on input "checkbox" at bounding box center [37, 252] width 18 height 18
checkbox input "true"
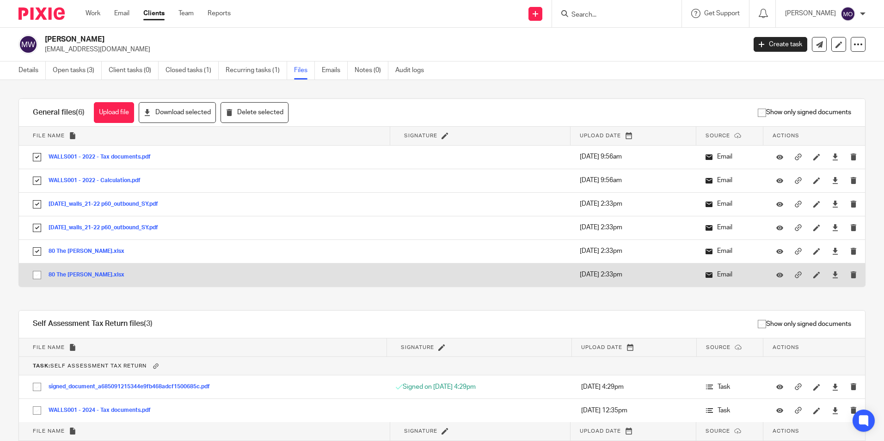
click at [41, 272] on input "checkbox" at bounding box center [37, 275] width 18 height 18
checkbox input "true"
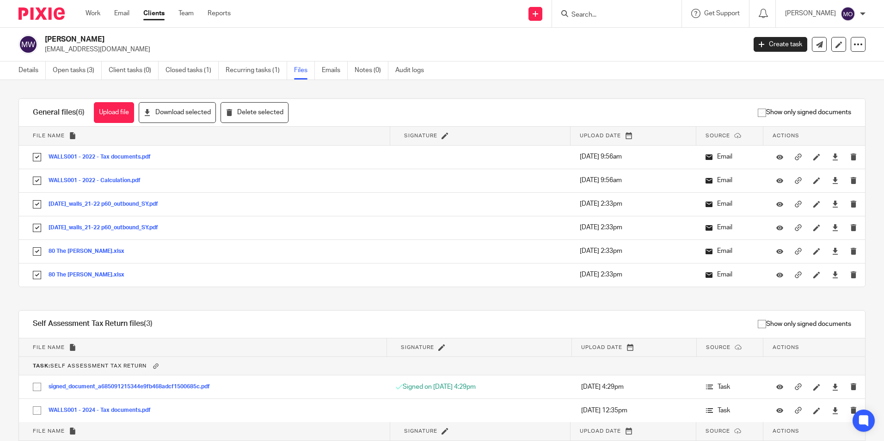
scroll to position [84, 0]
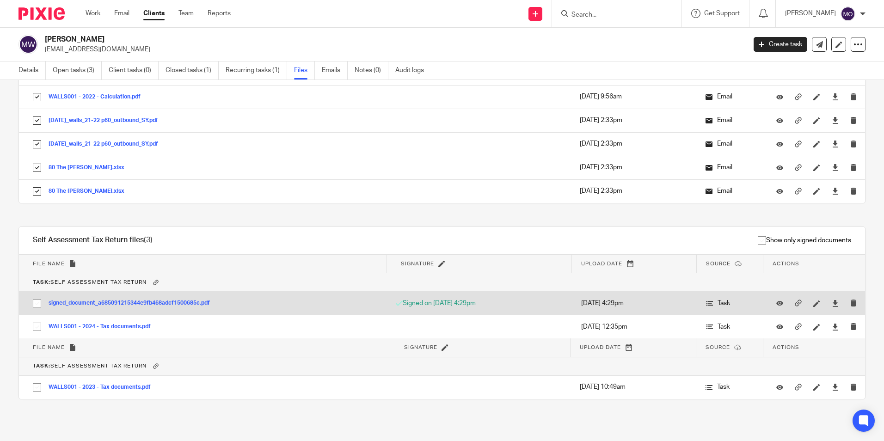
click at [39, 302] on input "checkbox" at bounding box center [37, 304] width 18 height 18
checkbox input "true"
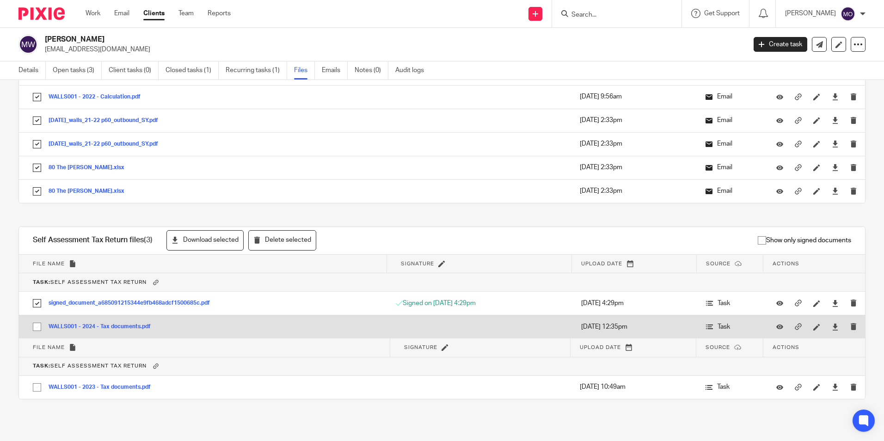
click at [37, 326] on input "checkbox" at bounding box center [37, 327] width 18 height 18
checkbox input "true"
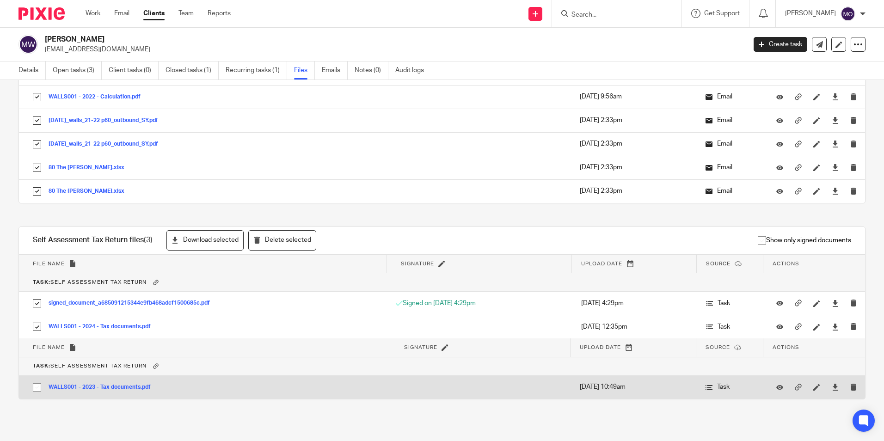
click at [39, 387] on input "checkbox" at bounding box center [37, 388] width 18 height 18
checkbox input "true"
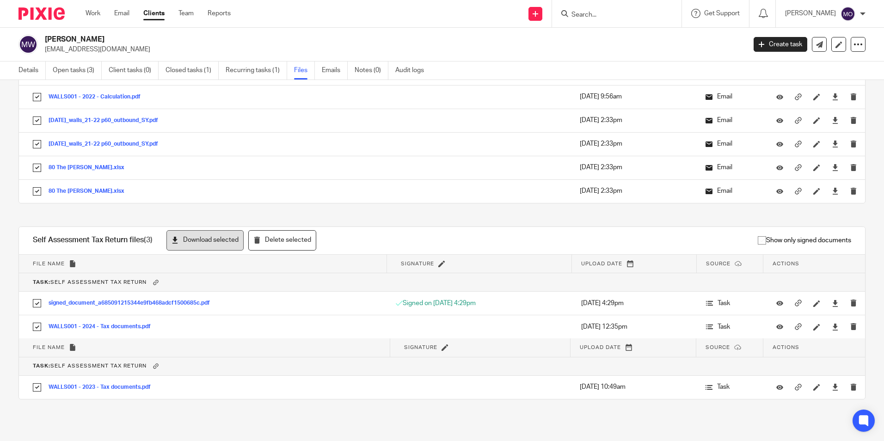
click at [209, 241] on button "Download selected" at bounding box center [205, 240] width 77 height 21
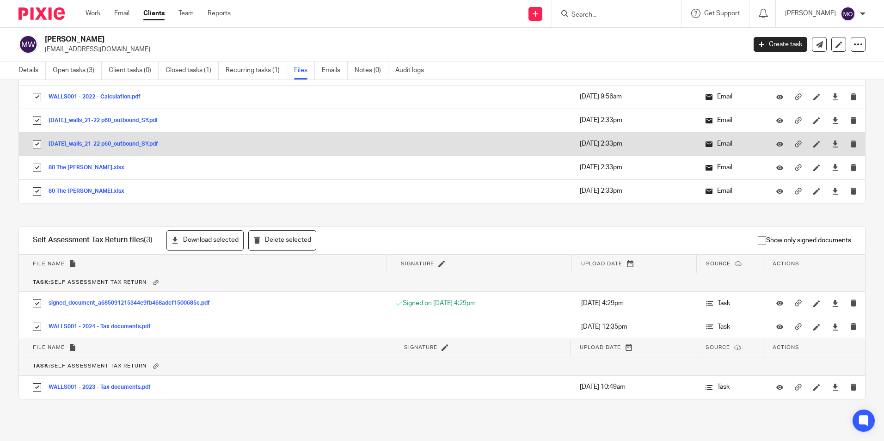
scroll to position [0, 0]
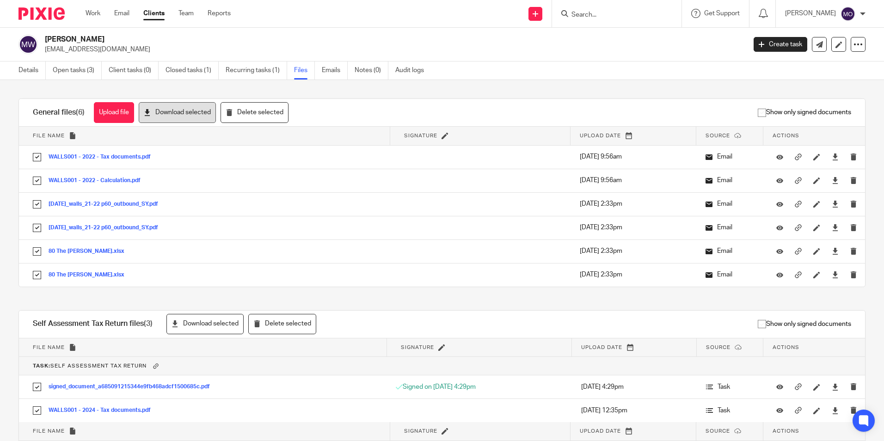
click at [166, 121] on button "Download selected" at bounding box center [177, 112] width 77 height 21
click at [858, 49] on div at bounding box center [858, 44] width 15 height 15
click at [798, 81] on link "Export data" at bounding box center [801, 80] width 102 height 13
click at [568, 37] on h2 "Maeve Walls" at bounding box center [323, 40] width 556 height 10
click at [150, 13] on link "Clients" at bounding box center [153, 13] width 21 height 9
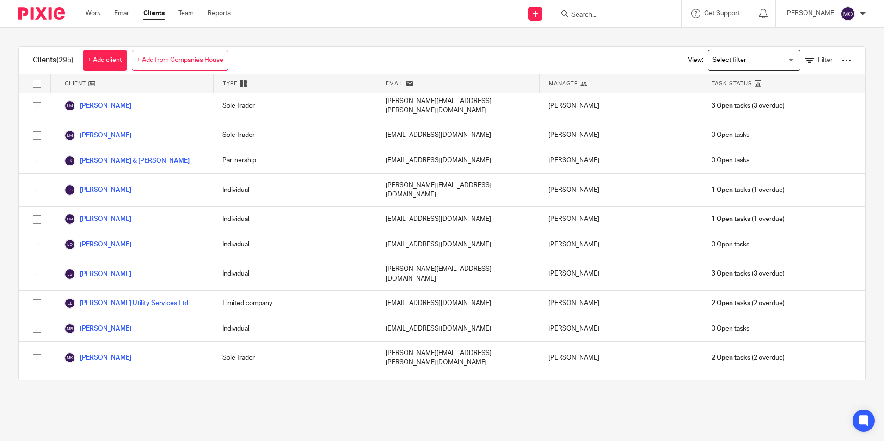
scroll to position [3774, 0]
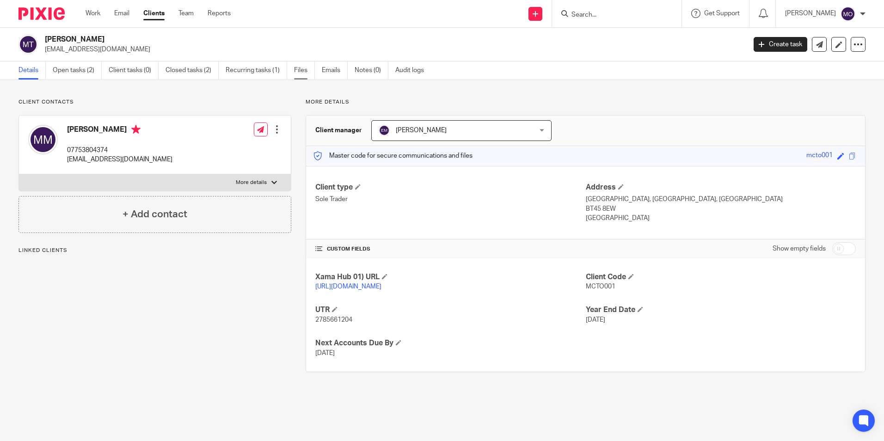
click at [305, 68] on link "Files" at bounding box center [304, 71] width 21 height 18
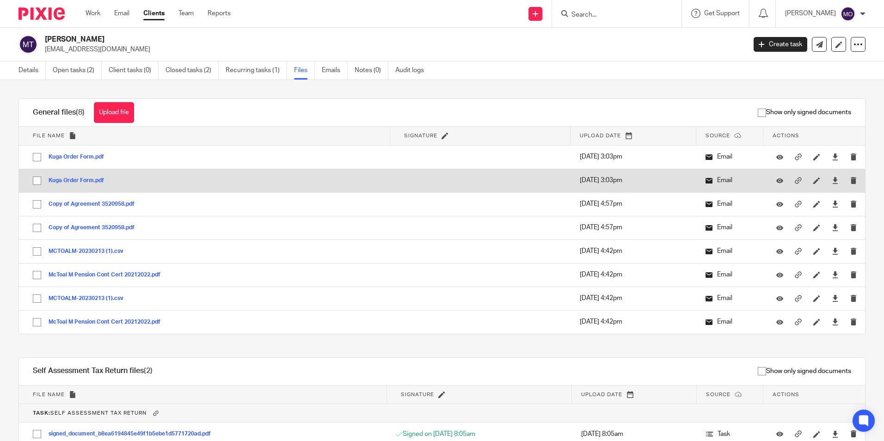
drag, startPoint x: 40, startPoint y: 159, endPoint x: 39, endPoint y: 169, distance: 10.7
click at [39, 162] on input "checkbox" at bounding box center [37, 157] width 18 height 18
checkbox input "true"
drag, startPoint x: 40, startPoint y: 182, endPoint x: 39, endPoint y: 195, distance: 12.5
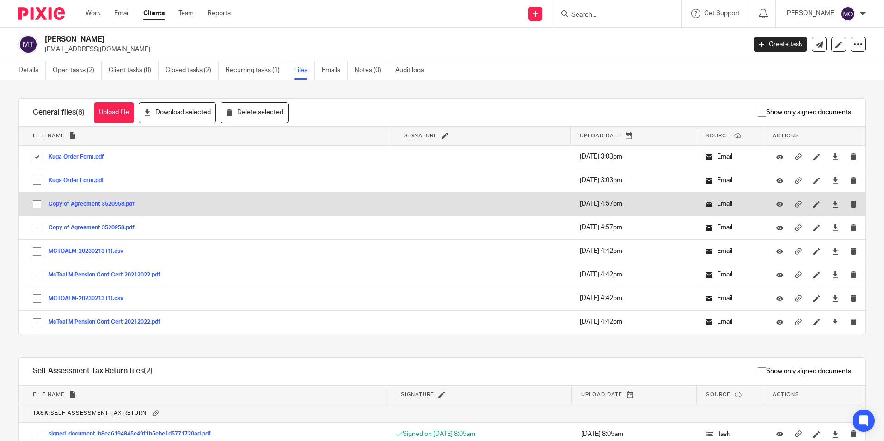
click at [40, 185] on input "checkbox" at bounding box center [37, 181] width 18 height 18
checkbox input "true"
click at [36, 209] on input "checkbox" at bounding box center [37, 205] width 18 height 18
checkbox input "true"
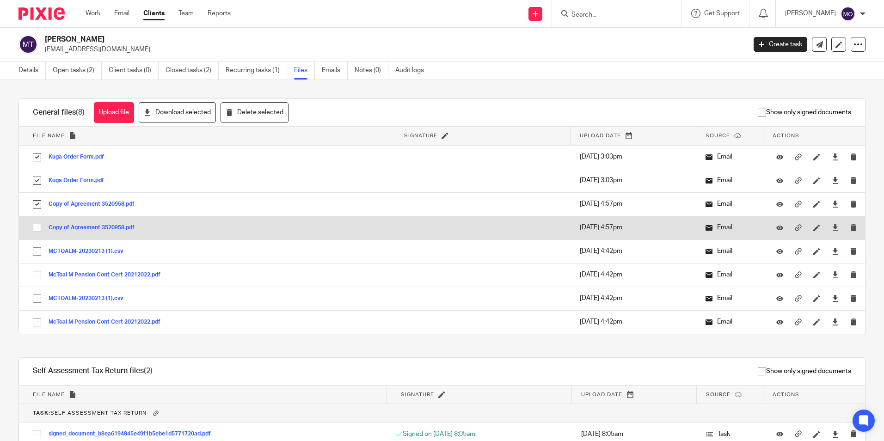
click at [38, 233] on input "checkbox" at bounding box center [37, 228] width 18 height 18
checkbox input "true"
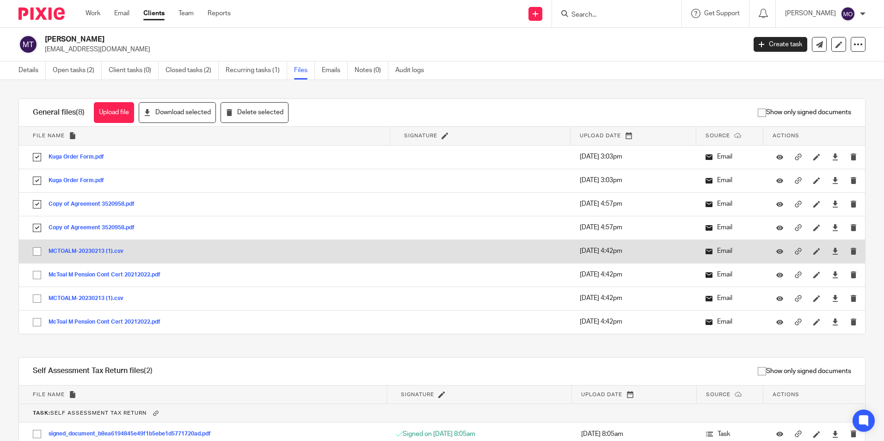
click at [40, 256] on input "checkbox" at bounding box center [37, 252] width 18 height 18
checkbox input "true"
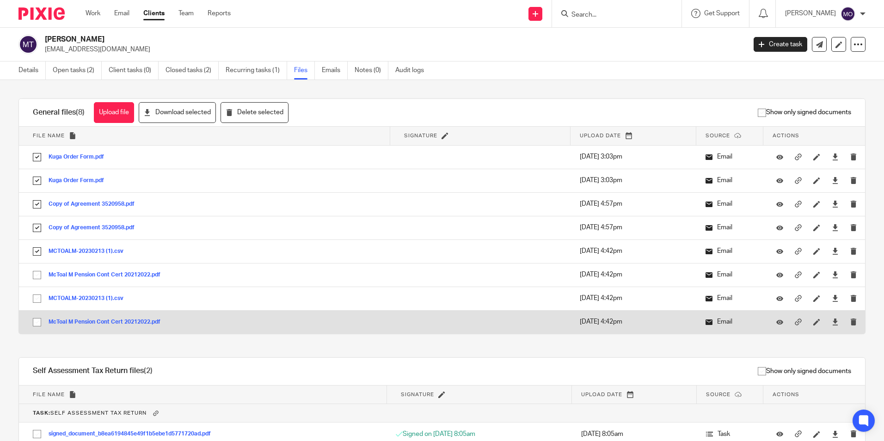
drag, startPoint x: 37, startPoint y: 278, endPoint x: 29, endPoint y: 314, distance: 35.9
click at [37, 280] on input "checkbox" at bounding box center [37, 275] width 18 height 18
checkbox input "true"
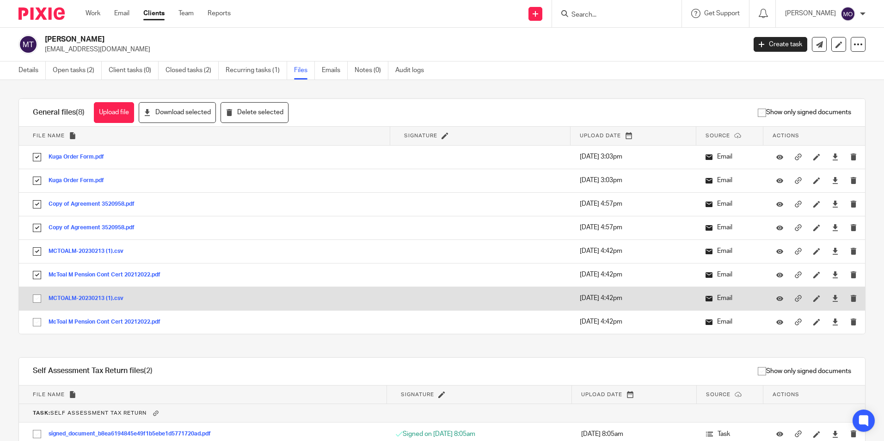
click at [34, 302] on input "checkbox" at bounding box center [37, 299] width 18 height 18
checkbox input "true"
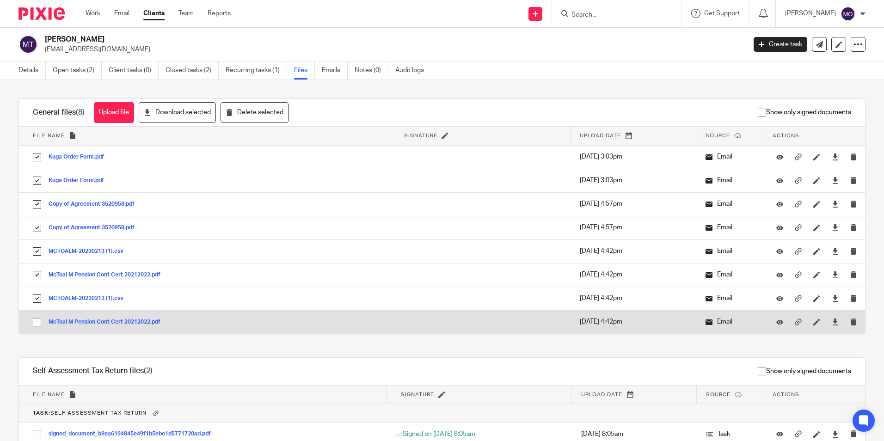
click at [34, 325] on input "checkbox" at bounding box center [37, 323] width 18 height 18
checkbox input "true"
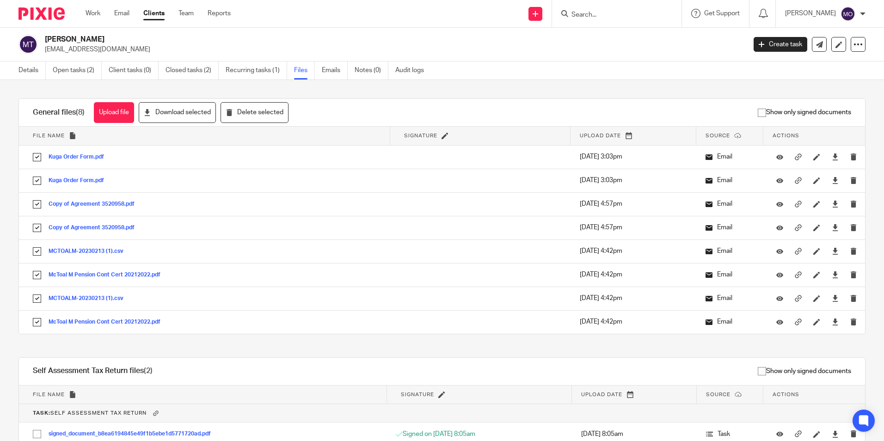
scroll to position [185, 0]
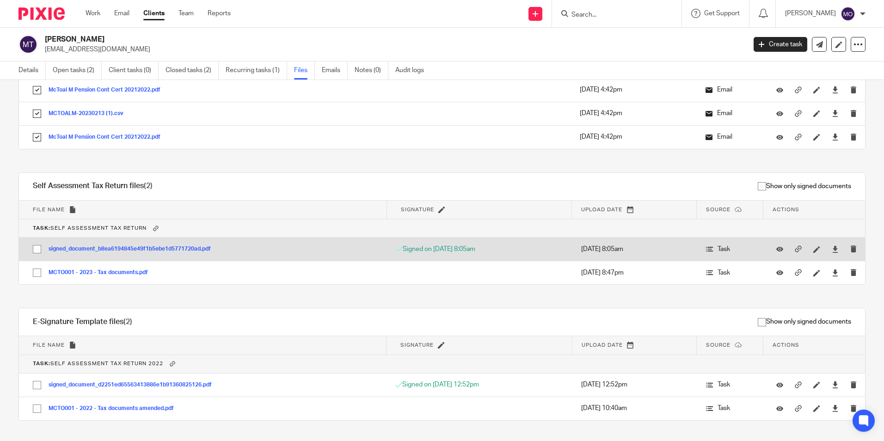
click at [41, 247] on input "checkbox" at bounding box center [37, 250] width 18 height 18
checkbox input "true"
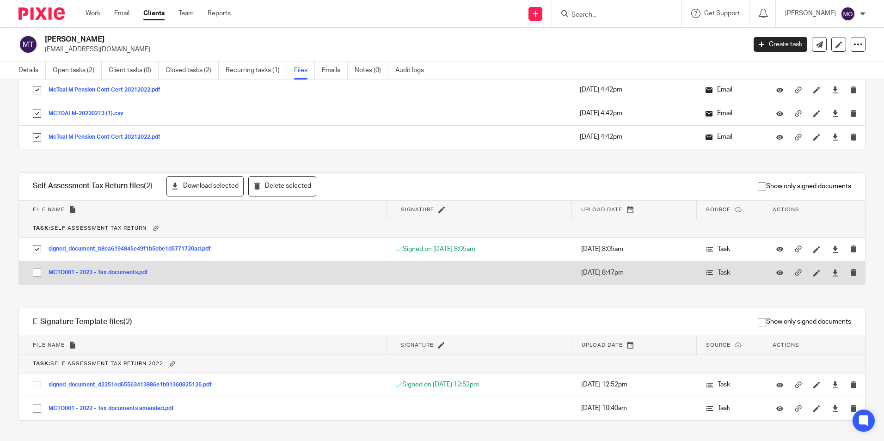
click at [41, 274] on input "checkbox" at bounding box center [37, 273] width 18 height 18
checkbox input "true"
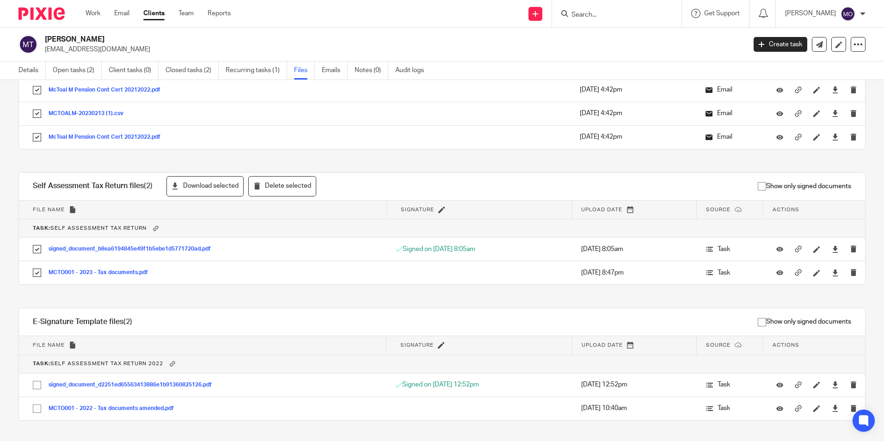
scroll to position [206, 0]
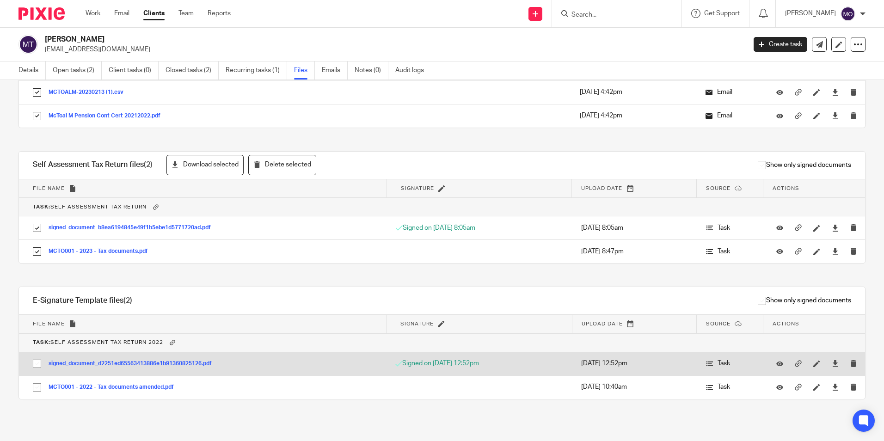
click at [39, 364] on input "checkbox" at bounding box center [37, 364] width 18 height 18
checkbox input "true"
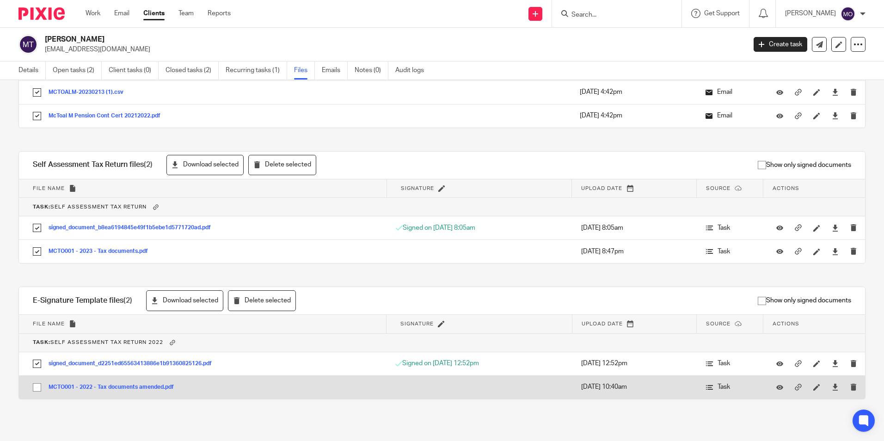
click at [38, 388] on input "checkbox" at bounding box center [37, 388] width 18 height 18
checkbox input "true"
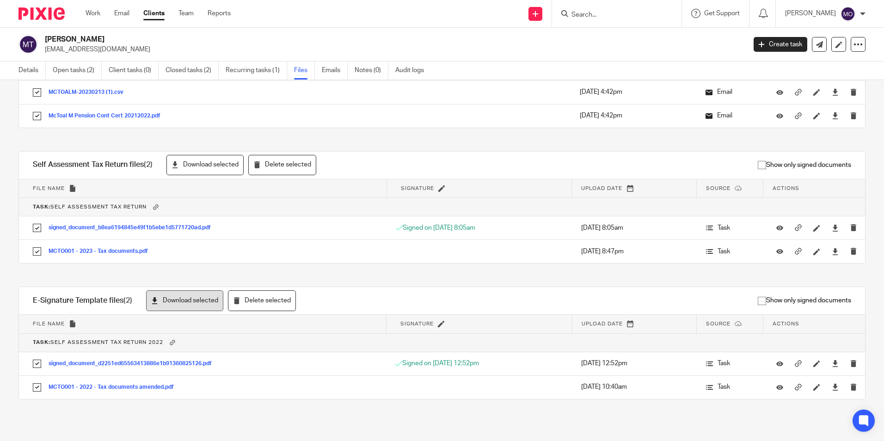
click at [181, 302] on button "Download selected" at bounding box center [184, 300] width 77 height 21
click at [216, 166] on button "Download selected" at bounding box center [205, 165] width 77 height 21
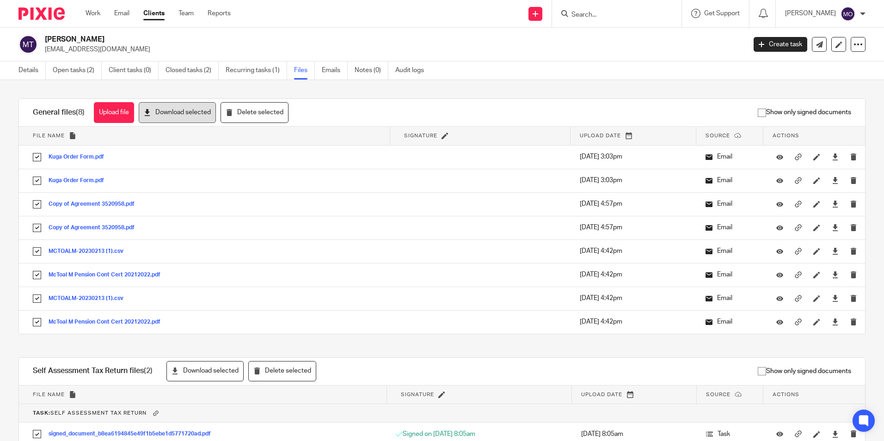
click at [180, 106] on button "Download selected" at bounding box center [177, 112] width 77 height 21
click at [857, 43] on div at bounding box center [858, 44] width 15 height 15
click at [798, 79] on link "Export data" at bounding box center [801, 80] width 102 height 13
click at [546, 49] on p "[EMAIL_ADDRESS][DOMAIN_NAME]" at bounding box center [392, 49] width 695 height 9
click at [154, 16] on link "Clients" at bounding box center [153, 13] width 21 height 9
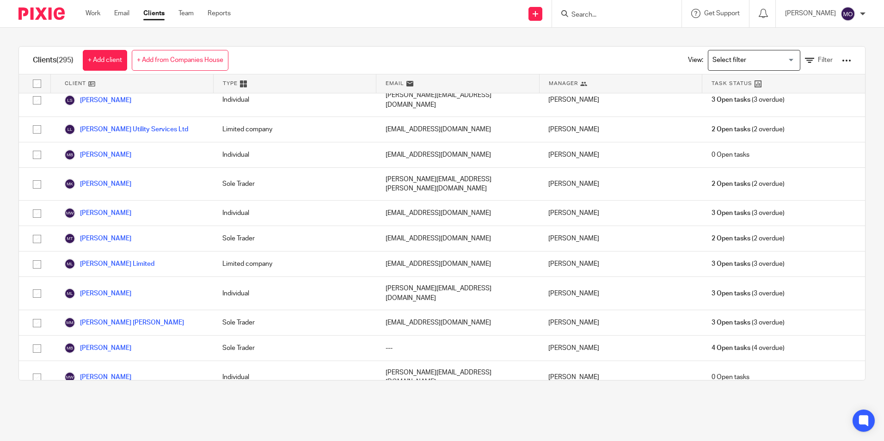
scroll to position [3921, 0]
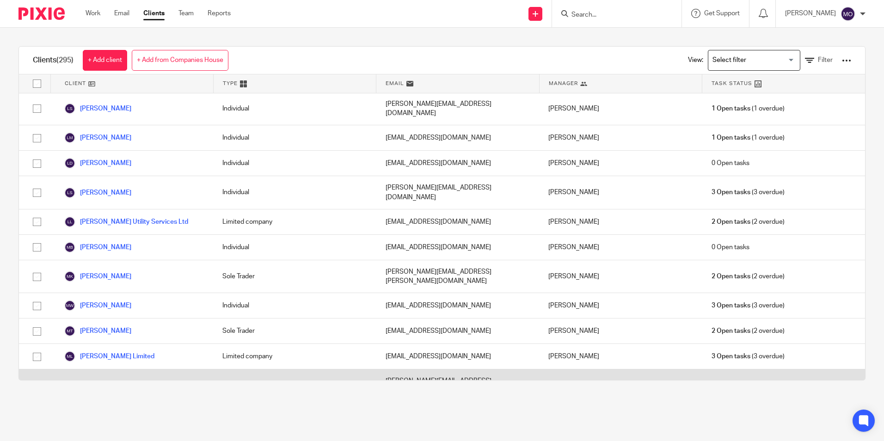
click at [101, 381] on link "Marc Lewis" at bounding box center [97, 386] width 67 height 11
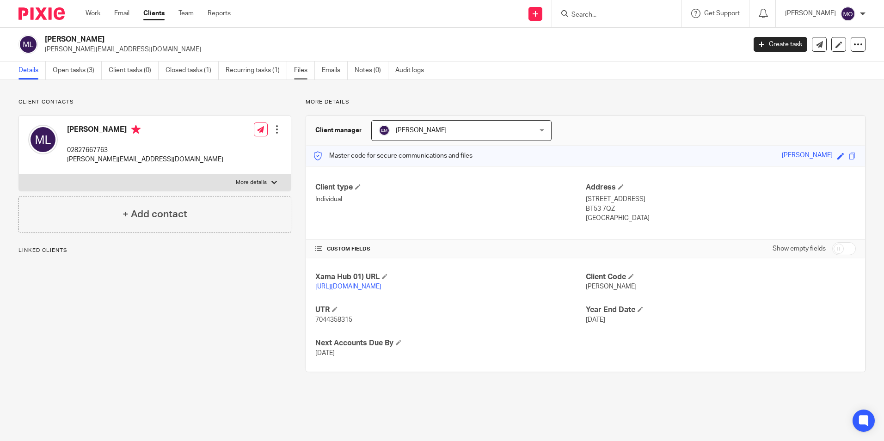
click at [304, 75] on link "Files" at bounding box center [304, 71] width 21 height 18
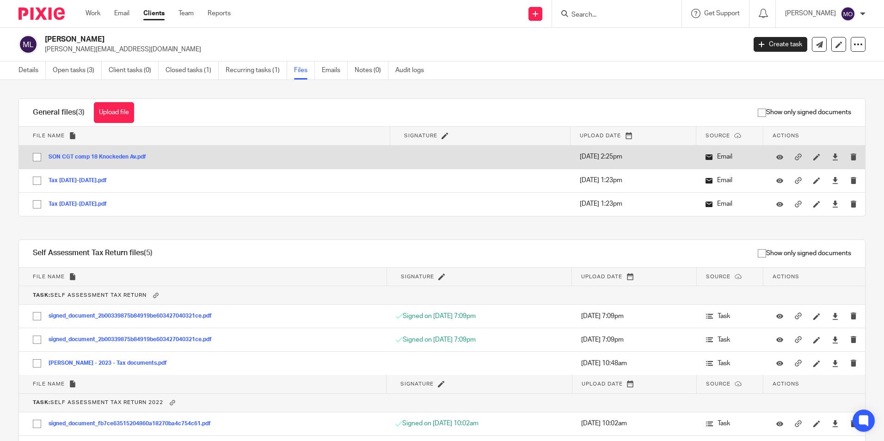
click at [36, 154] on input "checkbox" at bounding box center [37, 157] width 18 height 18
checkbox input "true"
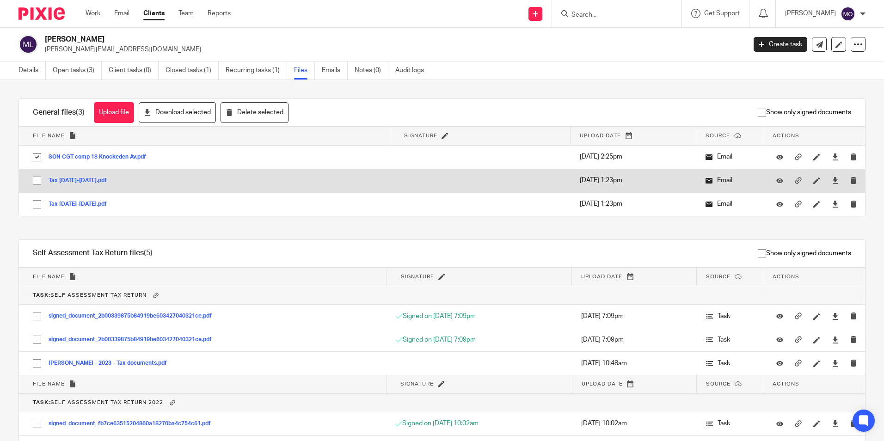
drag, startPoint x: 36, startPoint y: 179, endPoint x: 36, endPoint y: 191, distance: 12.0
click at [36, 180] on input "checkbox" at bounding box center [37, 181] width 18 height 18
checkbox input "true"
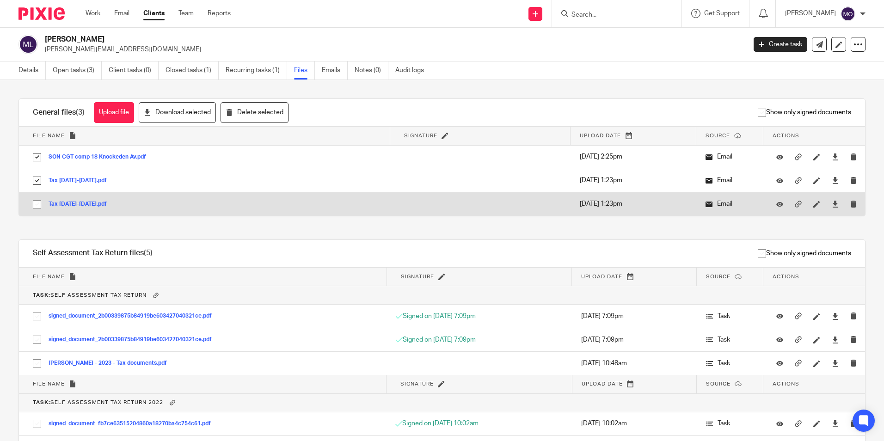
click at [38, 203] on input "checkbox" at bounding box center [37, 205] width 18 height 18
checkbox input "true"
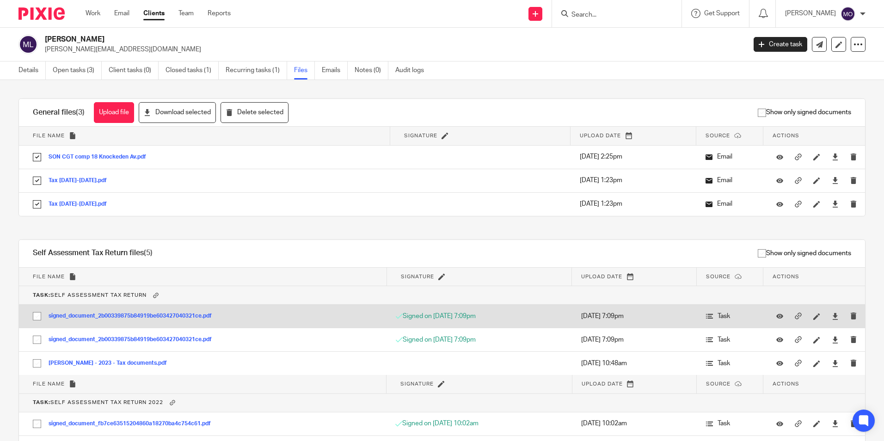
drag, startPoint x: 37, startPoint y: 311, endPoint x: 37, endPoint y: 323, distance: 12.0
click at [37, 312] on input "checkbox" at bounding box center [37, 317] width 18 height 18
checkbox input "true"
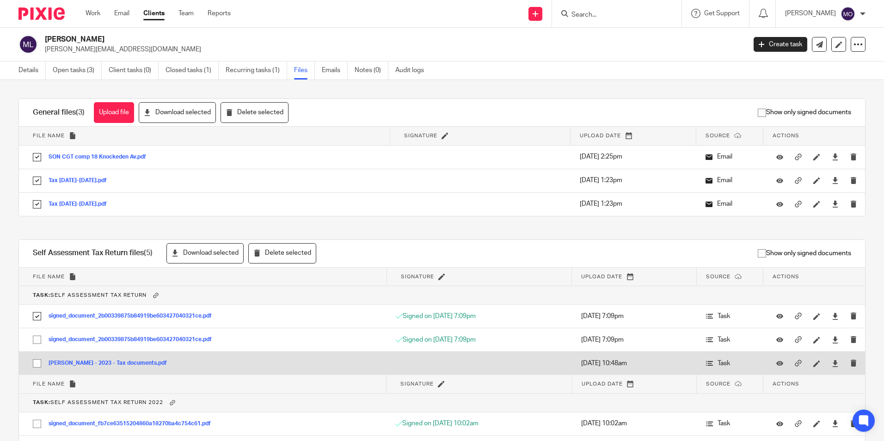
drag, startPoint x: 36, startPoint y: 339, endPoint x: 37, endPoint y: 356, distance: 16.3
click at [36, 342] on input "checkbox" at bounding box center [37, 340] width 18 height 18
checkbox input "true"
drag, startPoint x: 38, startPoint y: 362, endPoint x: 40, endPoint y: 354, distance: 7.6
click at [37, 362] on input "checkbox" at bounding box center [37, 364] width 18 height 18
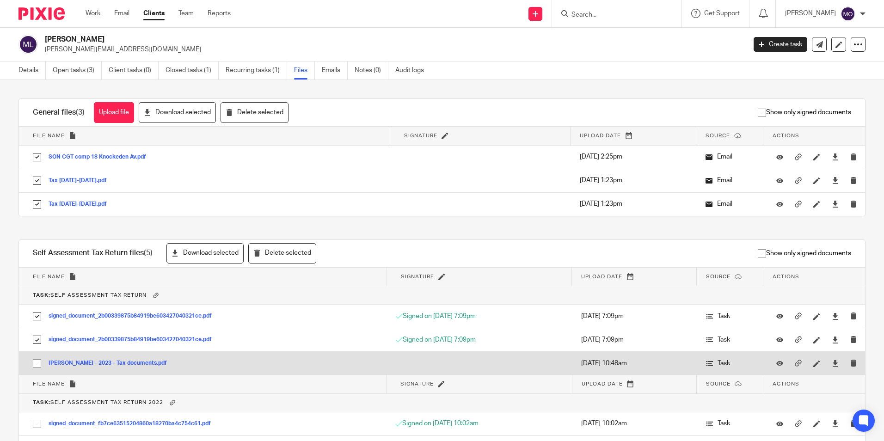
checkbox input "true"
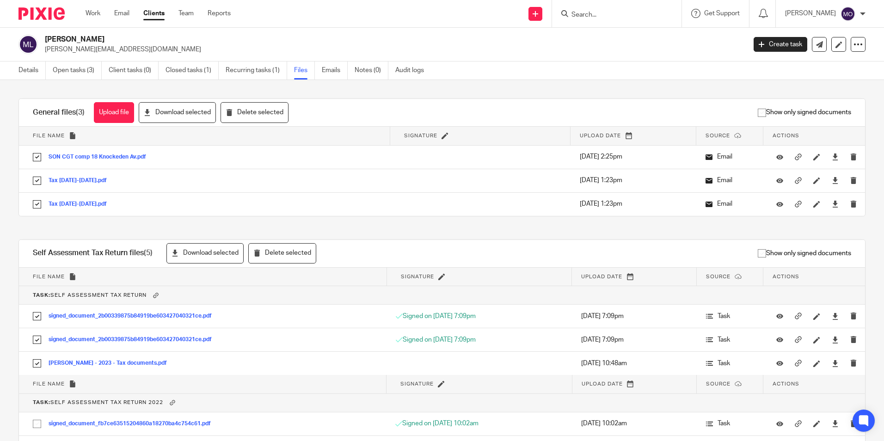
scroll to position [60, 0]
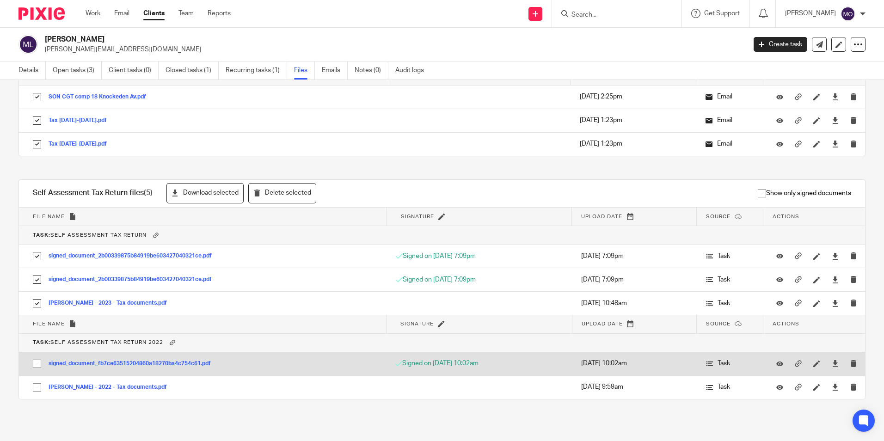
click at [35, 363] on input "checkbox" at bounding box center [37, 364] width 18 height 18
checkbox input "true"
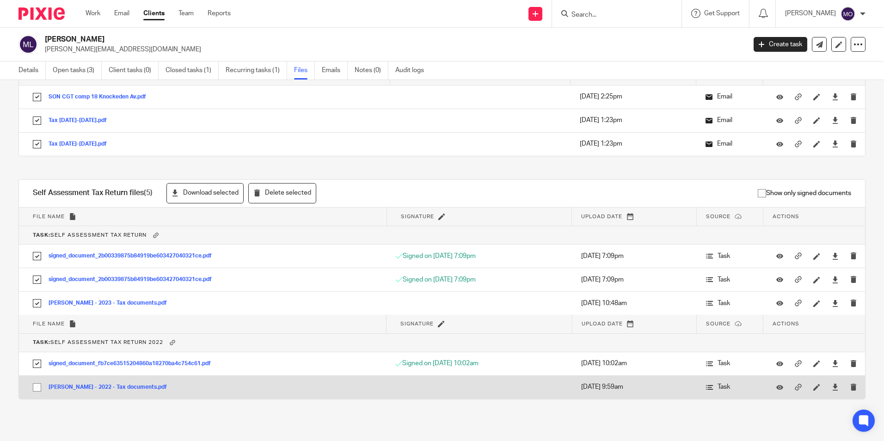
click at [35, 384] on input "checkbox" at bounding box center [37, 388] width 18 height 18
checkbox input "true"
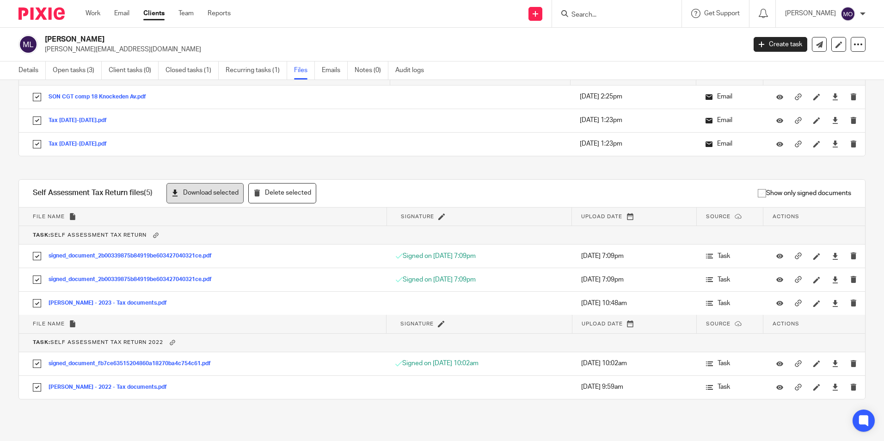
click at [210, 192] on button "Download selected" at bounding box center [205, 193] width 77 height 21
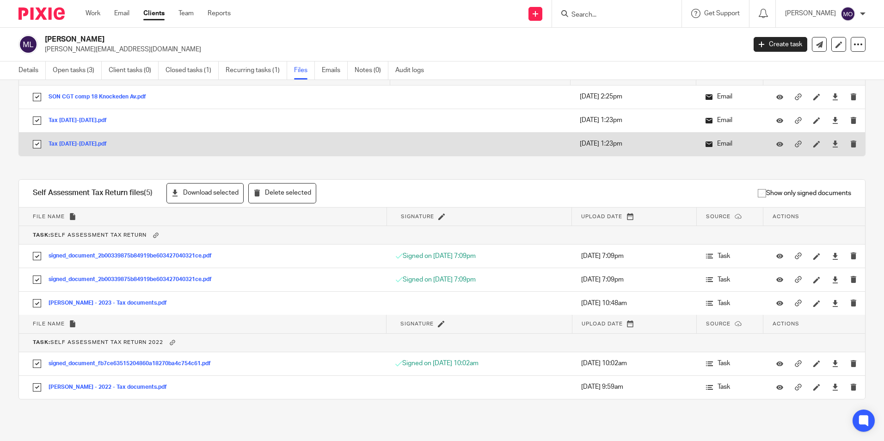
scroll to position [0, 0]
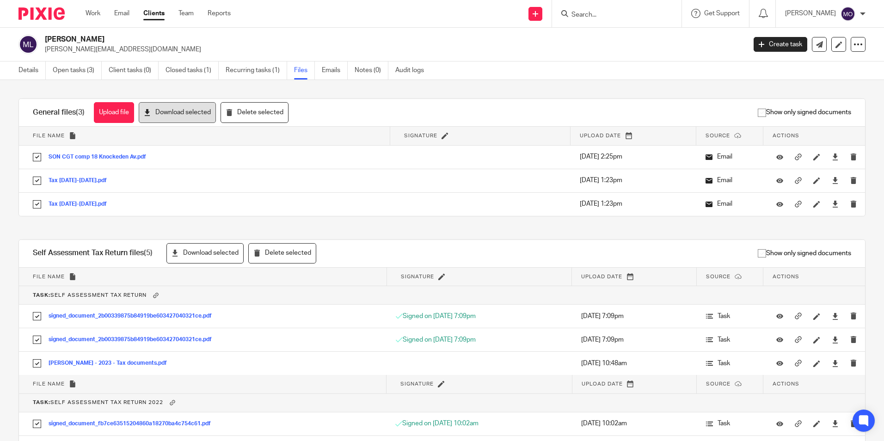
click at [172, 109] on button "Download selected" at bounding box center [177, 112] width 77 height 21
click at [851, 46] on div at bounding box center [858, 44] width 15 height 15
click at [802, 81] on link "Export data" at bounding box center [801, 80] width 102 height 13
drag, startPoint x: 420, startPoint y: 16, endPoint x: 325, endPoint y: 0, distance: 96.6
click at [420, 16] on div "Send new email Create task Add client Request signature Get Support Contact via…" at bounding box center [565, 13] width 640 height 27
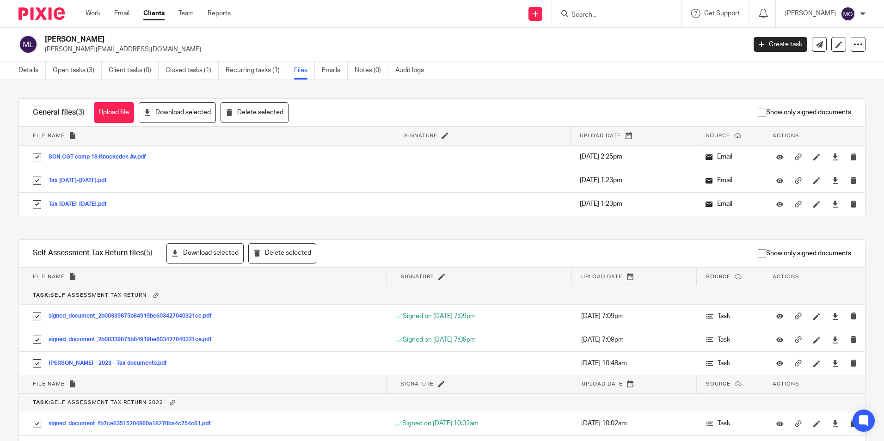
click at [154, 15] on link "Clients" at bounding box center [153, 13] width 21 height 9
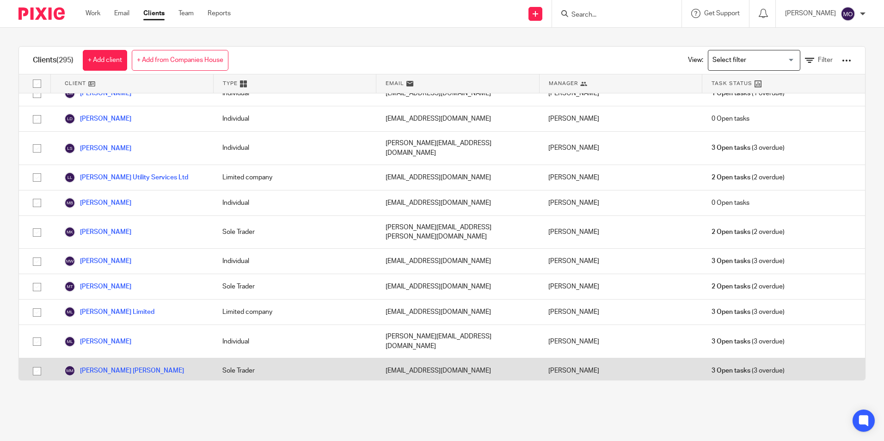
scroll to position [3919, 0]
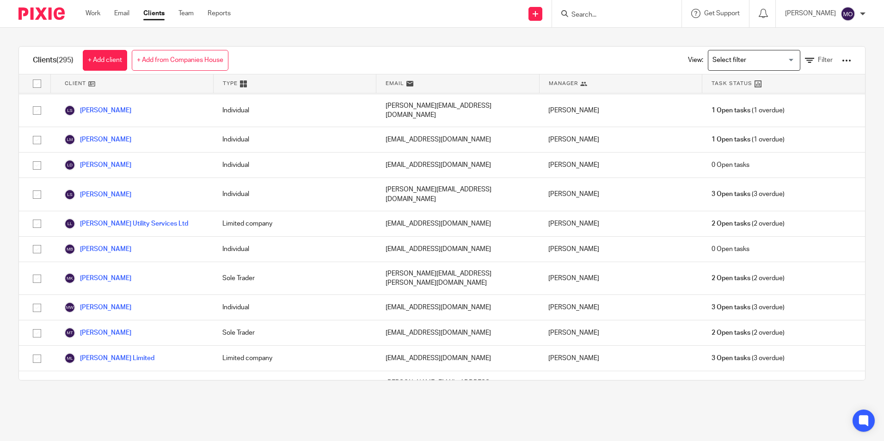
click at [151, 412] on link "[PERSON_NAME] [PERSON_NAME]" at bounding box center [124, 417] width 120 height 11
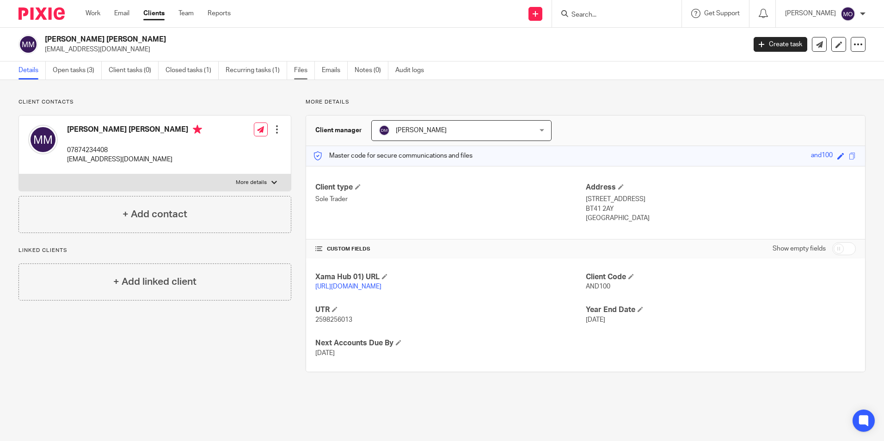
click at [302, 78] on link "Files" at bounding box center [304, 71] width 21 height 18
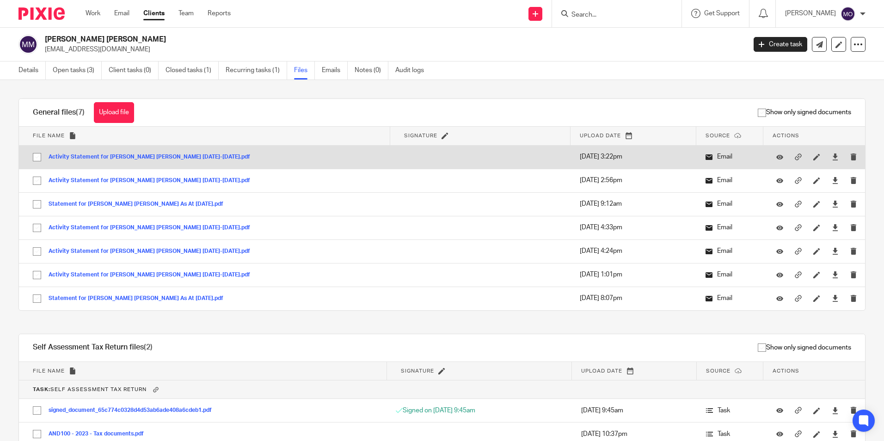
click at [40, 159] on input "checkbox" at bounding box center [37, 157] width 18 height 18
checkbox input "true"
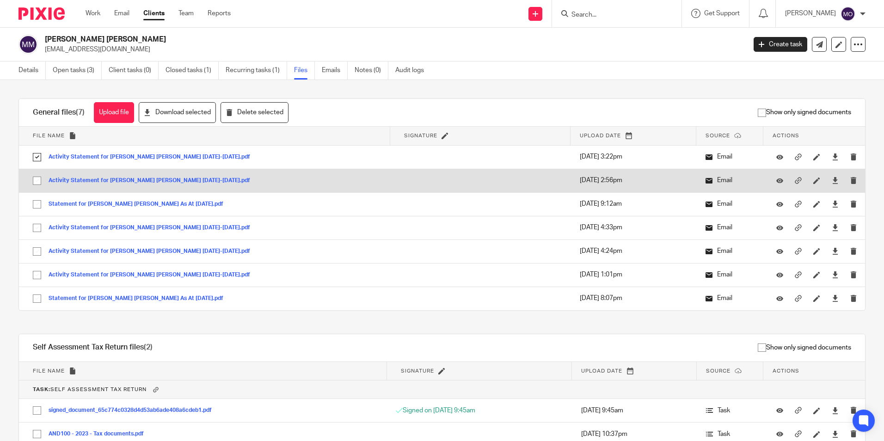
drag, startPoint x: 41, startPoint y: 177, endPoint x: 41, endPoint y: 205, distance: 28.7
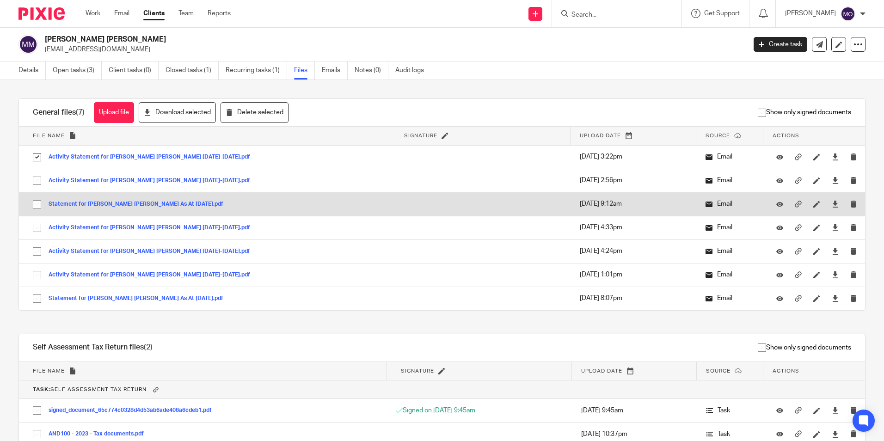
click at [41, 178] on input "checkbox" at bounding box center [37, 181] width 18 height 18
checkbox input "true"
click at [39, 208] on input "checkbox" at bounding box center [37, 205] width 18 height 18
checkbox input "true"
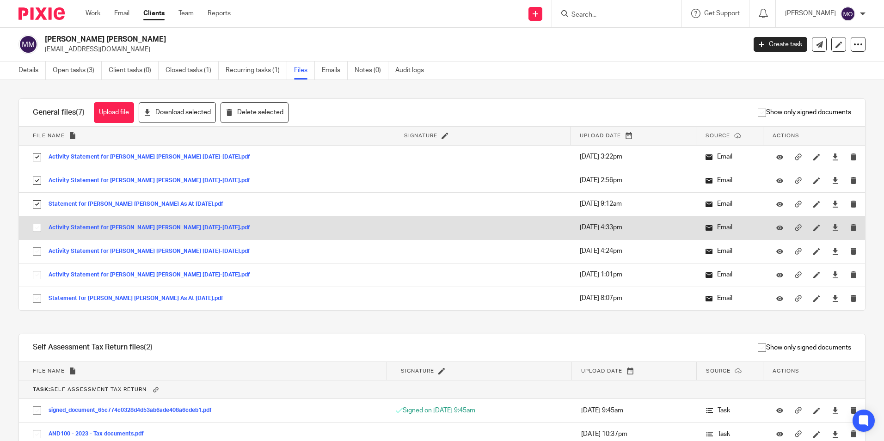
click at [37, 231] on input "checkbox" at bounding box center [37, 228] width 18 height 18
checkbox input "true"
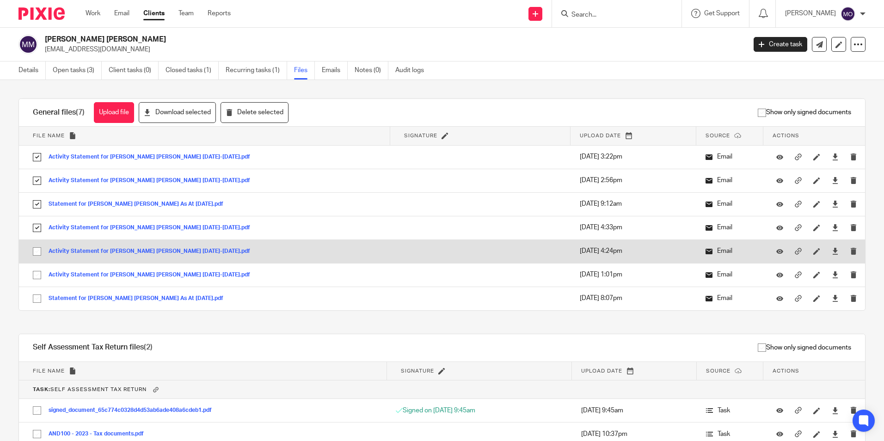
click at [36, 253] on input "checkbox" at bounding box center [37, 252] width 18 height 18
checkbox input "true"
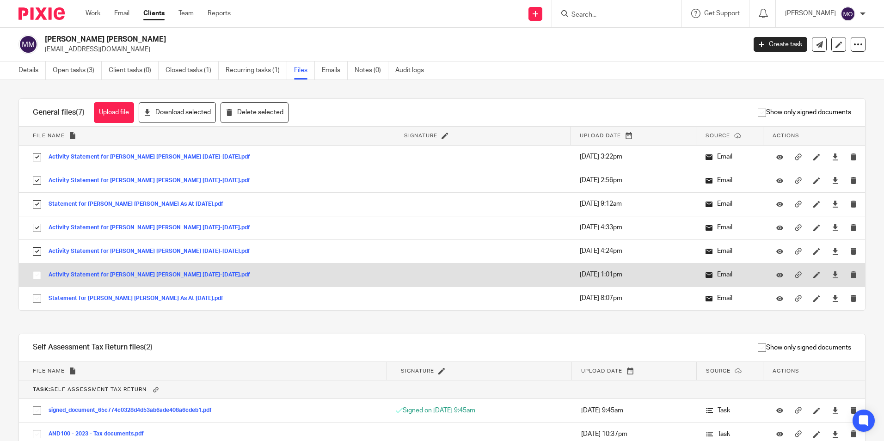
click at [35, 270] on input "checkbox" at bounding box center [37, 275] width 18 height 18
checkbox input "true"
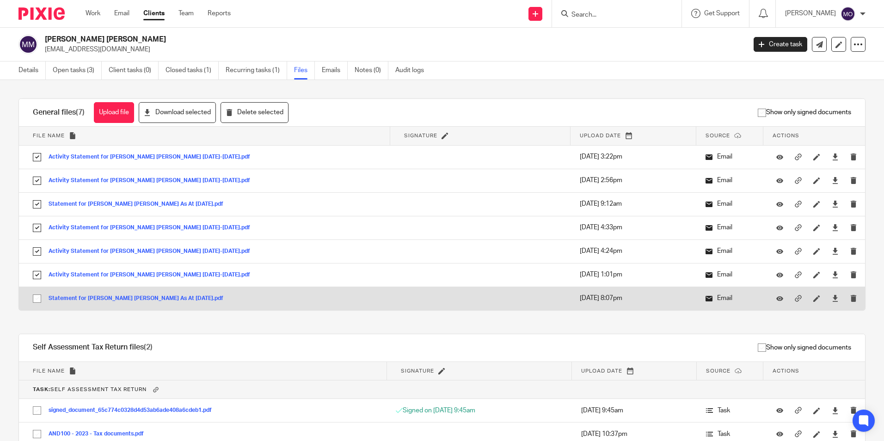
click at [40, 298] on input "checkbox" at bounding box center [37, 299] width 18 height 18
checkbox input "true"
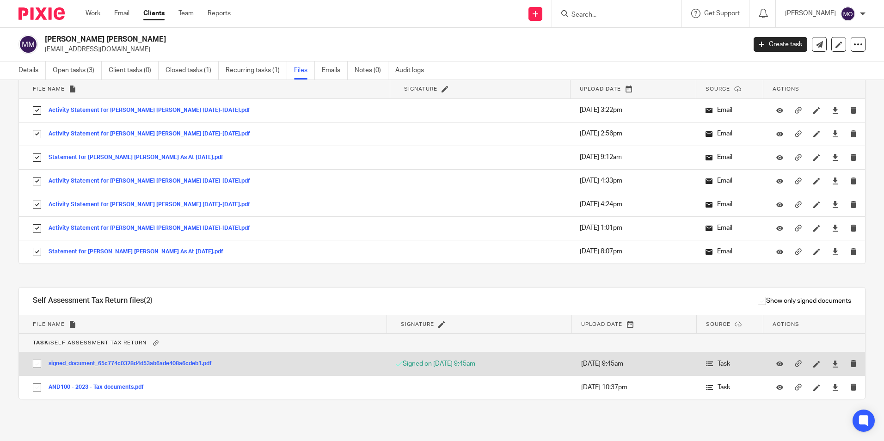
drag, startPoint x: 32, startPoint y: 360, endPoint x: 48, endPoint y: 388, distance: 32.1
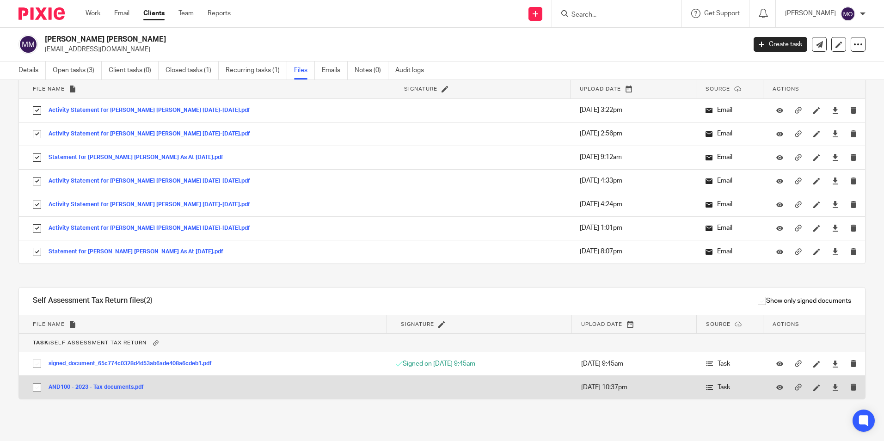
click at [34, 361] on input "checkbox" at bounding box center [37, 364] width 18 height 18
checkbox input "true"
click at [34, 384] on input "checkbox" at bounding box center [37, 388] width 18 height 18
checkbox input "true"
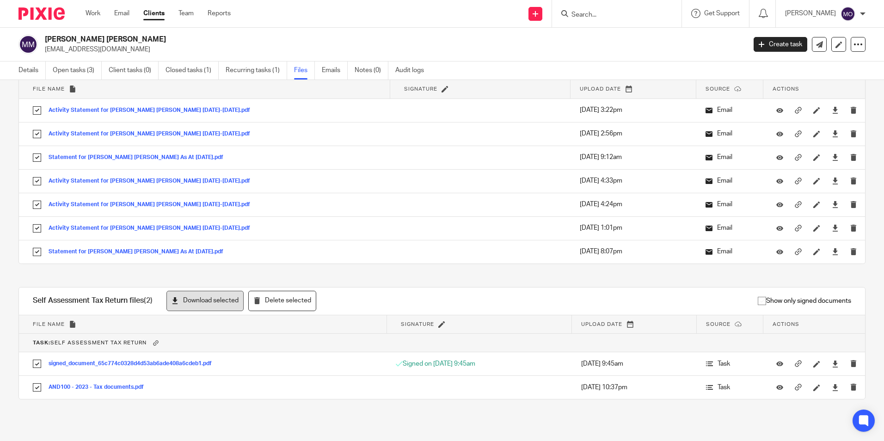
click at [204, 296] on button "Download selected" at bounding box center [205, 301] width 77 height 21
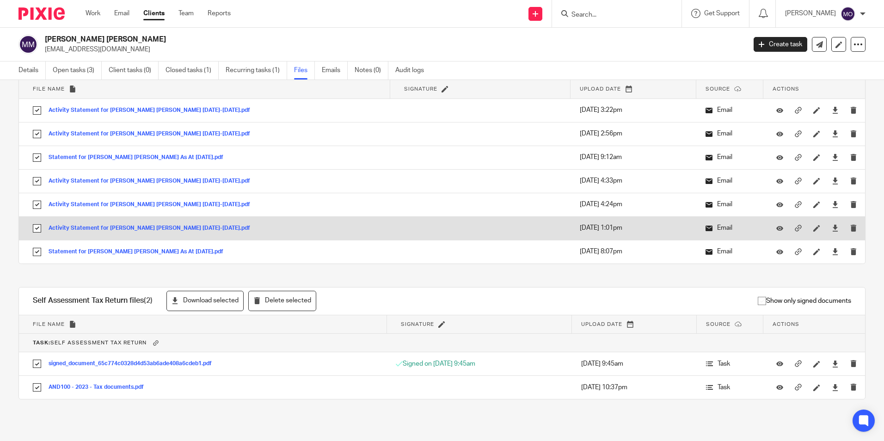
scroll to position [0, 0]
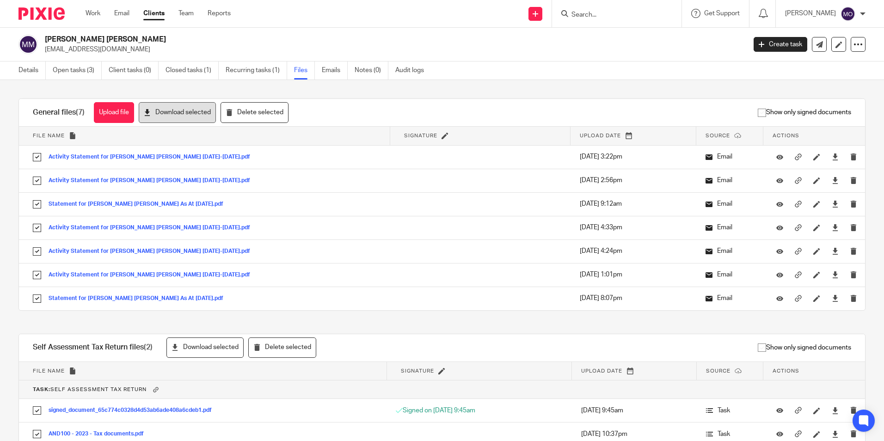
click at [198, 112] on button "Download selected" at bounding box center [177, 112] width 77 height 21
click at [856, 42] on icon at bounding box center [858, 44] width 9 height 9
click at [805, 76] on link "Export data" at bounding box center [801, 80] width 102 height 13
click at [621, 51] on p "margarida_linda_2@hotmail.com" at bounding box center [392, 49] width 695 height 9
click at [162, 12] on link "Clients" at bounding box center [153, 13] width 21 height 9
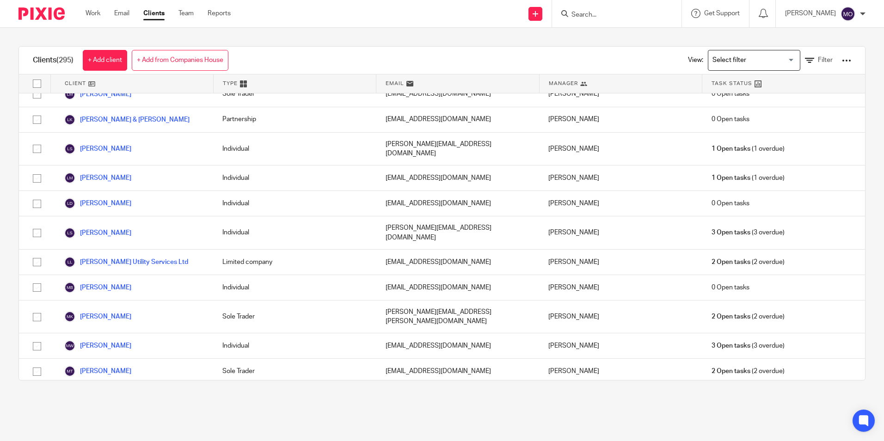
scroll to position [3835, 0]
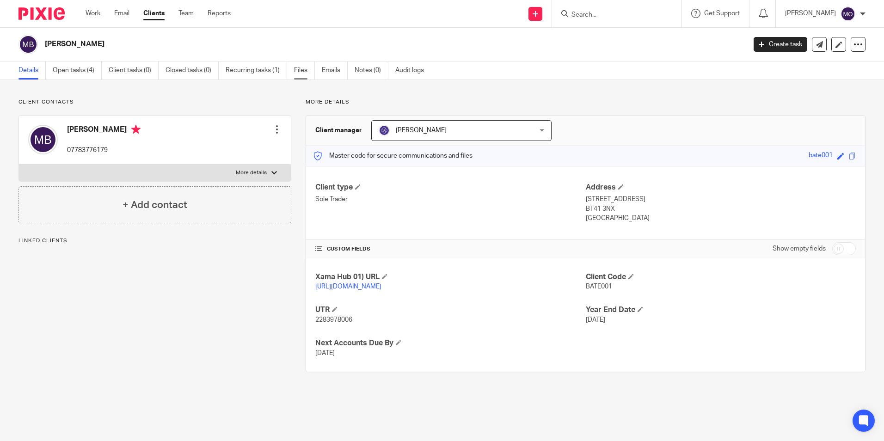
click at [297, 72] on link "Files" at bounding box center [304, 71] width 21 height 18
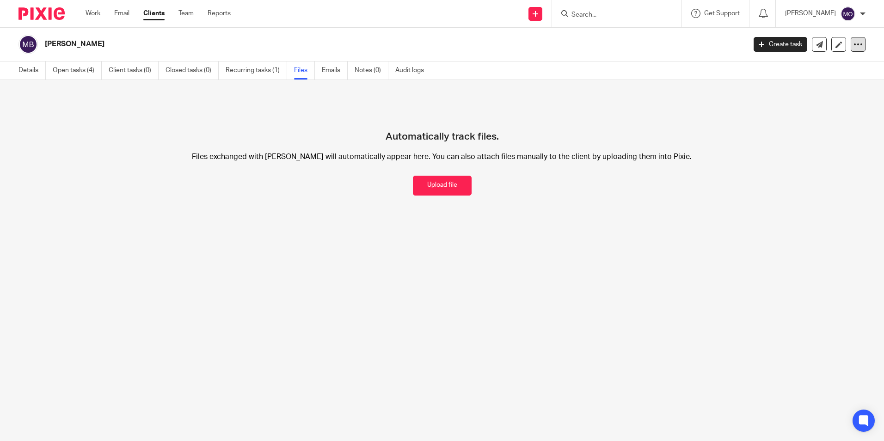
click at [855, 46] on icon at bounding box center [858, 44] width 9 height 9
click at [818, 82] on link "Export data" at bounding box center [801, 80] width 102 height 13
click at [609, 48] on div "Maria Bateson" at bounding box center [392, 44] width 695 height 10
click at [155, 10] on link "Clients" at bounding box center [153, 13] width 21 height 9
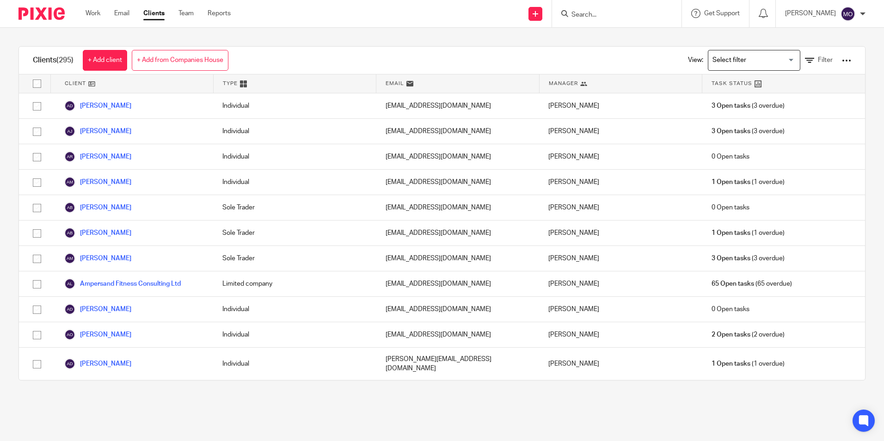
click at [822, 62] on div "View: Loading... Filter" at bounding box center [762, 60] width 177 height 27
click at [818, 62] on span "Filter" at bounding box center [825, 60] width 15 height 6
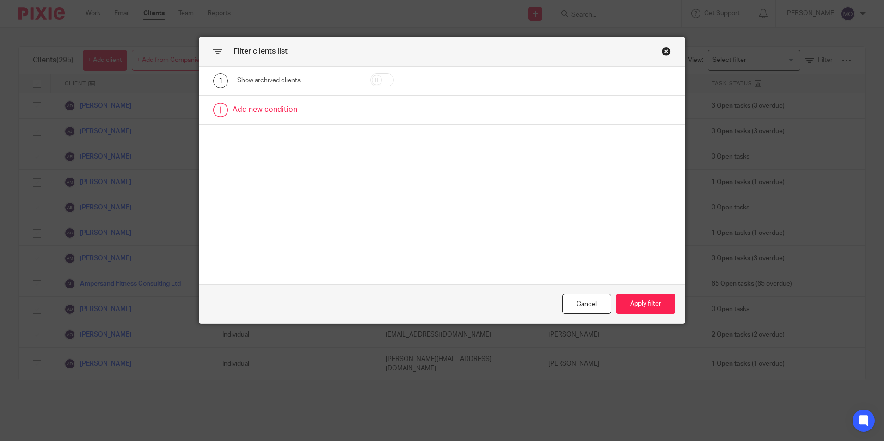
click at [243, 108] on link at bounding box center [442, 110] width 486 height 29
click at [295, 116] on div "Field" at bounding box center [289, 112] width 89 height 19
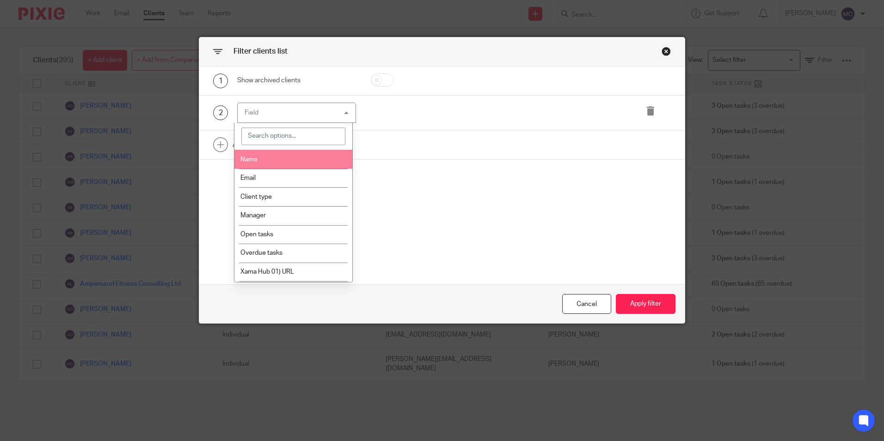
click at [292, 163] on li "Name" at bounding box center [294, 159] width 118 height 19
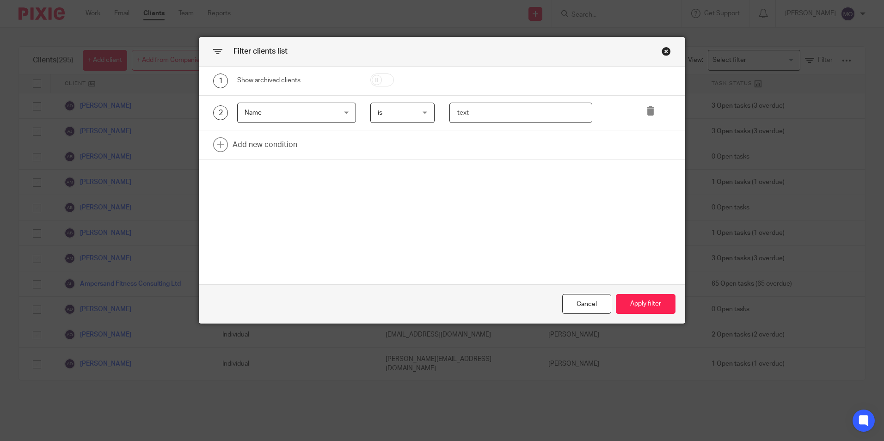
click at [496, 114] on input "text" at bounding box center [521, 113] width 143 height 21
type input "m"
click at [635, 302] on button "Apply filter" at bounding box center [646, 304] width 60 height 20
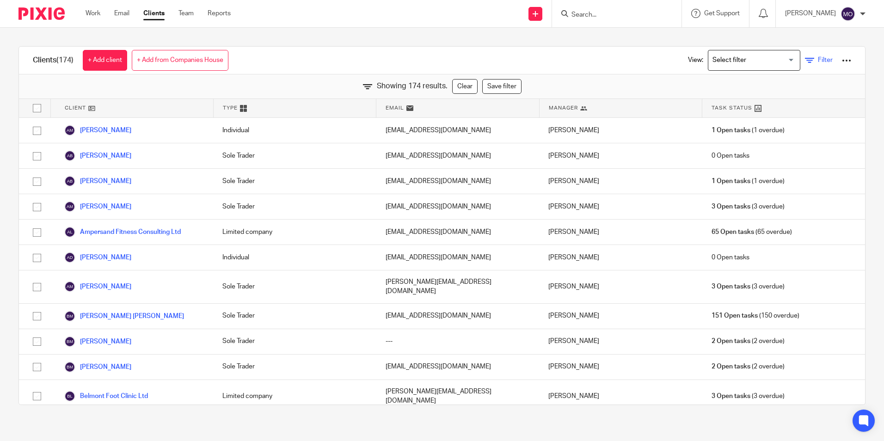
click at [818, 60] on span "Filter" at bounding box center [825, 60] width 15 height 6
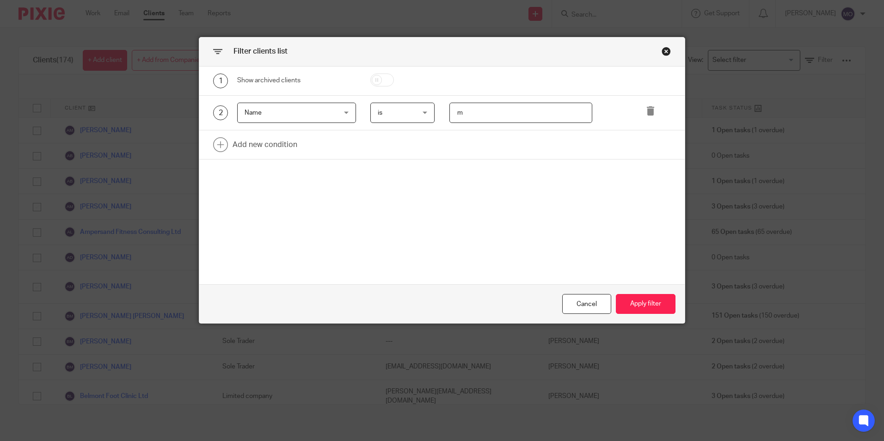
click at [485, 121] on input "m" at bounding box center [521, 113] width 143 height 21
click at [342, 111] on div "Name Name" at bounding box center [296, 113] width 119 height 21
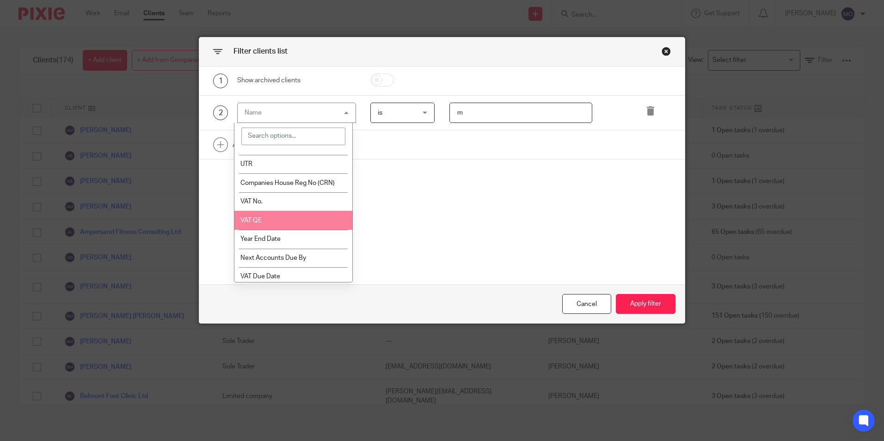
scroll to position [346, 0]
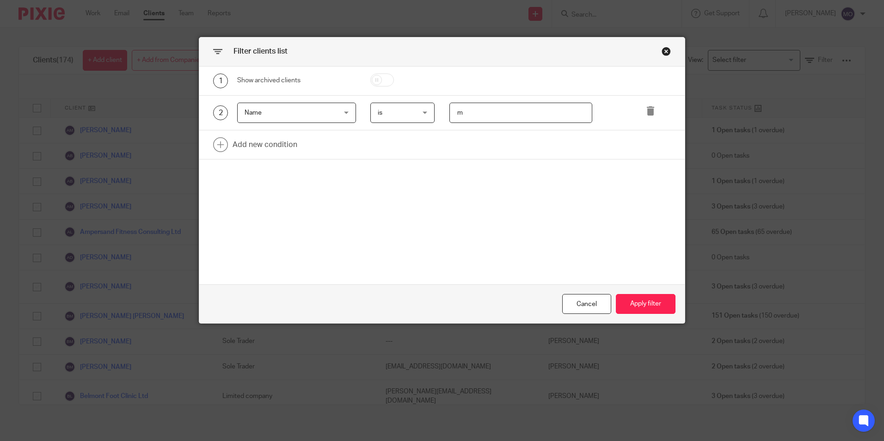
click at [463, 202] on div "1 Show archived clients 2 Name Name Name Email Client type Manager Open tasks O…" at bounding box center [442, 176] width 486 height 218
click at [419, 107] on span "is" at bounding box center [400, 112] width 45 height 19
click at [646, 108] on icon at bounding box center [650, 110] width 9 height 9
click at [667, 44] on div "Filter clients list" at bounding box center [442, 51] width 486 height 29
click at [663, 54] on div "Close this dialog window" at bounding box center [666, 51] width 9 height 9
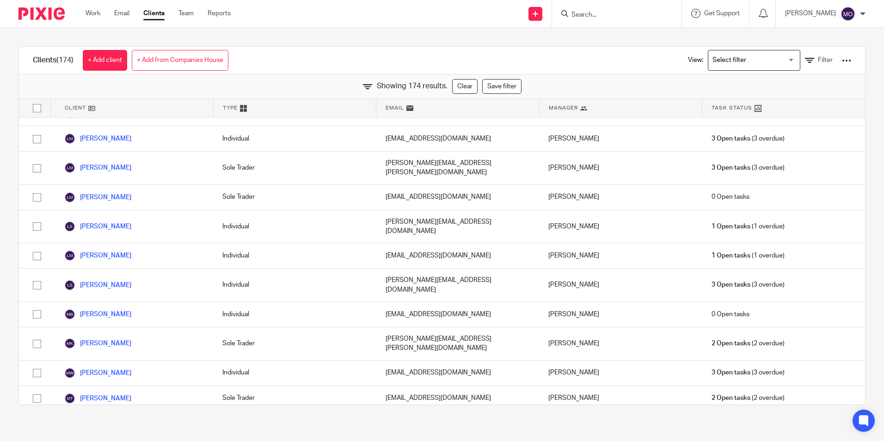
scroll to position [2239, 0]
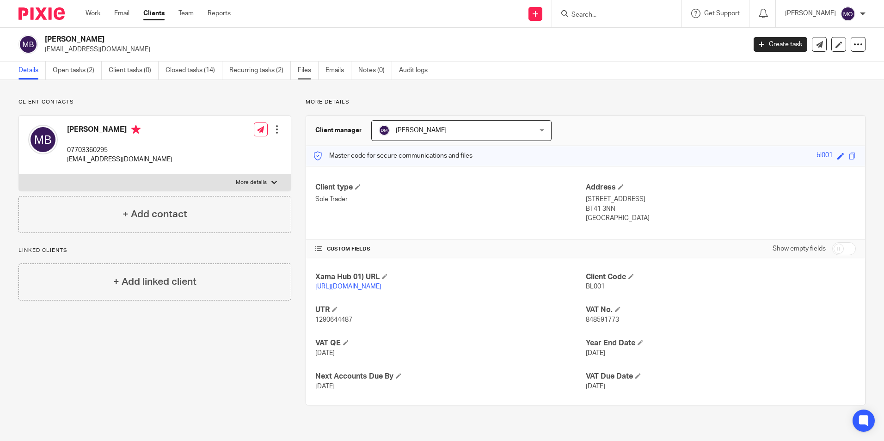
click at [310, 70] on link "Files" at bounding box center [308, 71] width 21 height 18
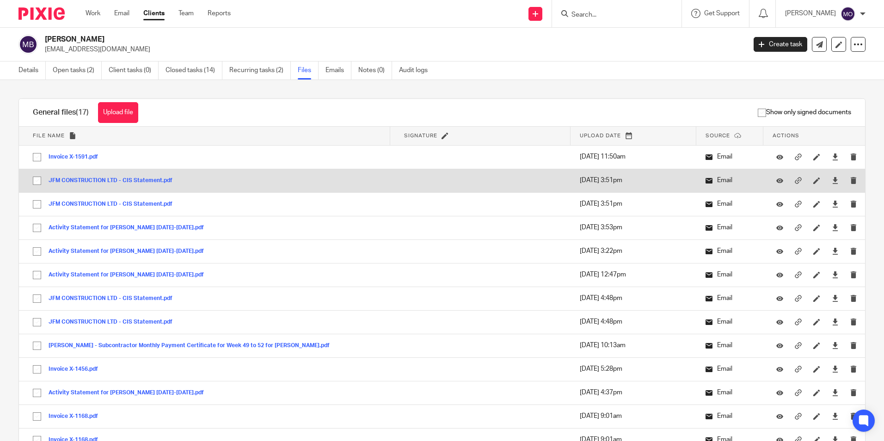
drag, startPoint x: 42, startPoint y: 159, endPoint x: 36, endPoint y: 177, distance: 18.4
click at [41, 159] on input "checkbox" at bounding box center [37, 157] width 18 height 18
checkbox input "true"
click at [36, 182] on input "checkbox" at bounding box center [37, 181] width 18 height 18
checkbox input "true"
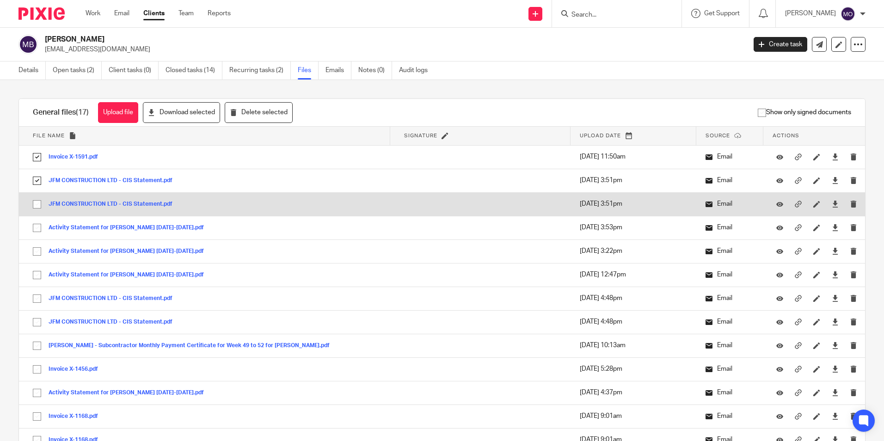
click at [36, 206] on input "checkbox" at bounding box center [37, 205] width 18 height 18
checkbox input "true"
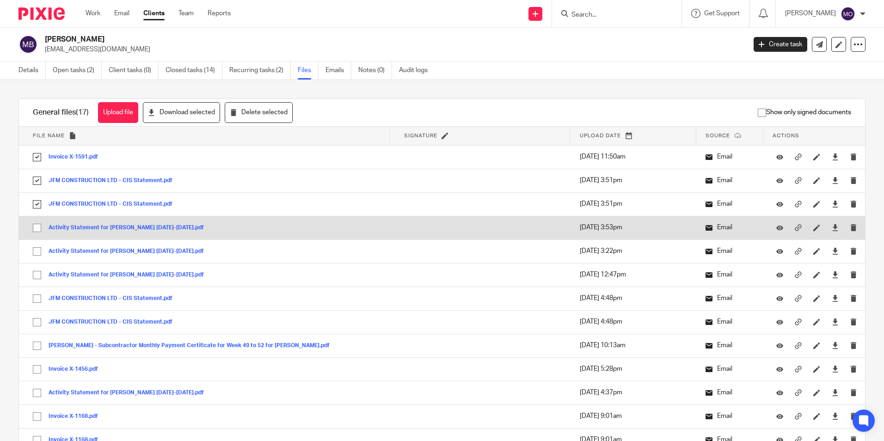
click at [36, 222] on input "checkbox" at bounding box center [37, 228] width 18 height 18
checkbox input "true"
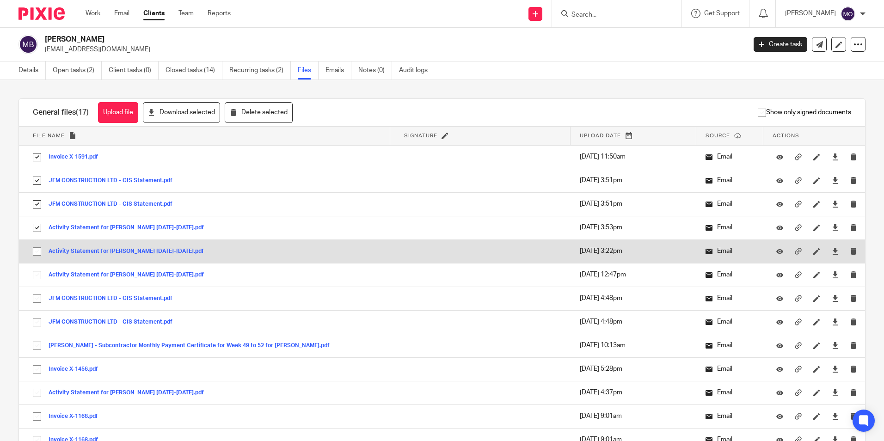
drag, startPoint x: 40, startPoint y: 253, endPoint x: 37, endPoint y: 266, distance: 12.8
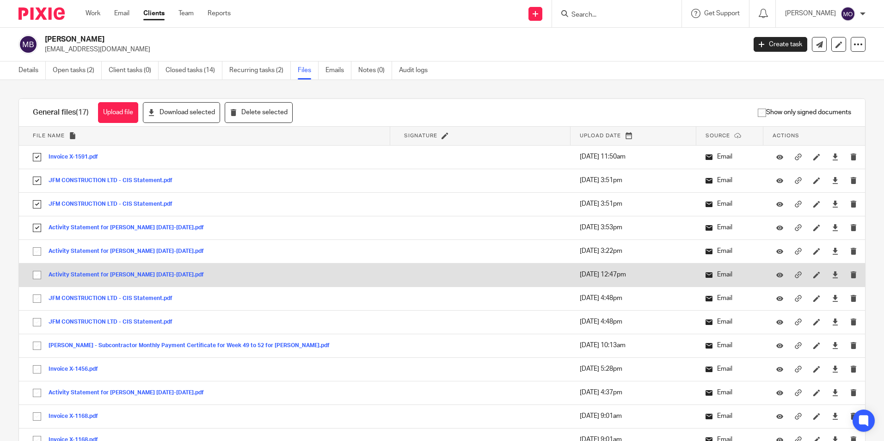
click at [39, 253] on input "checkbox" at bounding box center [37, 252] width 18 height 18
checkbox input "true"
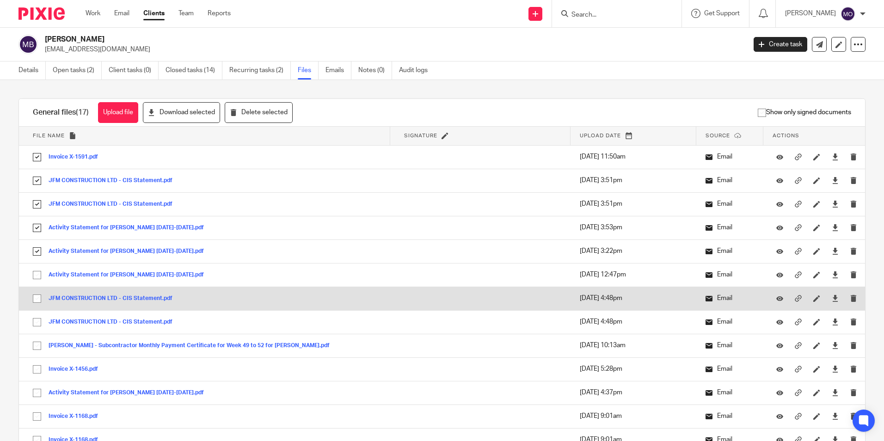
drag, startPoint x: 37, startPoint y: 273, endPoint x: 35, endPoint y: 297, distance: 24.6
click at [36, 275] on input "checkbox" at bounding box center [37, 275] width 18 height 18
checkbox input "true"
click at [35, 297] on input "checkbox" at bounding box center [37, 299] width 18 height 18
checkbox input "true"
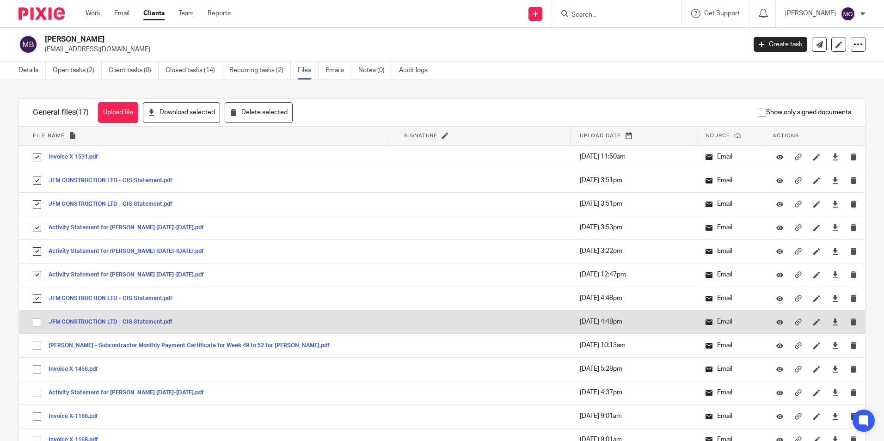
click at [40, 326] on input "checkbox" at bounding box center [37, 323] width 18 height 18
checkbox input "true"
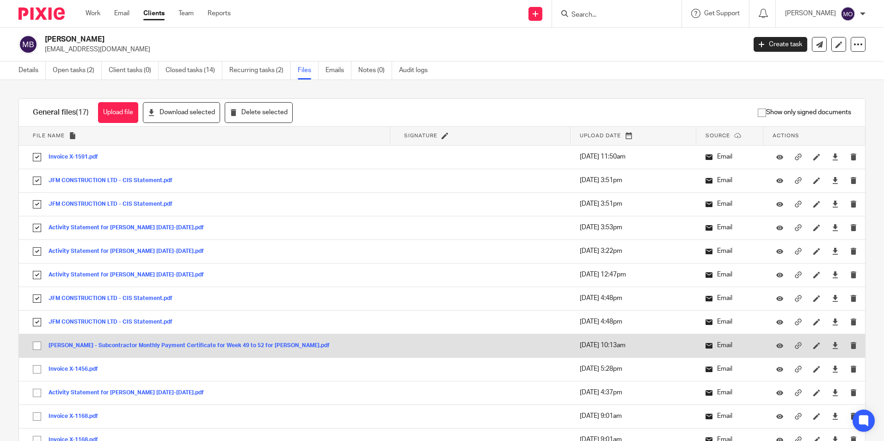
click at [42, 350] on input "checkbox" at bounding box center [37, 346] width 18 height 18
checkbox input "true"
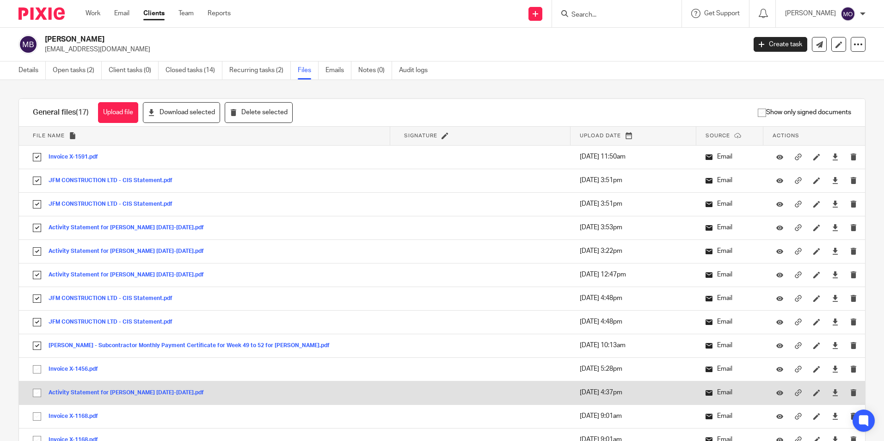
drag, startPoint x: 39, startPoint y: 366, endPoint x: 39, endPoint y: 384, distance: 18.5
click at [39, 366] on input "checkbox" at bounding box center [37, 370] width 18 height 18
checkbox input "true"
click at [37, 395] on input "checkbox" at bounding box center [37, 393] width 18 height 18
checkbox input "true"
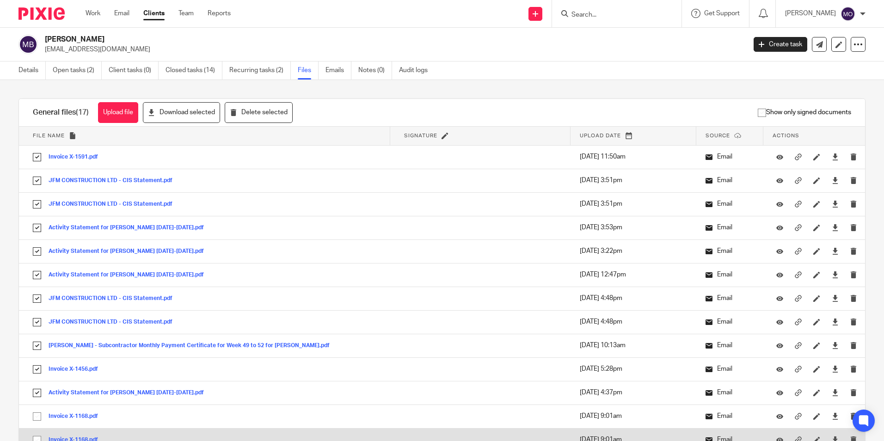
drag, startPoint x: 36, startPoint y: 415, endPoint x: 36, endPoint y: 432, distance: 17.1
click at [36, 416] on input "checkbox" at bounding box center [37, 417] width 18 height 18
checkbox input "true"
click at [37, 433] on input "checkbox" at bounding box center [37, 441] width 18 height 18
checkbox input "true"
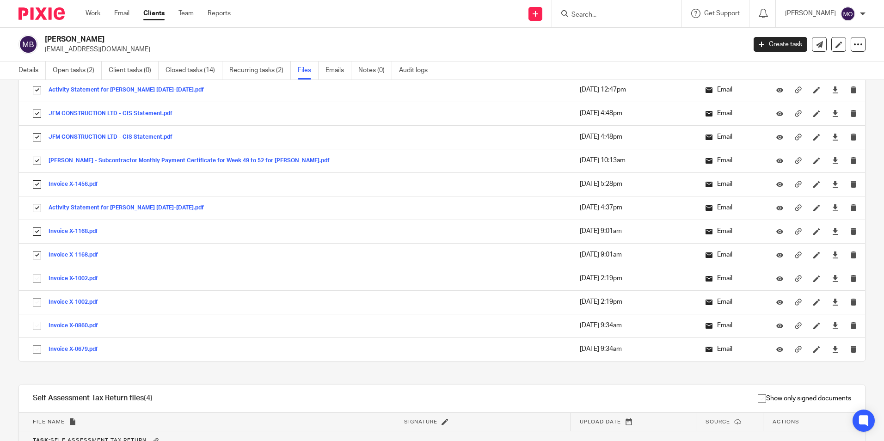
scroll to position [231, 0]
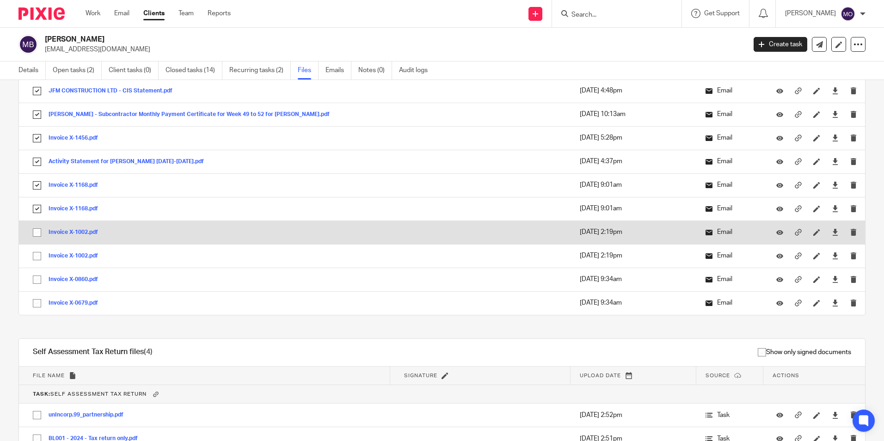
click at [37, 233] on input "checkbox" at bounding box center [37, 233] width 18 height 18
checkbox input "true"
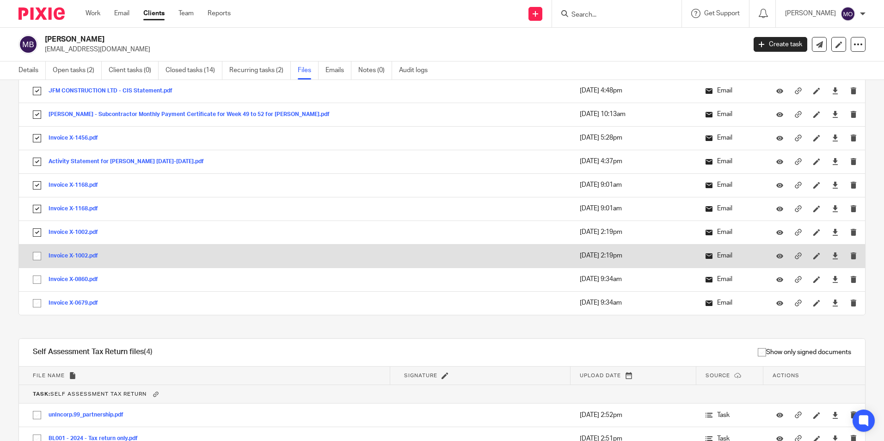
drag, startPoint x: 33, startPoint y: 253, endPoint x: 35, endPoint y: 257, distance: 5.2
click at [34, 253] on input "checkbox" at bounding box center [37, 256] width 18 height 18
checkbox input "true"
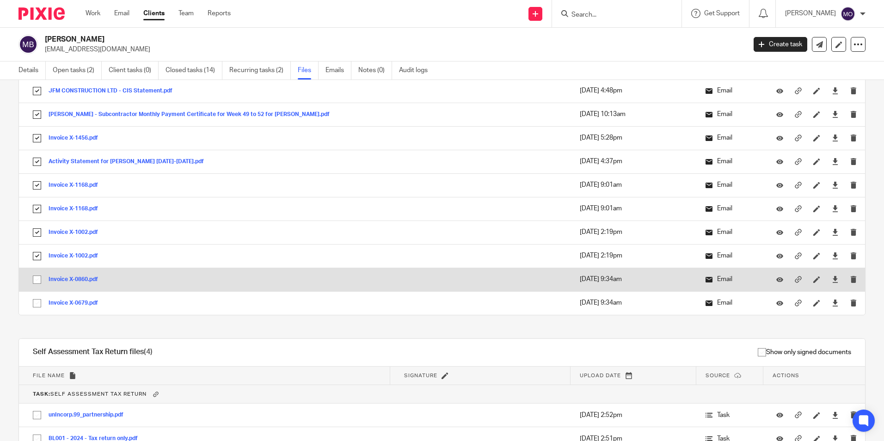
click at [36, 273] on input "checkbox" at bounding box center [37, 280] width 18 height 18
checkbox input "true"
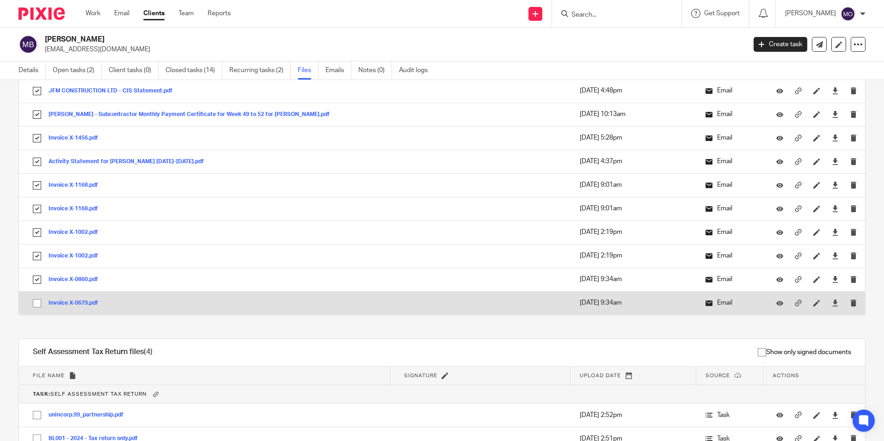
click at [35, 307] on input "checkbox" at bounding box center [37, 304] width 18 height 18
checkbox input "true"
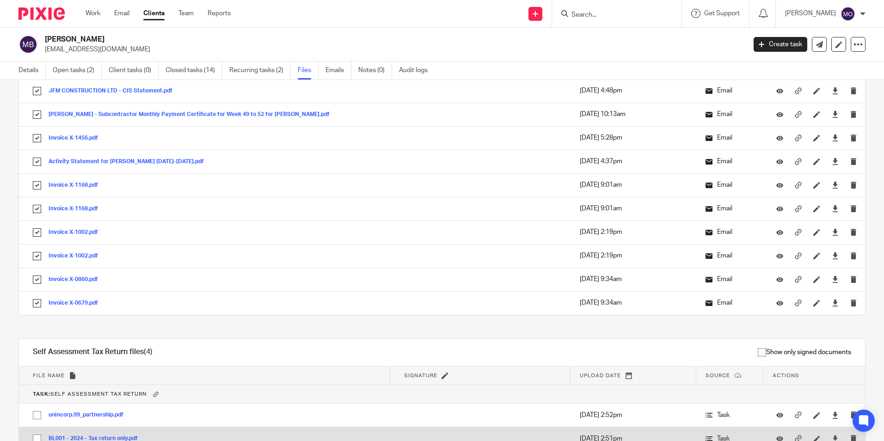
scroll to position [324, 0]
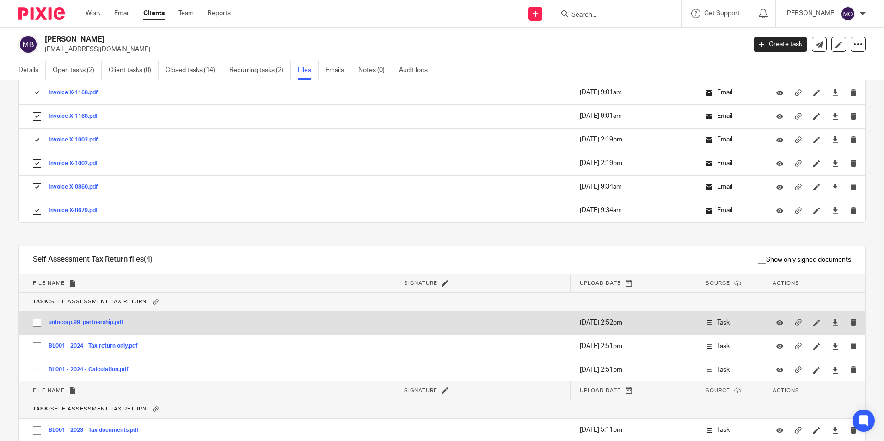
drag, startPoint x: 37, startPoint y: 326, endPoint x: 38, endPoint y: 338, distance: 11.6
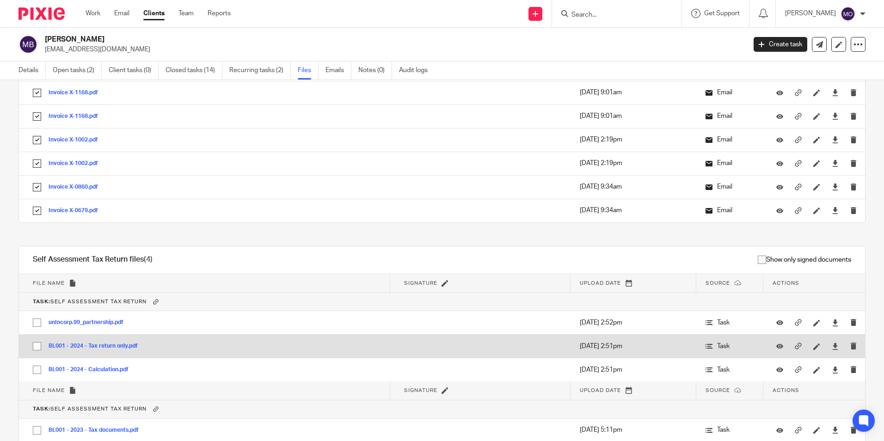
click at [37, 327] on input "checkbox" at bounding box center [37, 323] width 18 height 18
checkbox input "true"
click at [39, 342] on input "checkbox" at bounding box center [37, 347] width 18 height 18
checkbox input "true"
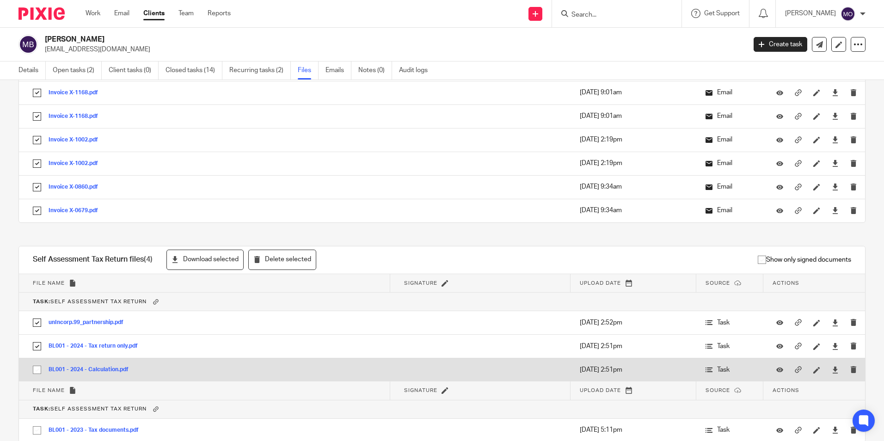
click at [37, 364] on input "checkbox" at bounding box center [37, 370] width 18 height 18
checkbox input "true"
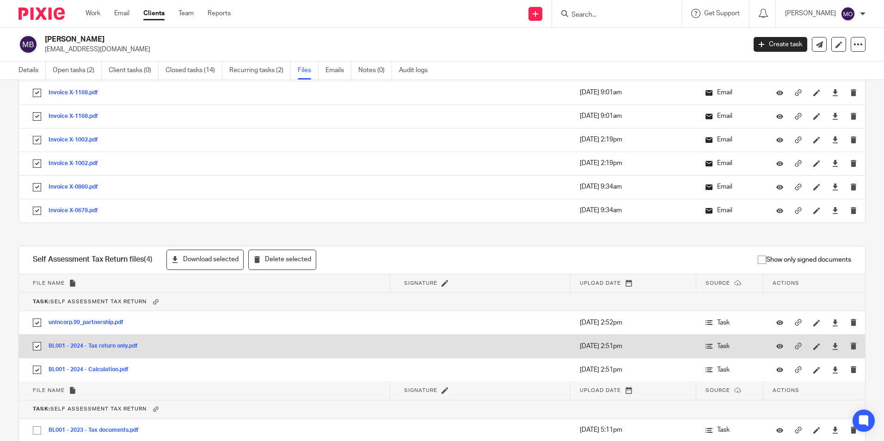
scroll to position [463, 0]
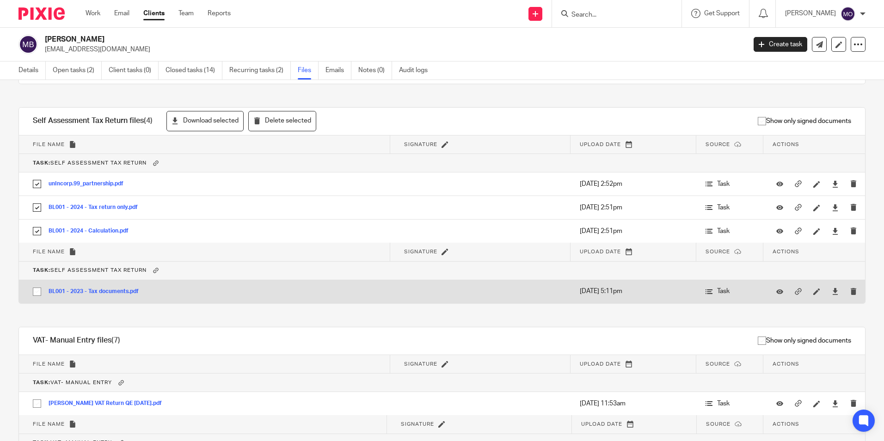
click at [36, 291] on input "checkbox" at bounding box center [37, 292] width 18 height 18
checkbox input "true"
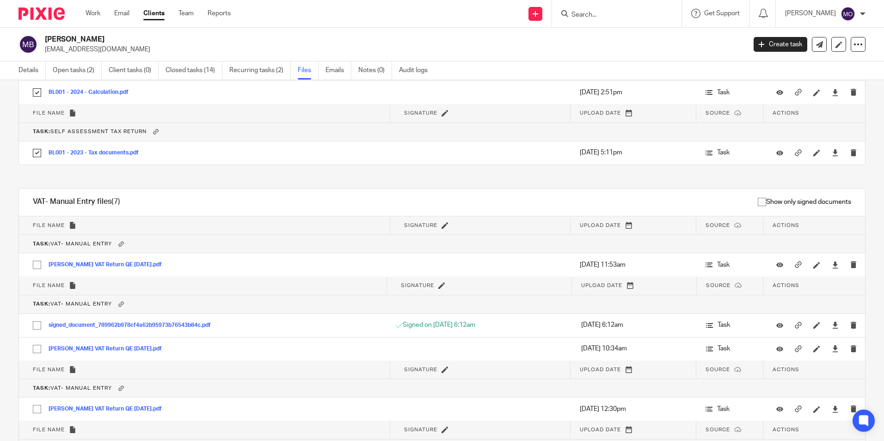
scroll to position [740, 0]
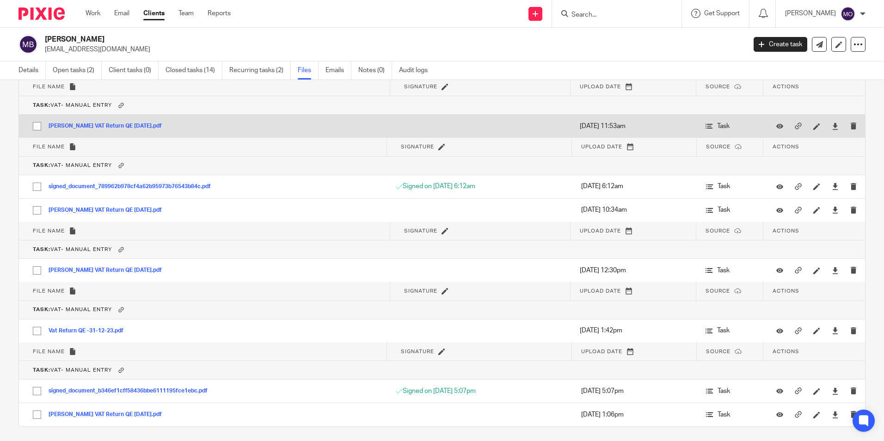
click at [39, 127] on input "checkbox" at bounding box center [37, 126] width 18 height 18
checkbox input "true"
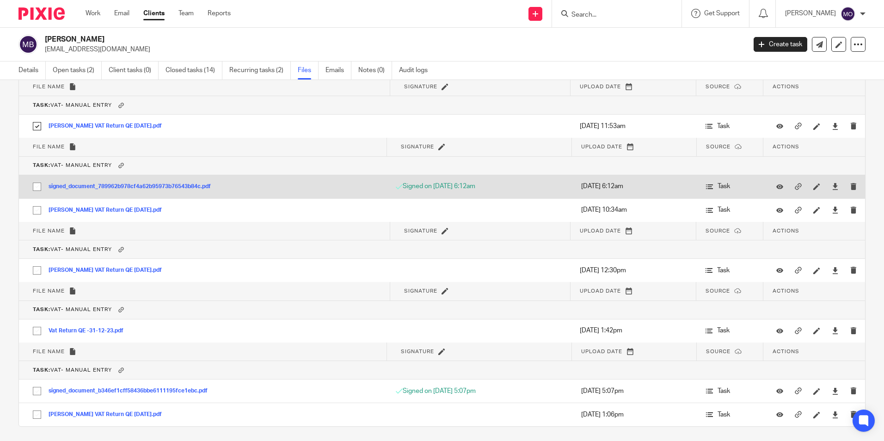
drag, startPoint x: 34, startPoint y: 181, endPoint x: 34, endPoint y: 192, distance: 11.6
click at [34, 181] on input "checkbox" at bounding box center [37, 187] width 18 height 18
checkbox input "true"
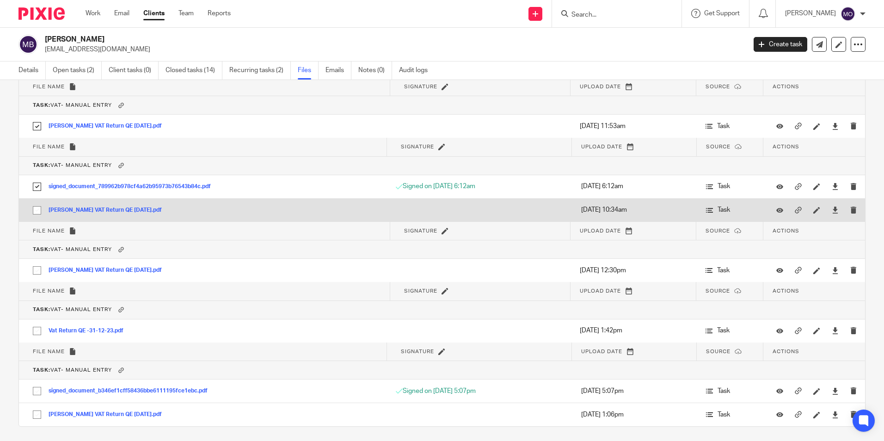
click at [39, 216] on input "checkbox" at bounding box center [37, 211] width 18 height 18
checkbox input "true"
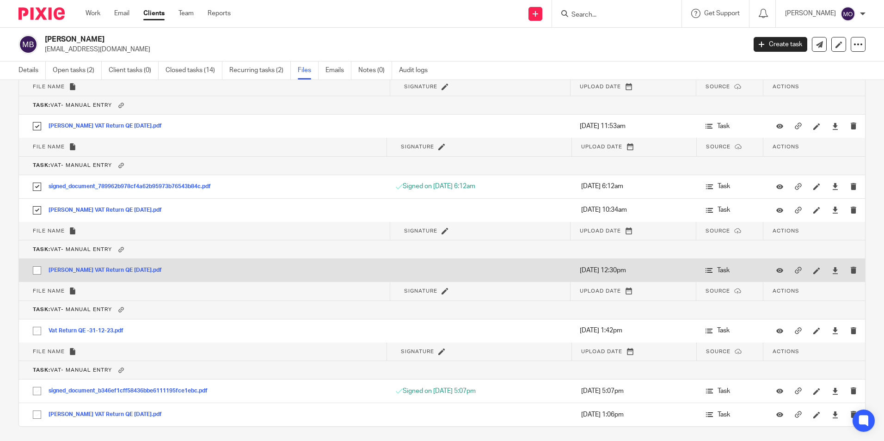
click at [39, 268] on input "checkbox" at bounding box center [37, 271] width 18 height 18
checkbox input "true"
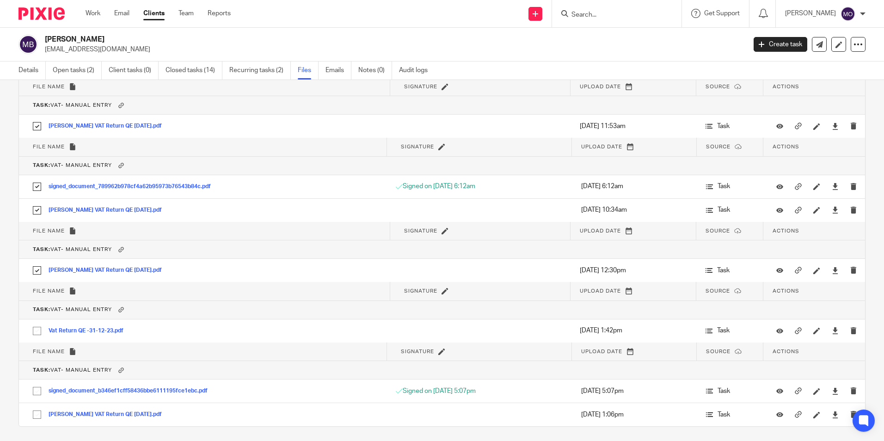
scroll to position [767, 0]
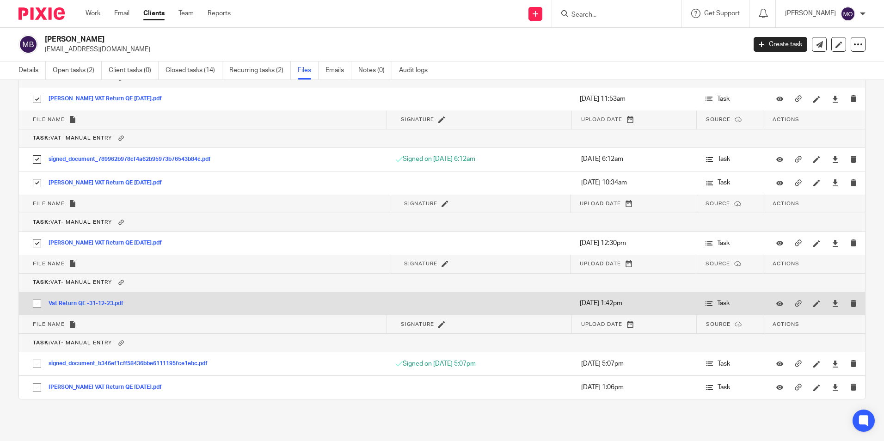
click at [38, 308] on input "checkbox" at bounding box center [37, 304] width 18 height 18
checkbox input "true"
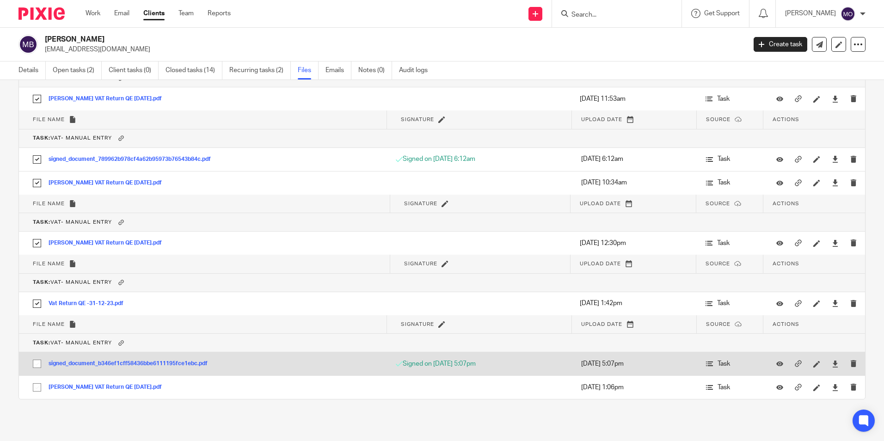
click at [36, 367] on input "checkbox" at bounding box center [37, 364] width 18 height 18
checkbox input "true"
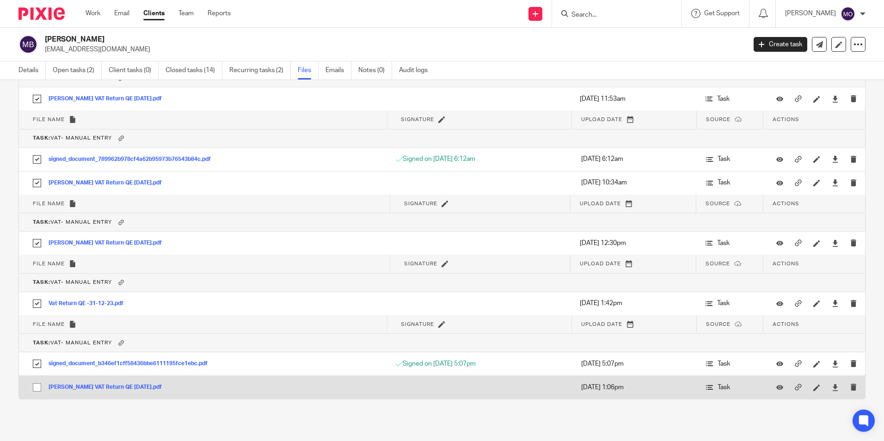
drag, startPoint x: 35, startPoint y: 382, endPoint x: 37, endPoint y: 376, distance: 6.2
click at [34, 382] on input "checkbox" at bounding box center [37, 388] width 18 height 18
checkbox input "true"
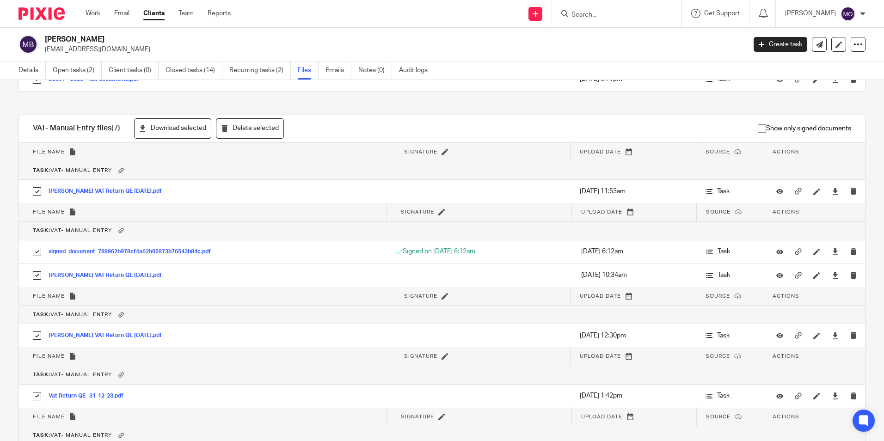
scroll to position [490, 0]
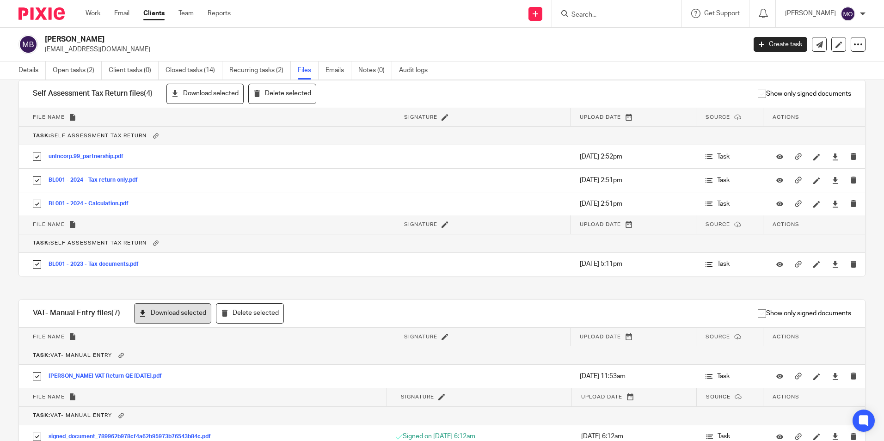
click at [173, 312] on button "Download selected" at bounding box center [172, 313] width 77 height 21
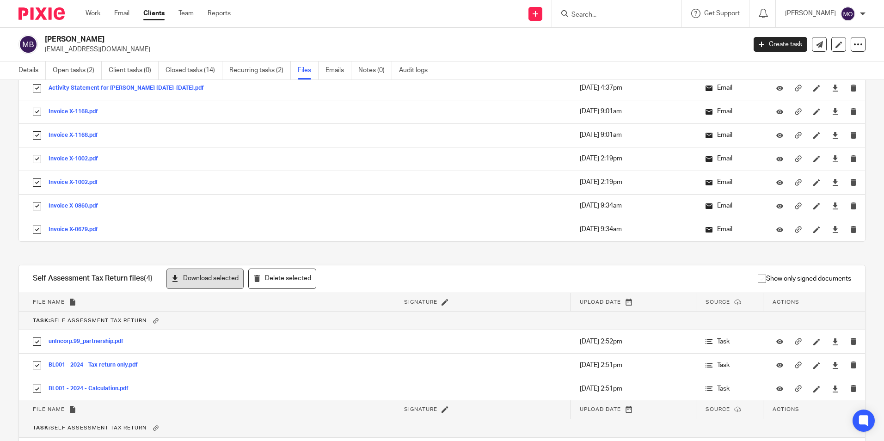
click at [219, 278] on button "Download selected" at bounding box center [205, 279] width 77 height 21
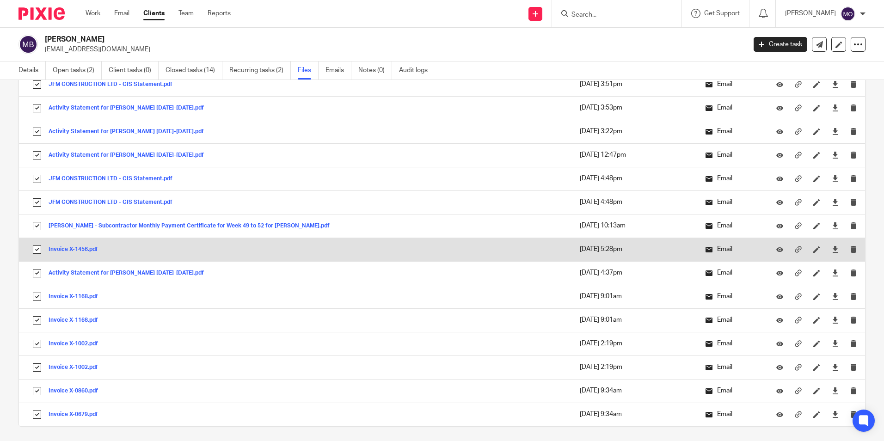
scroll to position [0, 0]
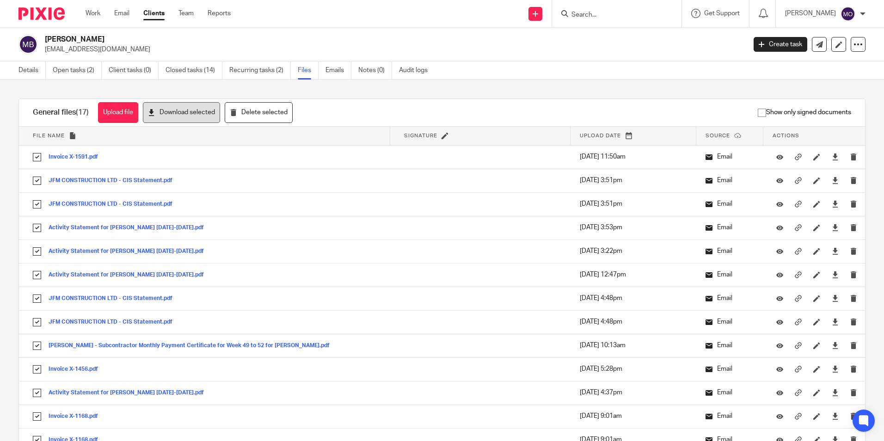
click at [181, 113] on button "Download selected" at bounding box center [181, 112] width 77 height 21
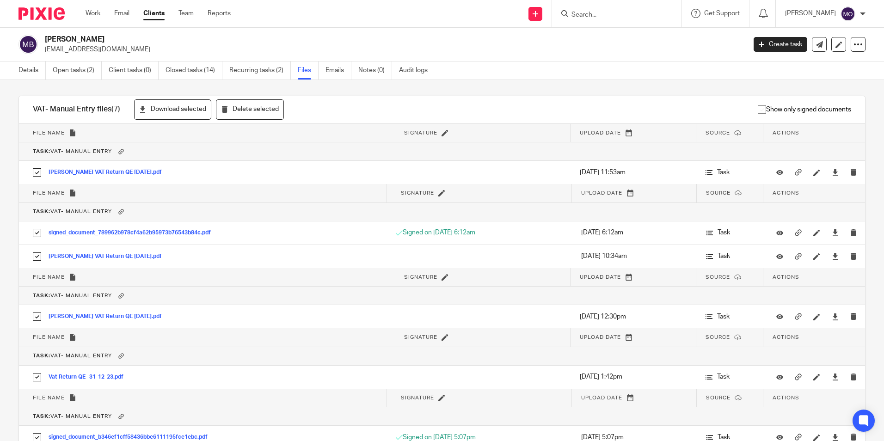
scroll to position [767, 0]
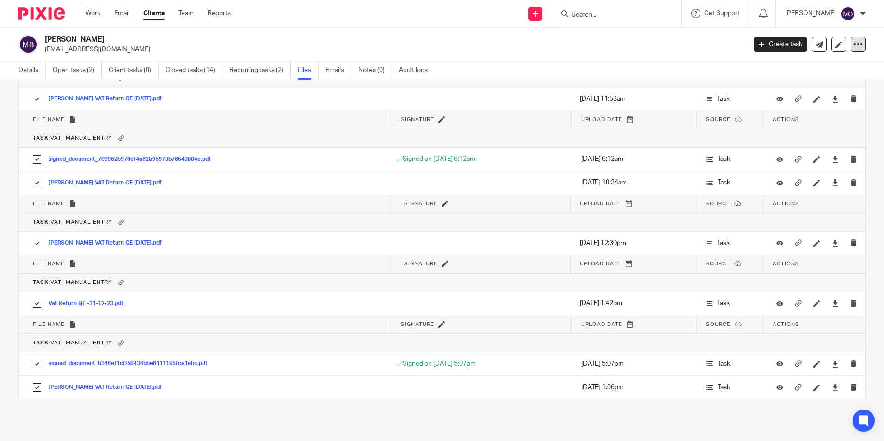
click at [857, 45] on div at bounding box center [858, 44] width 15 height 15
click at [815, 76] on link "Export data" at bounding box center [801, 80] width 102 height 13
click at [162, 9] on link "Clients" at bounding box center [153, 13] width 21 height 9
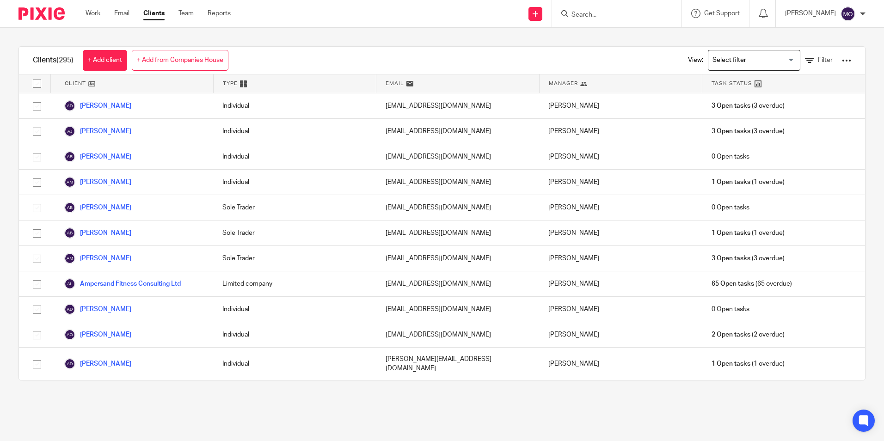
click at [150, 11] on link "Clients" at bounding box center [153, 13] width 21 height 9
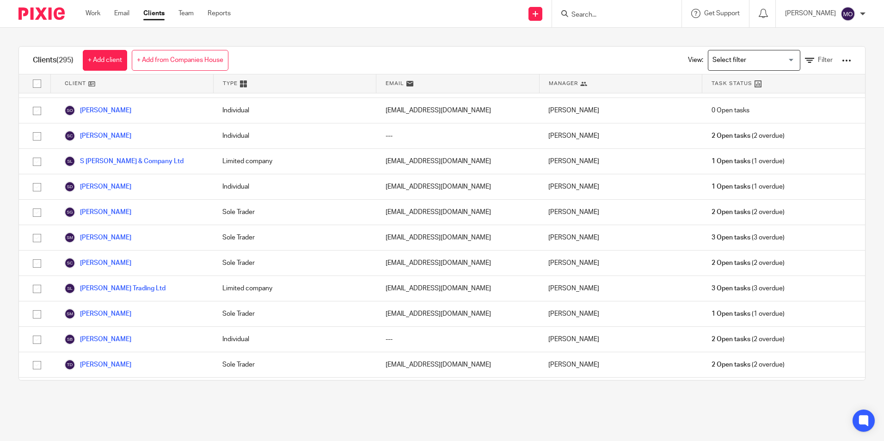
scroll to position [7255, 0]
